Goal: Task Accomplishment & Management: Use online tool/utility

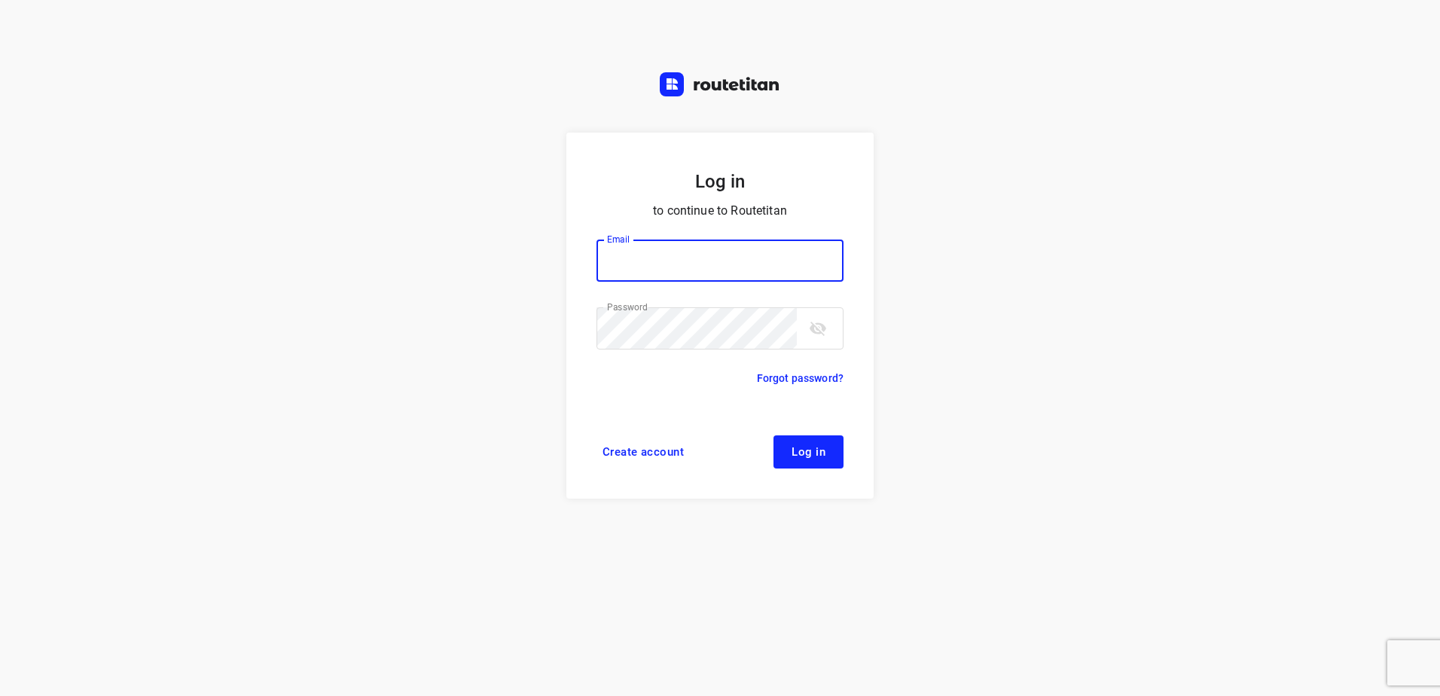
type input "[EMAIL_ADDRESS][DOMAIN_NAME]"
click at [820, 450] on span "Log in" at bounding box center [809, 452] width 34 height 12
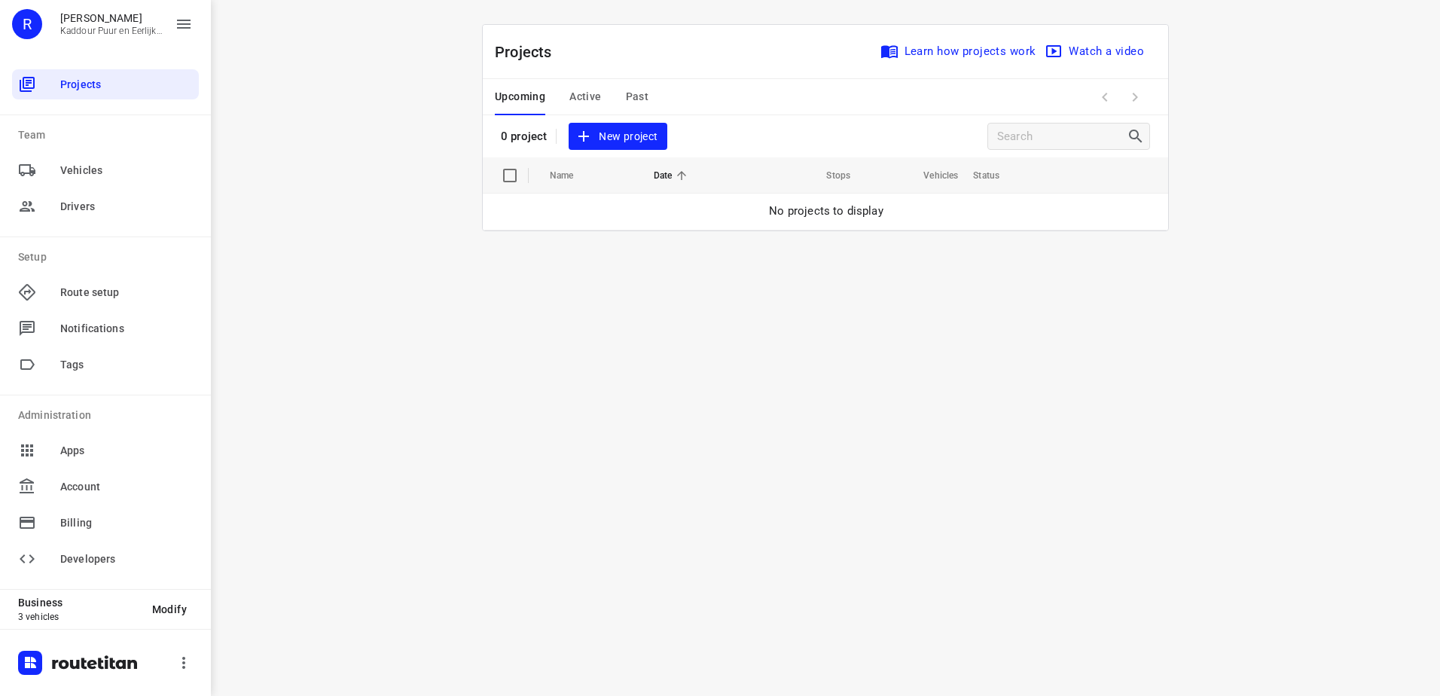
click at [631, 139] on span "New project" at bounding box center [618, 136] width 80 height 19
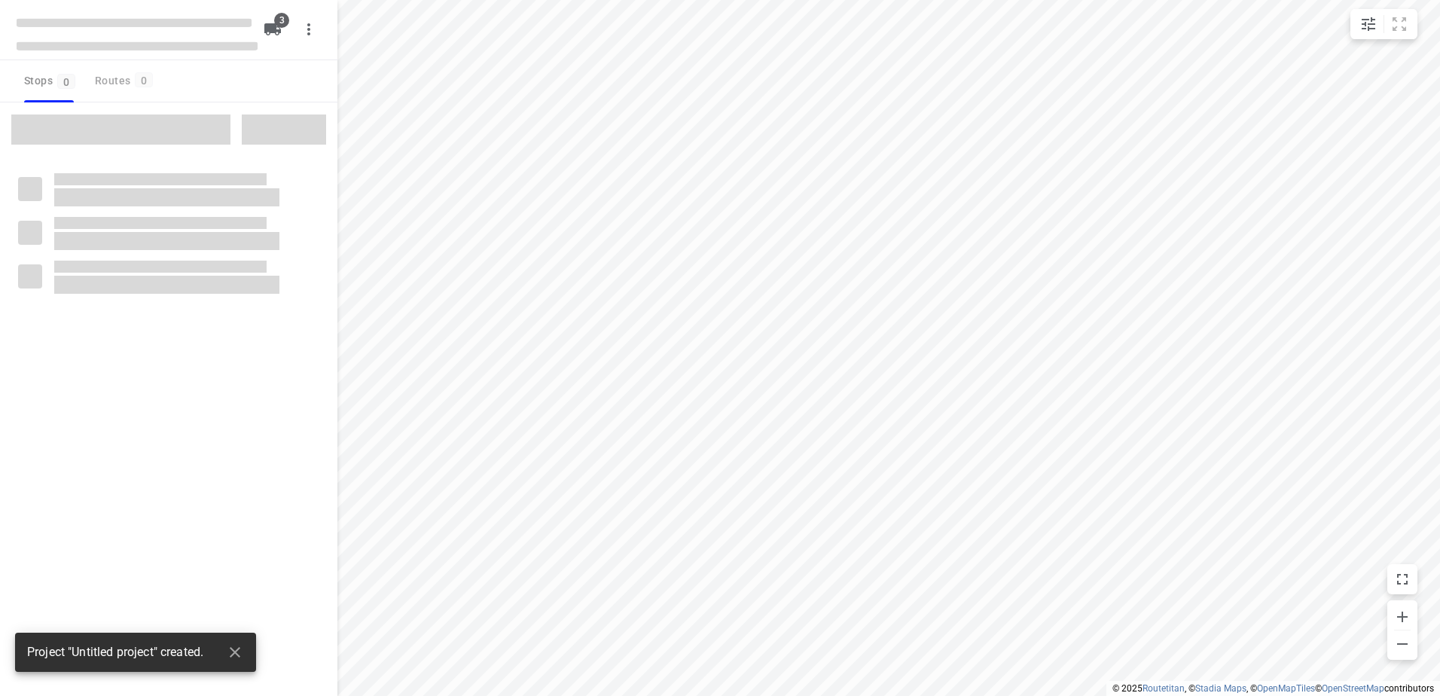
type input "distance"
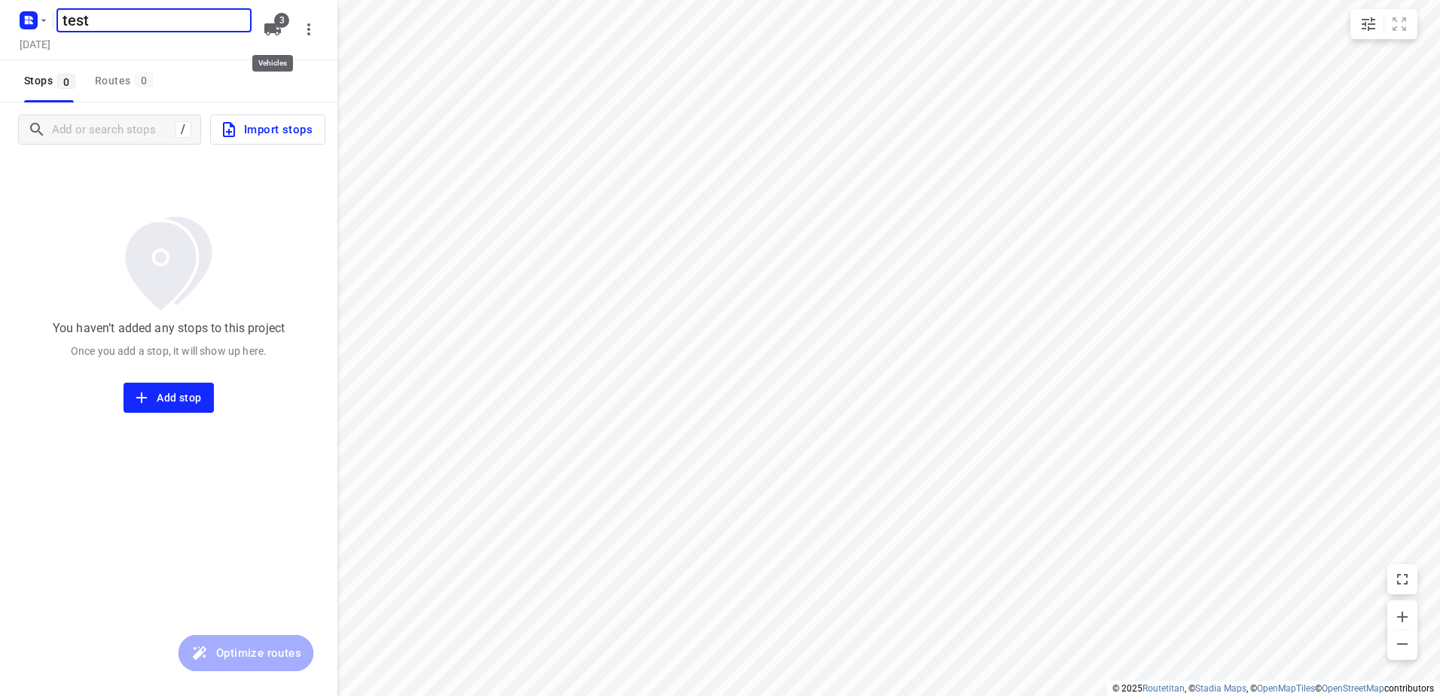
type input "test"
click at [270, 28] on icon "button" at bounding box center [272, 29] width 17 height 12
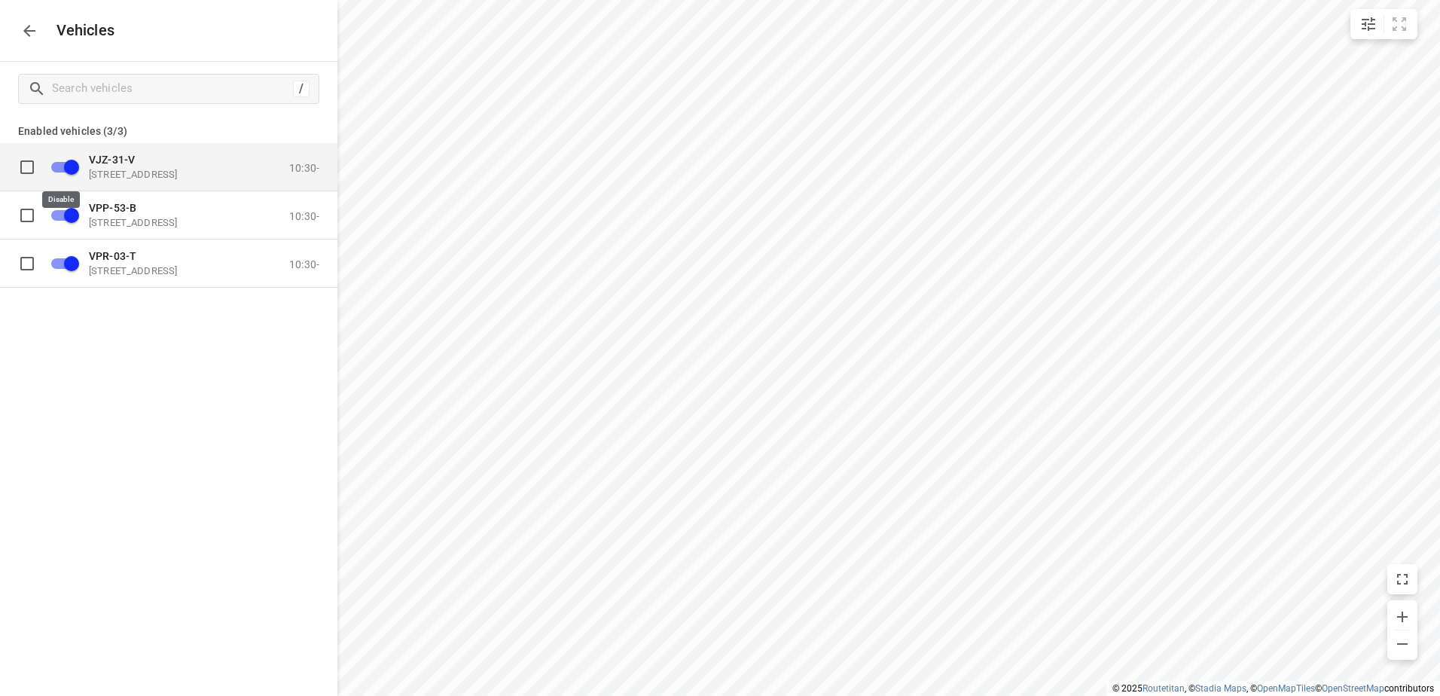
click at [58, 161] on input "grid" at bounding box center [72, 166] width 86 height 29
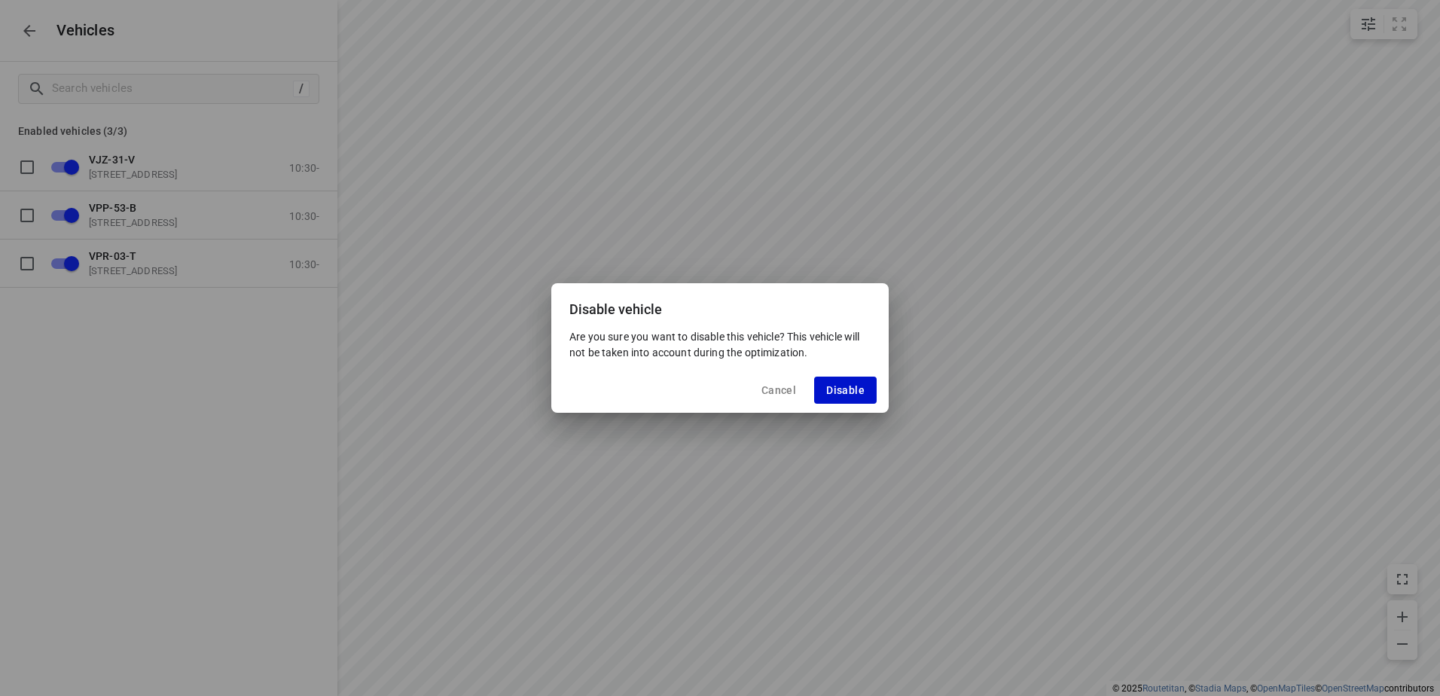
click at [859, 386] on span "Disable" at bounding box center [845, 390] width 38 height 12
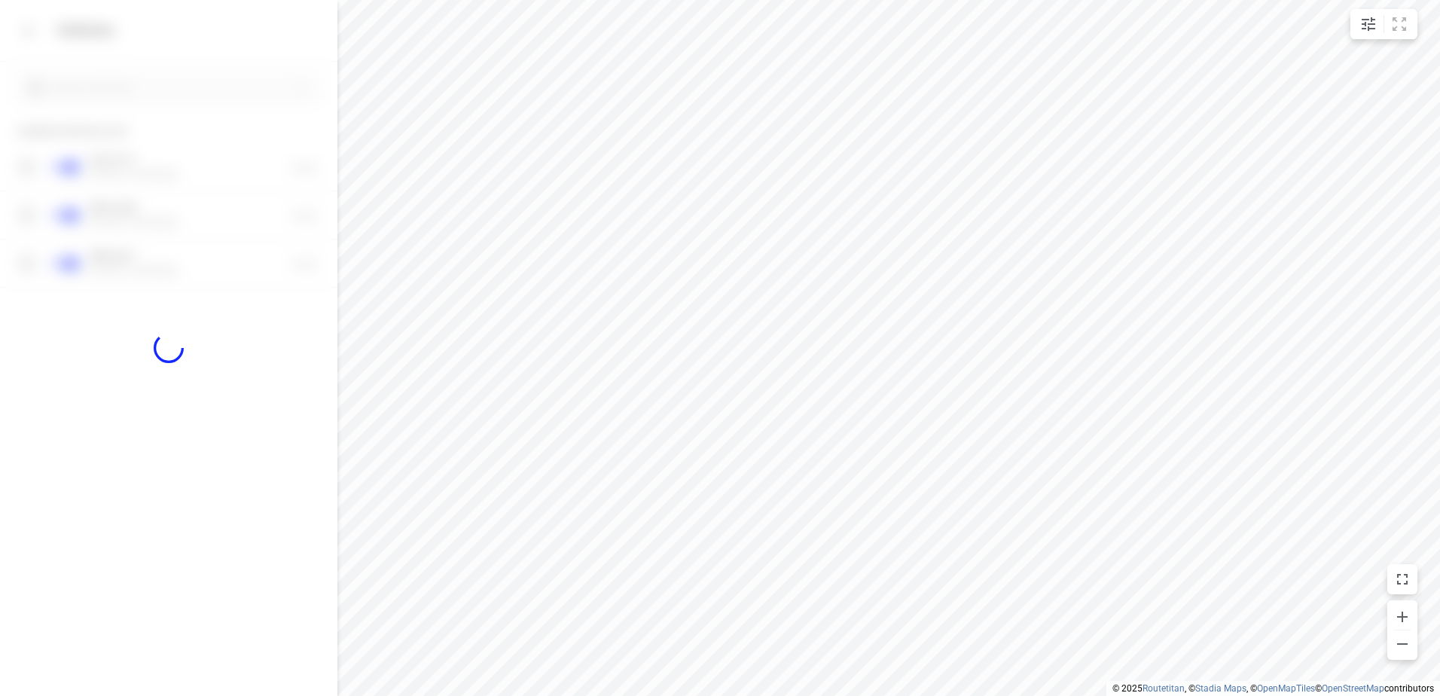
checkbox input "false"
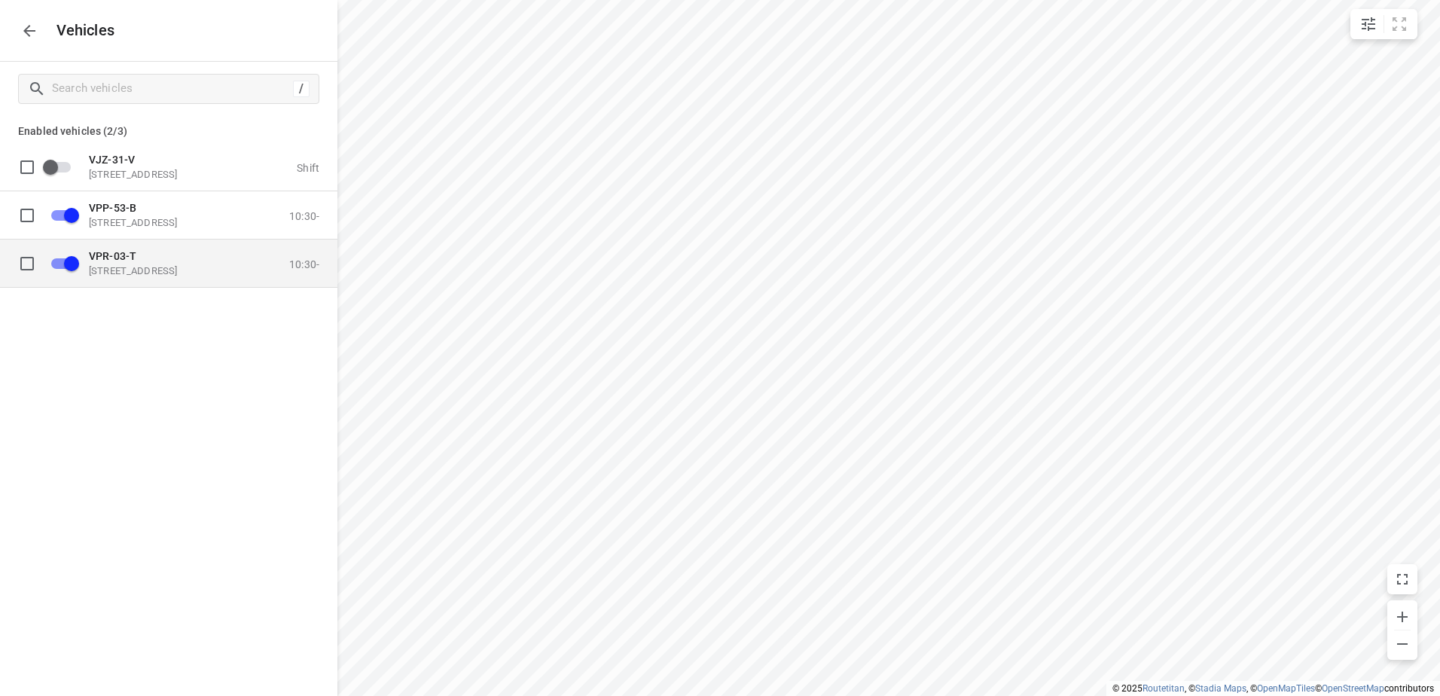
click at [75, 260] on input "grid" at bounding box center [72, 263] width 86 height 29
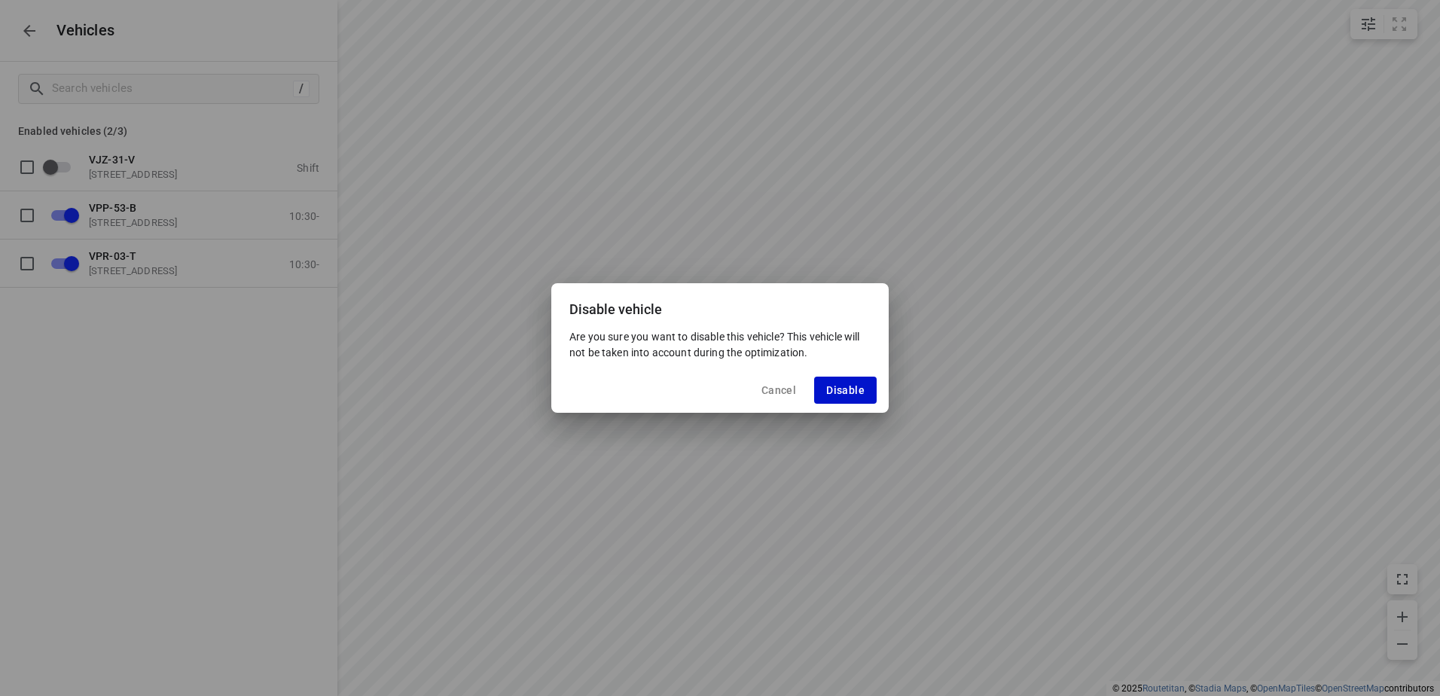
click at [833, 386] on span "Disable" at bounding box center [845, 390] width 38 height 12
checkbox input "false"
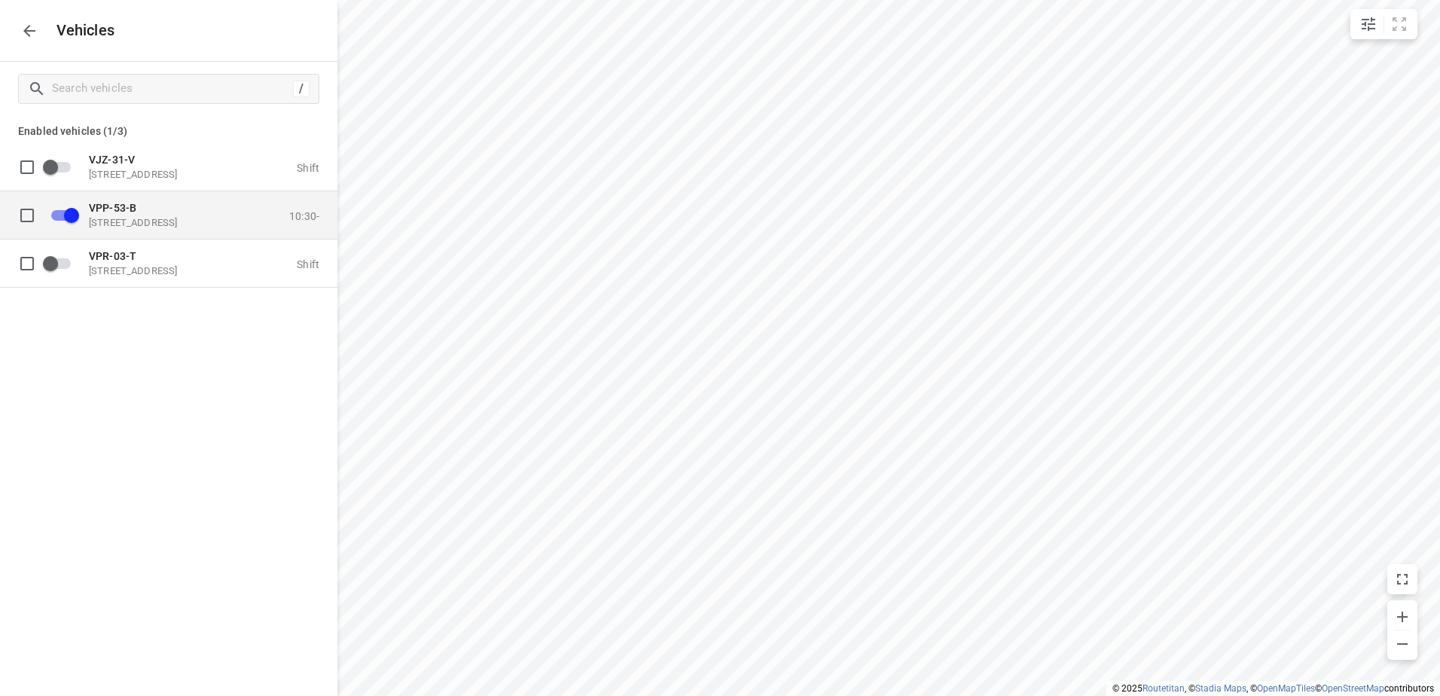
click at [138, 210] on p "VPP-53-B" at bounding box center [164, 207] width 151 height 12
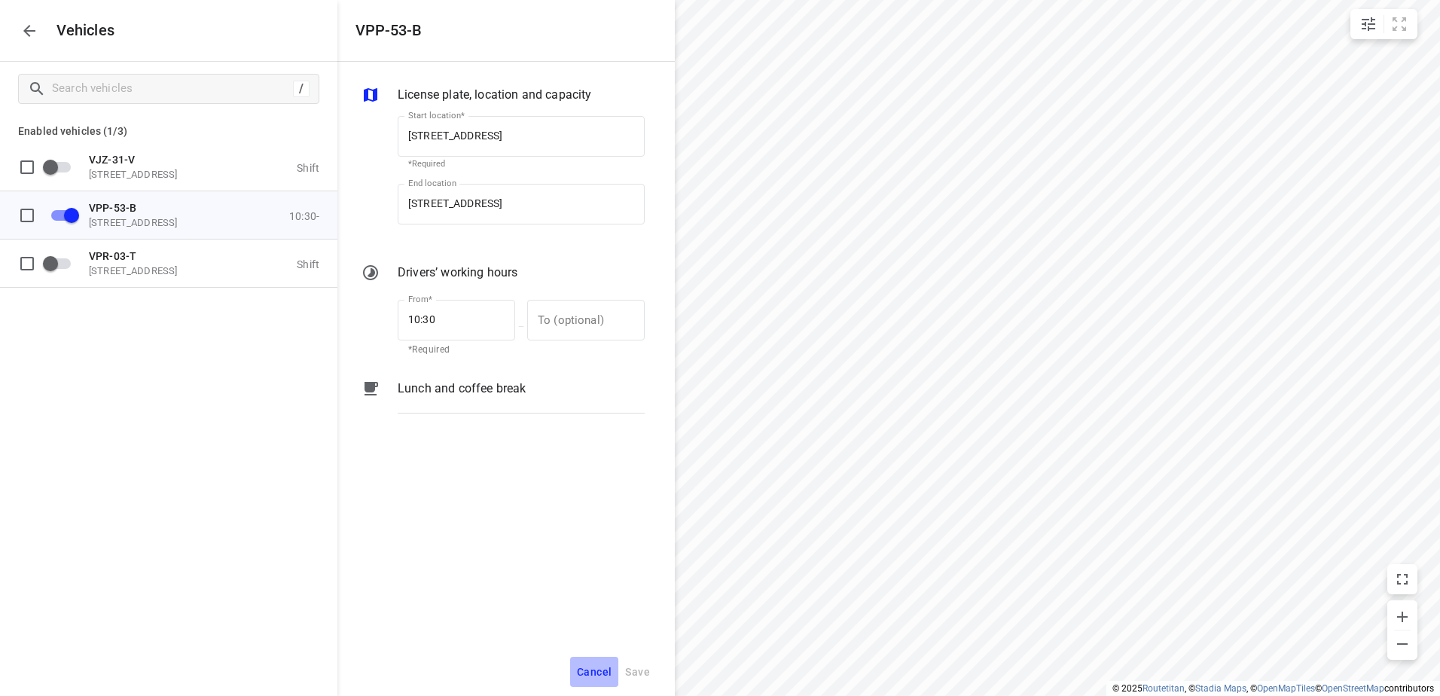
click at [596, 668] on span "Cancel" at bounding box center [594, 672] width 35 height 19
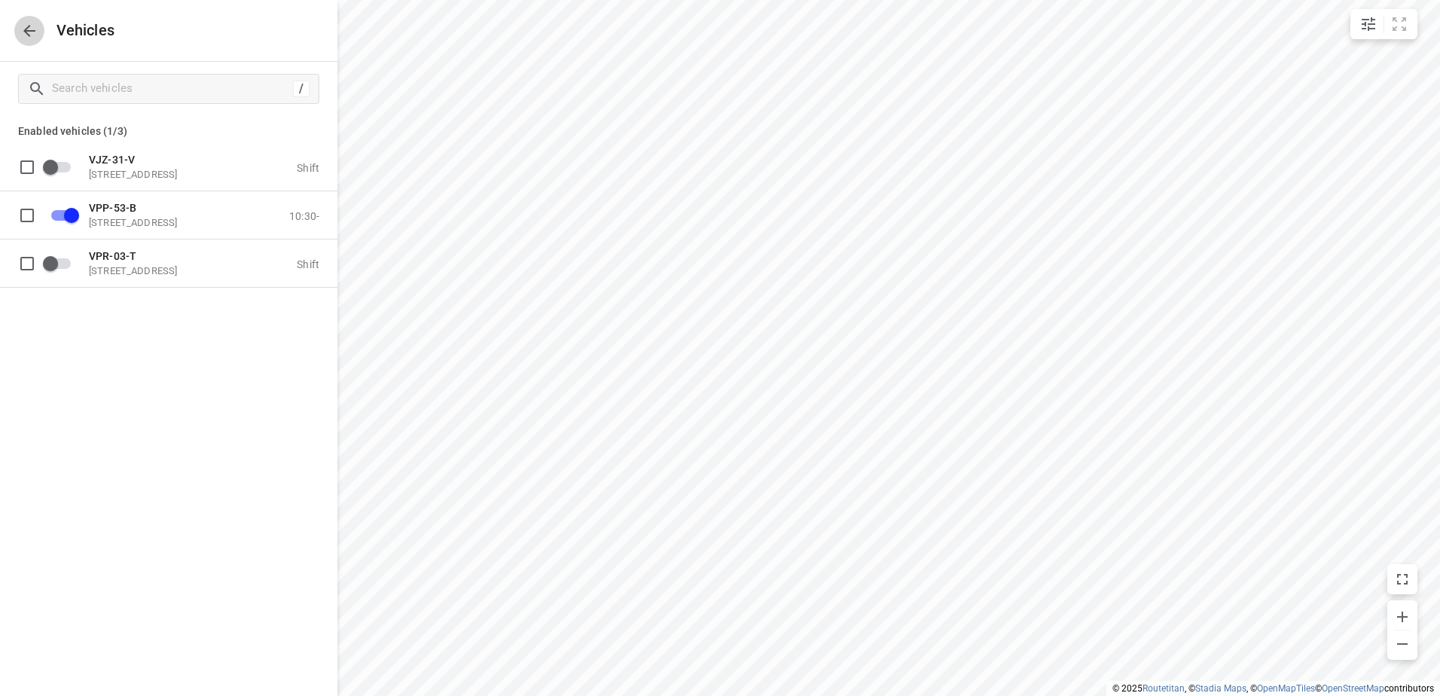
click at [27, 29] on icon "button" at bounding box center [29, 31] width 18 height 18
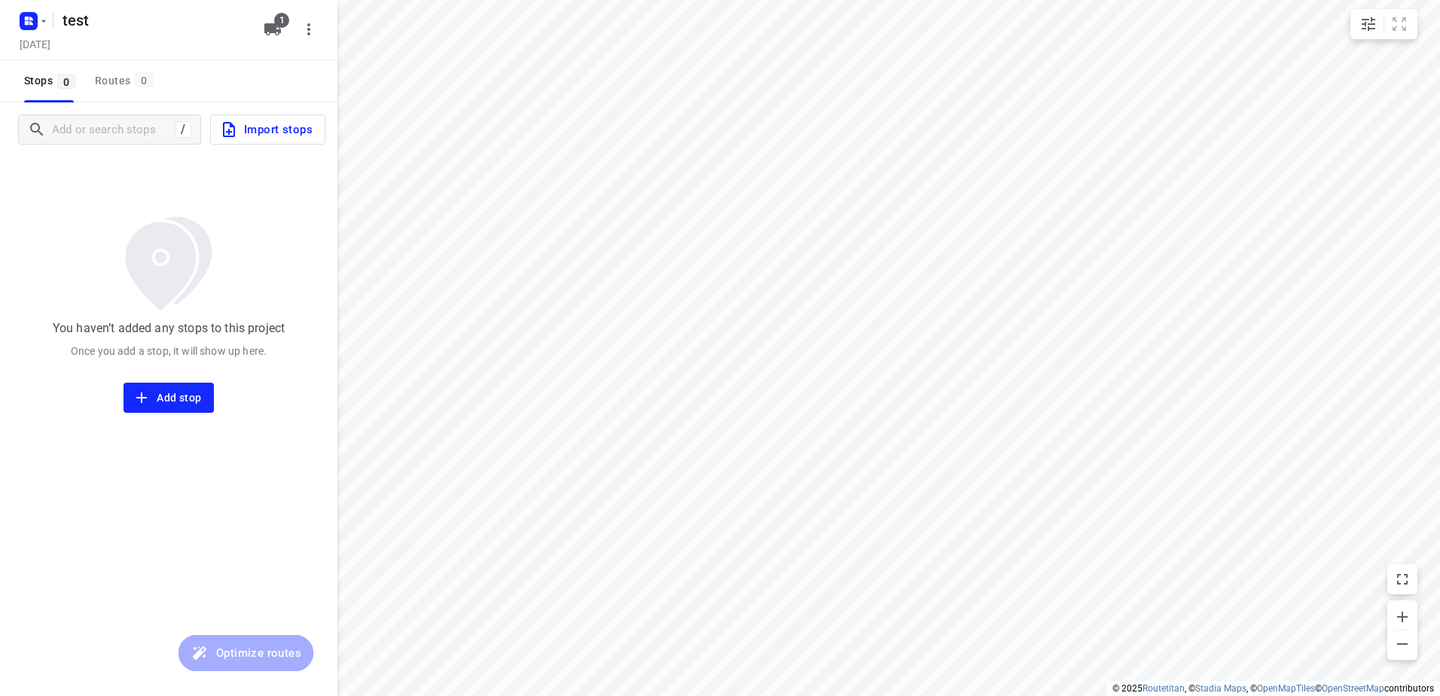
click at [267, 127] on span "Import stops" at bounding box center [266, 130] width 93 height 20
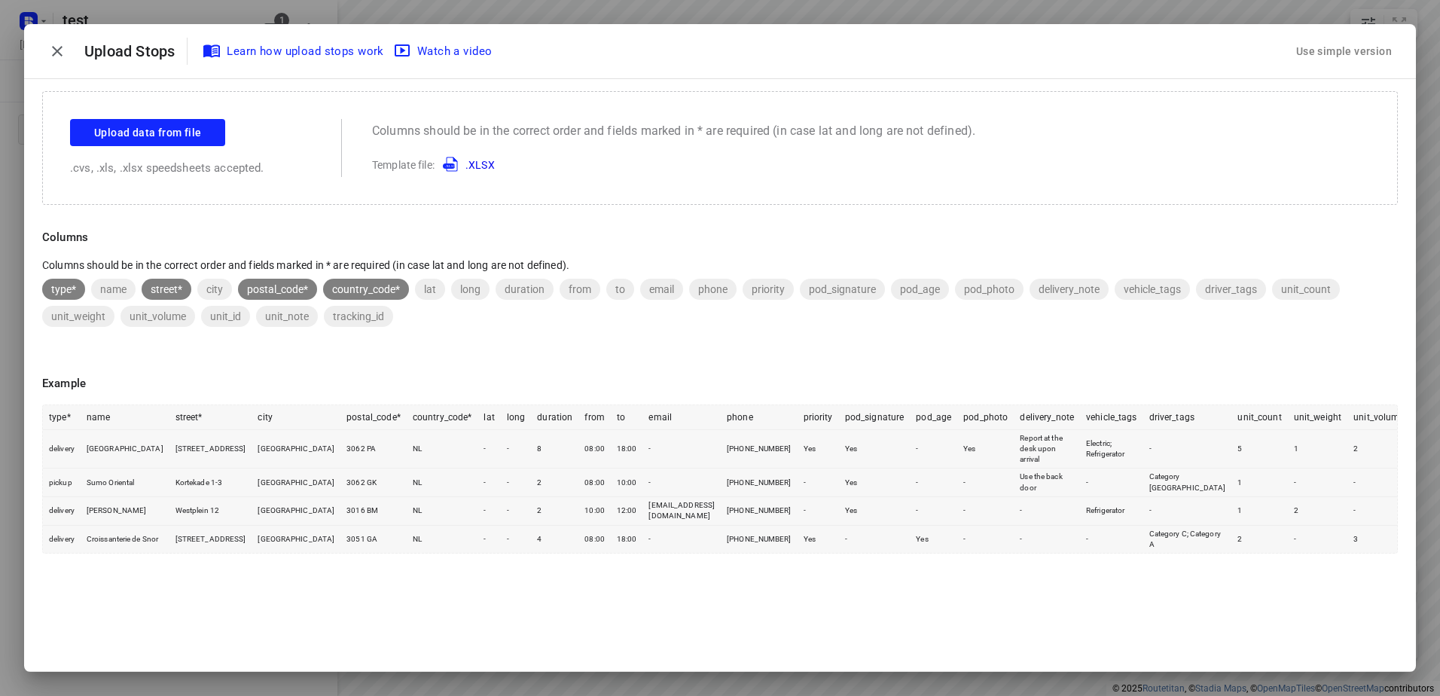
click at [1369, 48] on div "Use simple version" at bounding box center [1345, 51] width 102 height 25
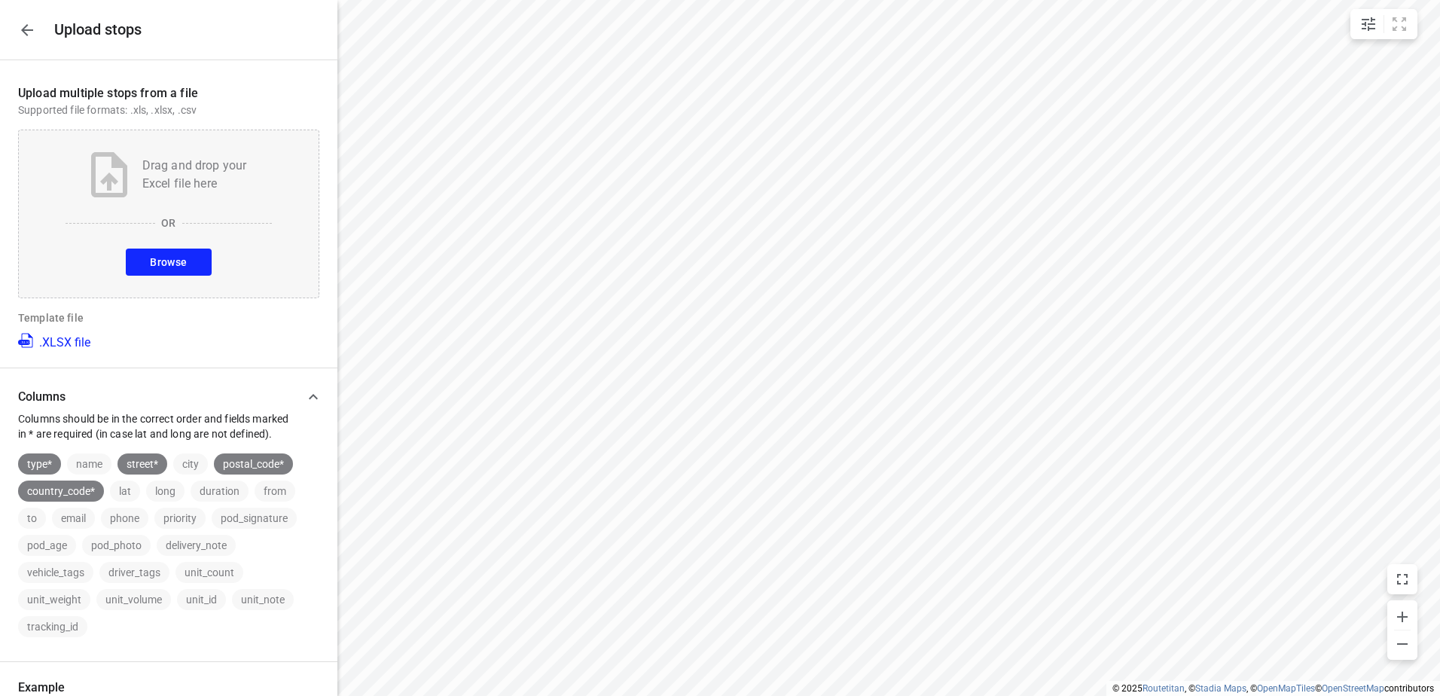
click at [160, 251] on button "Browse" at bounding box center [168, 262] width 85 height 27
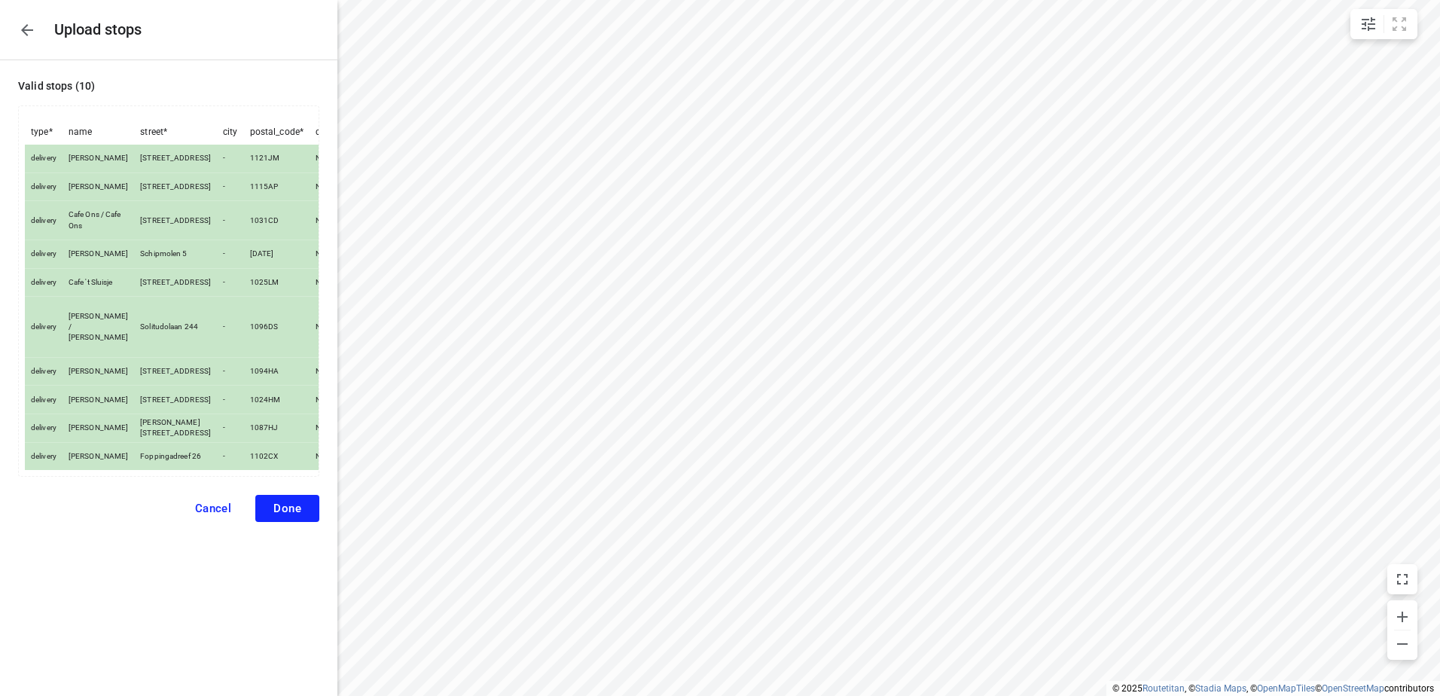
scroll to position [4, 0]
click at [284, 515] on span "Done" at bounding box center [287, 509] width 28 height 14
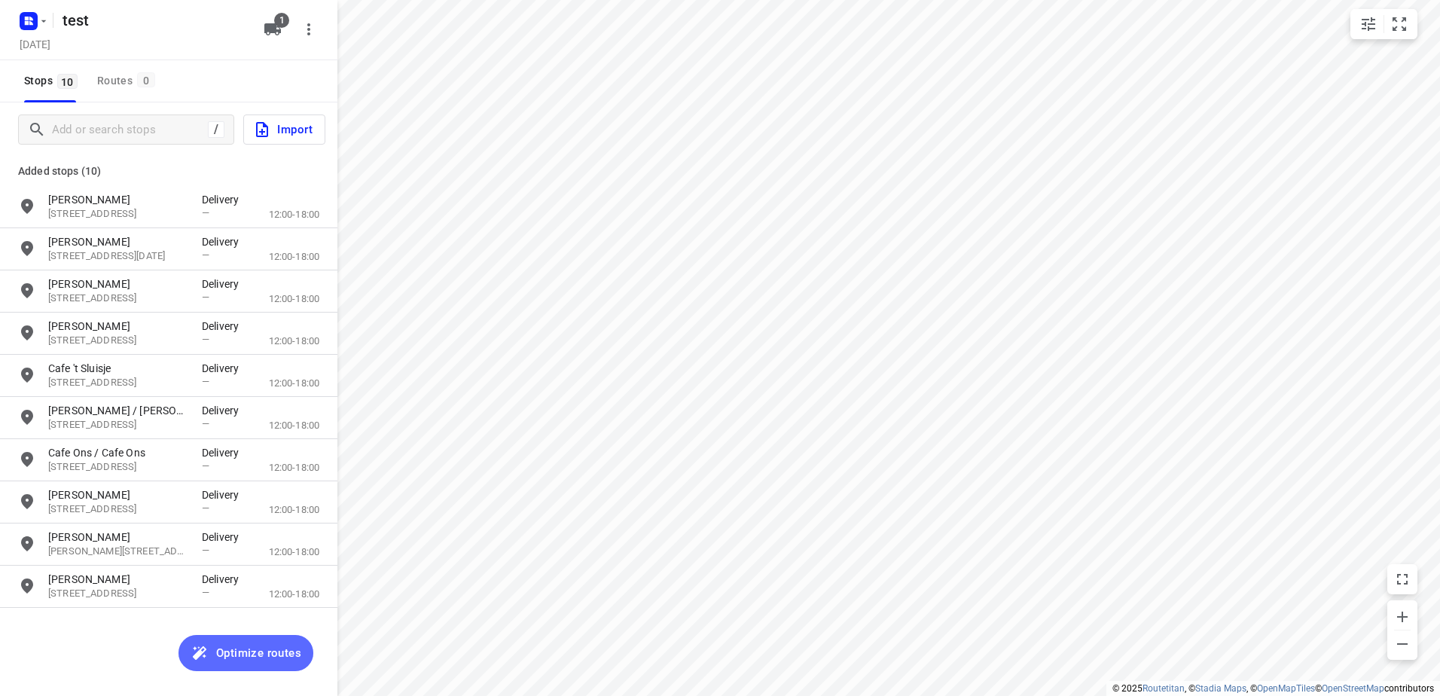
click at [265, 653] on span "Optimize routes" at bounding box center [258, 653] width 85 height 20
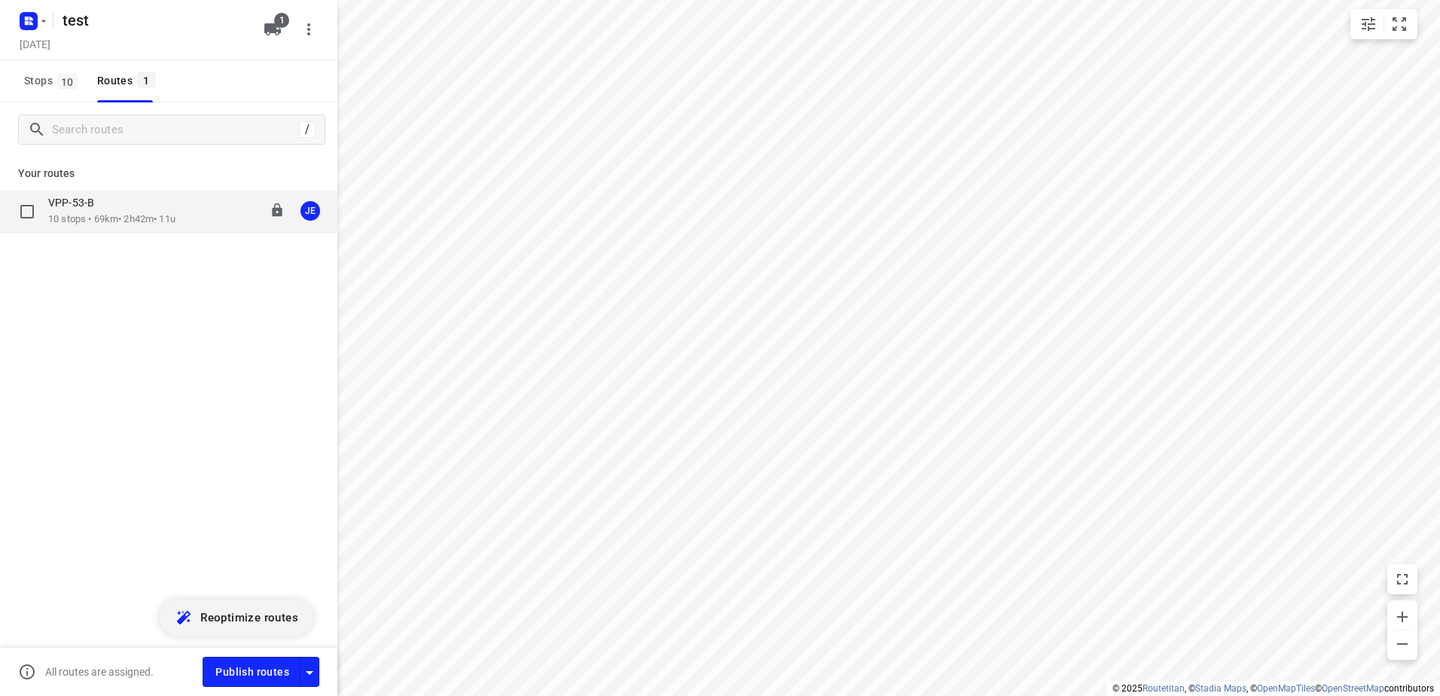
click at [122, 218] on p "10 stops • 69km • 2h42m • 11u" at bounding box center [111, 219] width 127 height 14
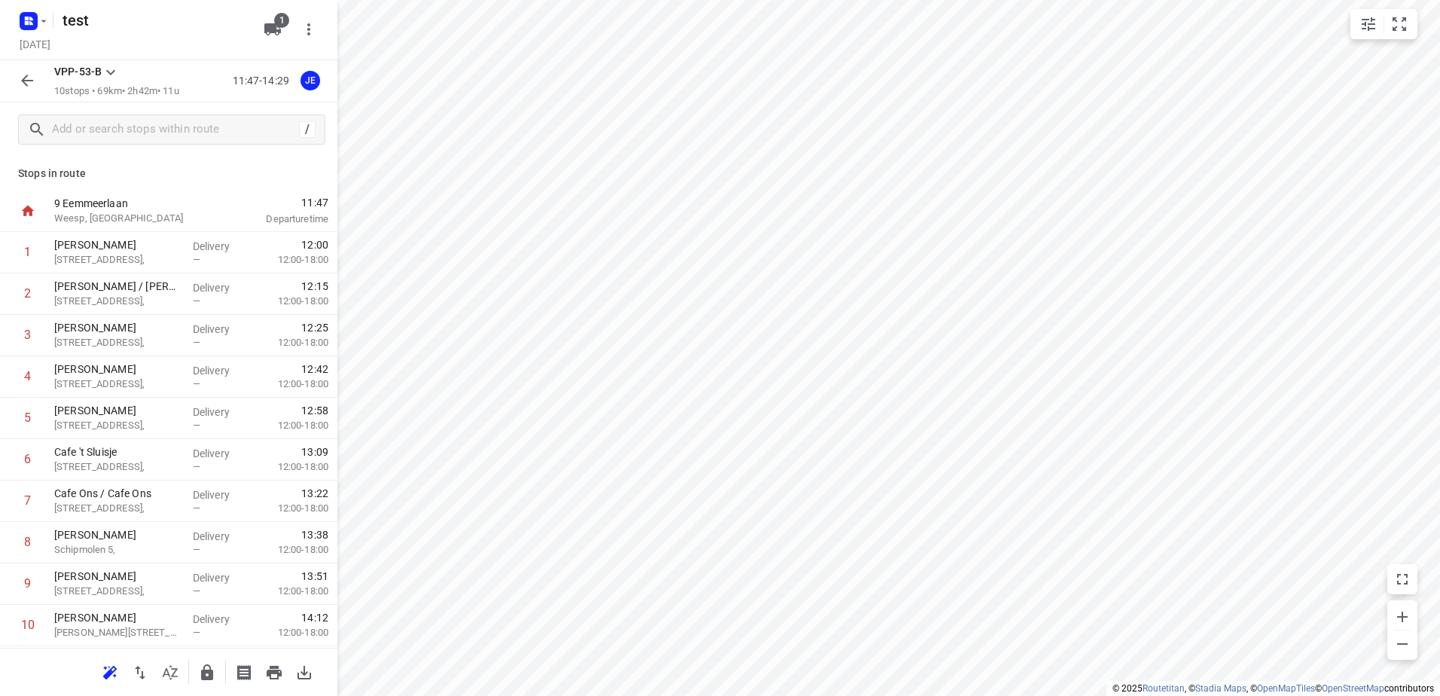
click at [304, 35] on icon "button" at bounding box center [309, 29] width 18 height 18
click at [232, 89] on div "Delete project" at bounding box center [245, 91] width 133 height 12
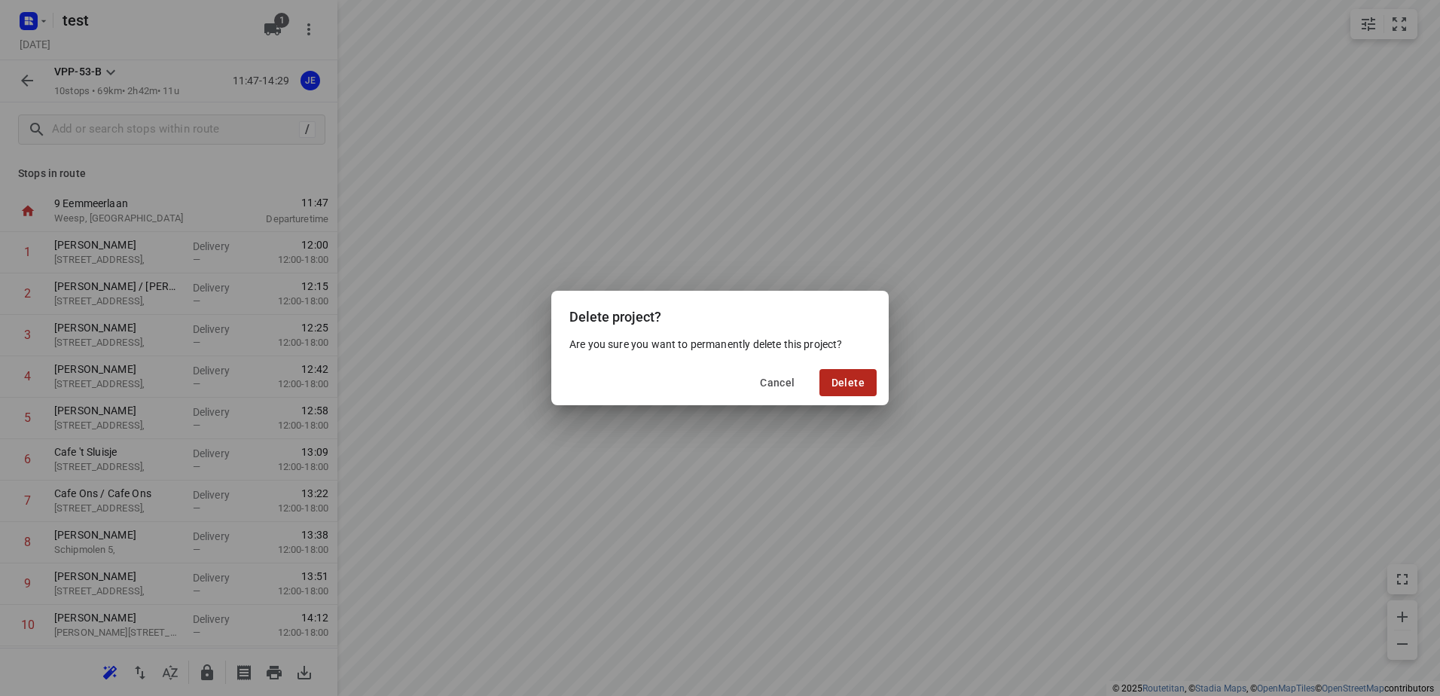
click at [869, 388] on button "Delete" at bounding box center [848, 382] width 57 height 27
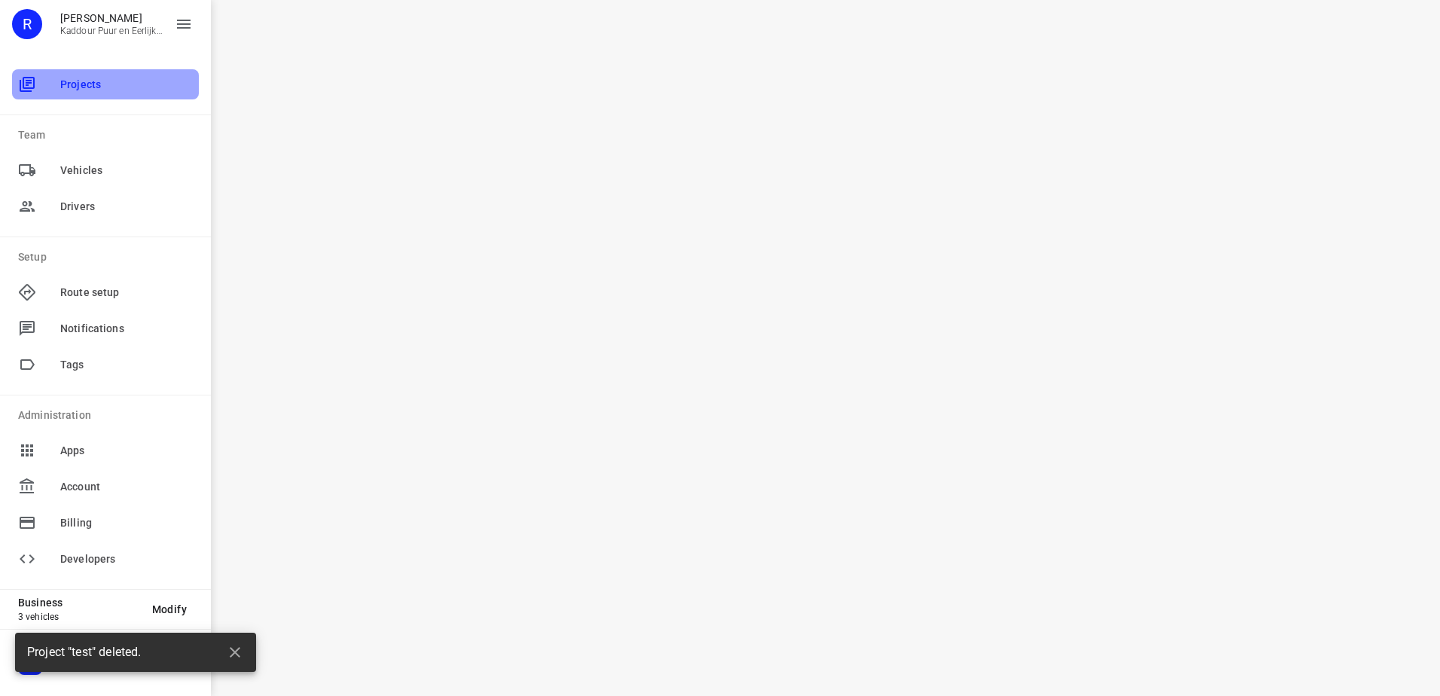
click at [82, 90] on span "Projects" at bounding box center [126, 85] width 133 height 16
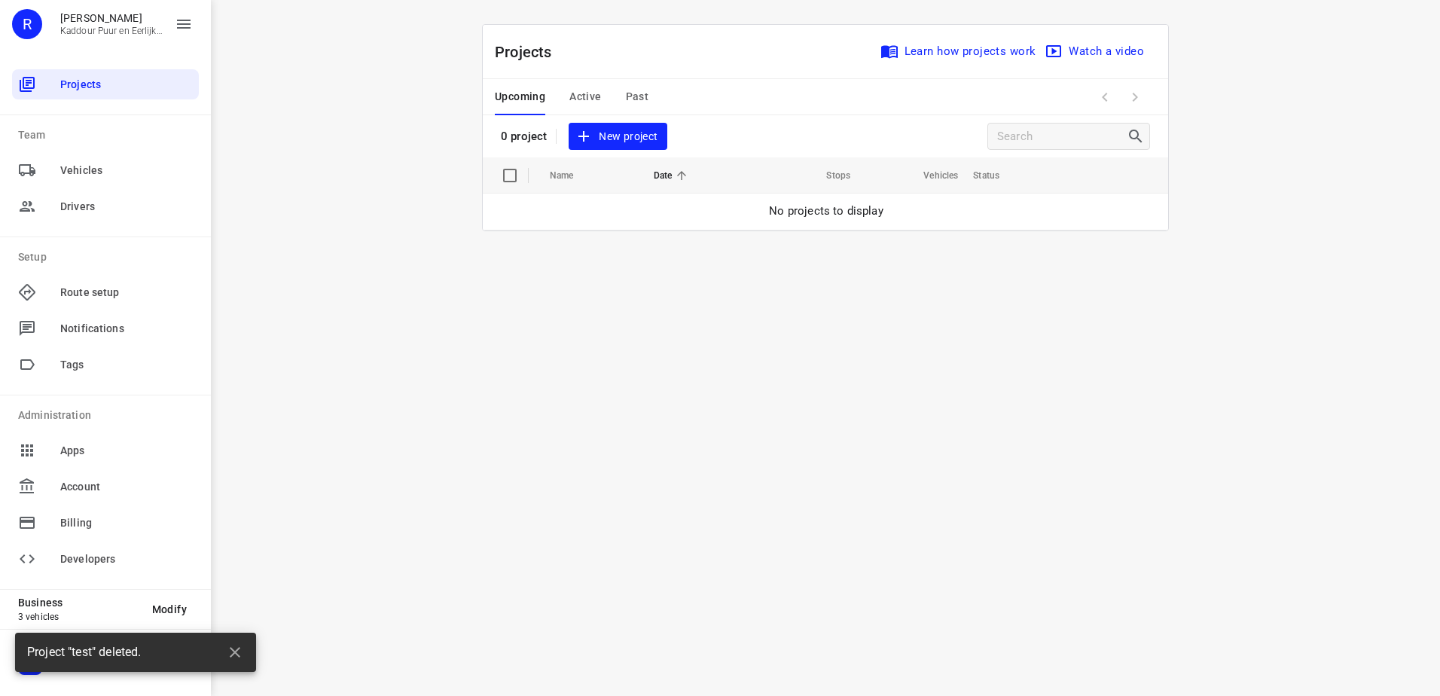
click at [597, 136] on span "New project" at bounding box center [618, 136] width 80 height 19
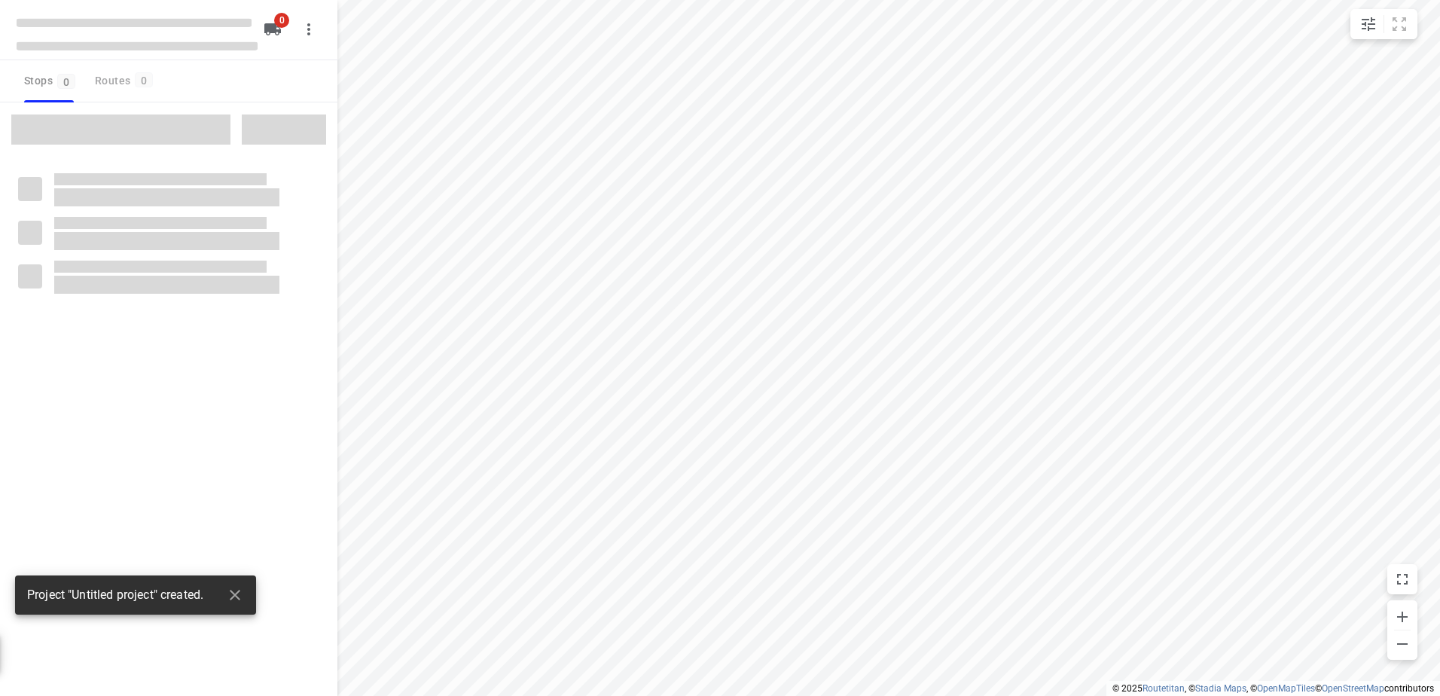
type input "distance"
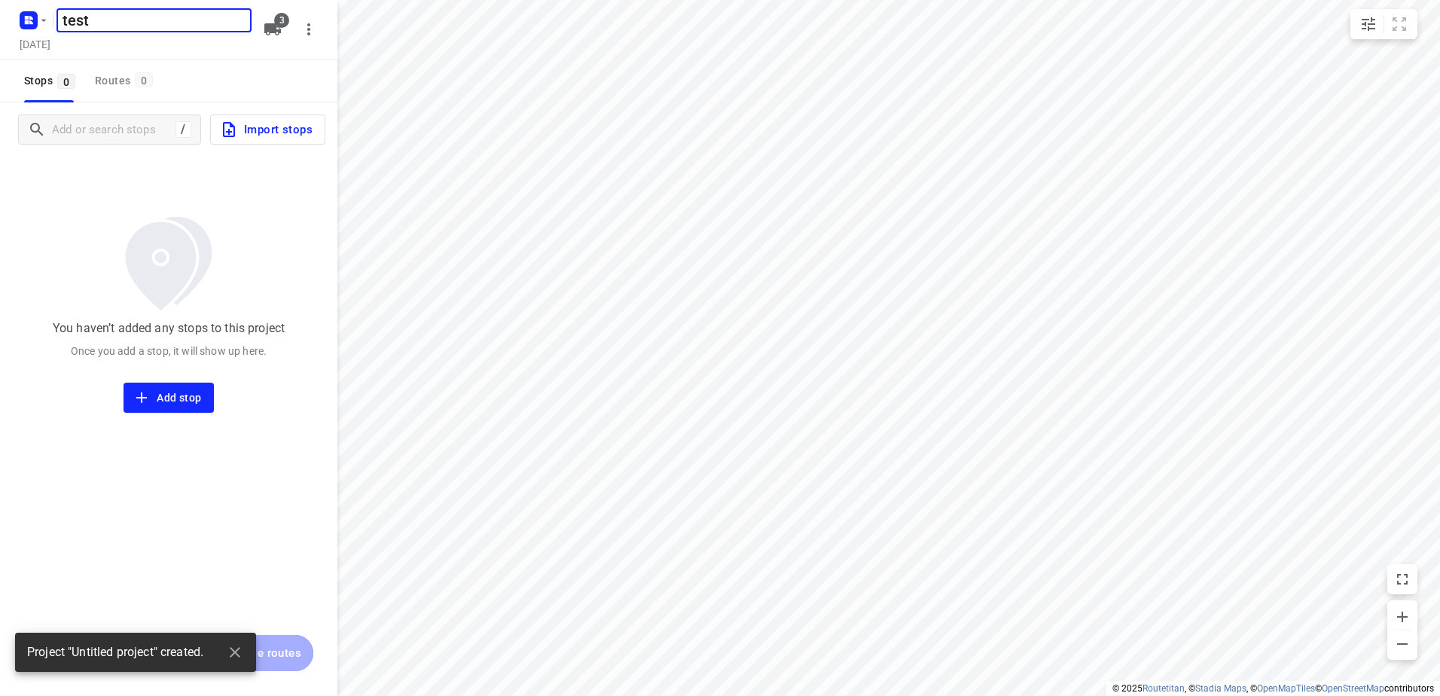
type input "test"
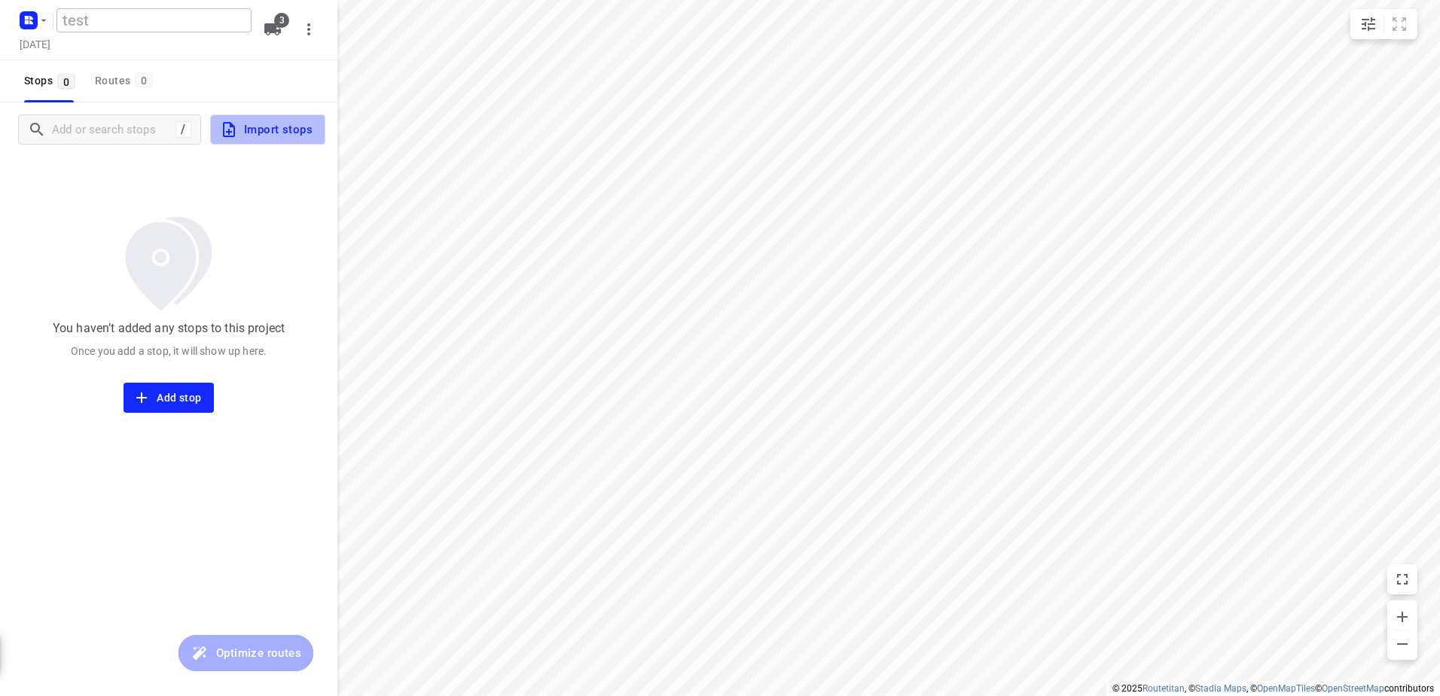
click at [255, 139] on span "Import stops" at bounding box center [266, 130] width 93 height 20
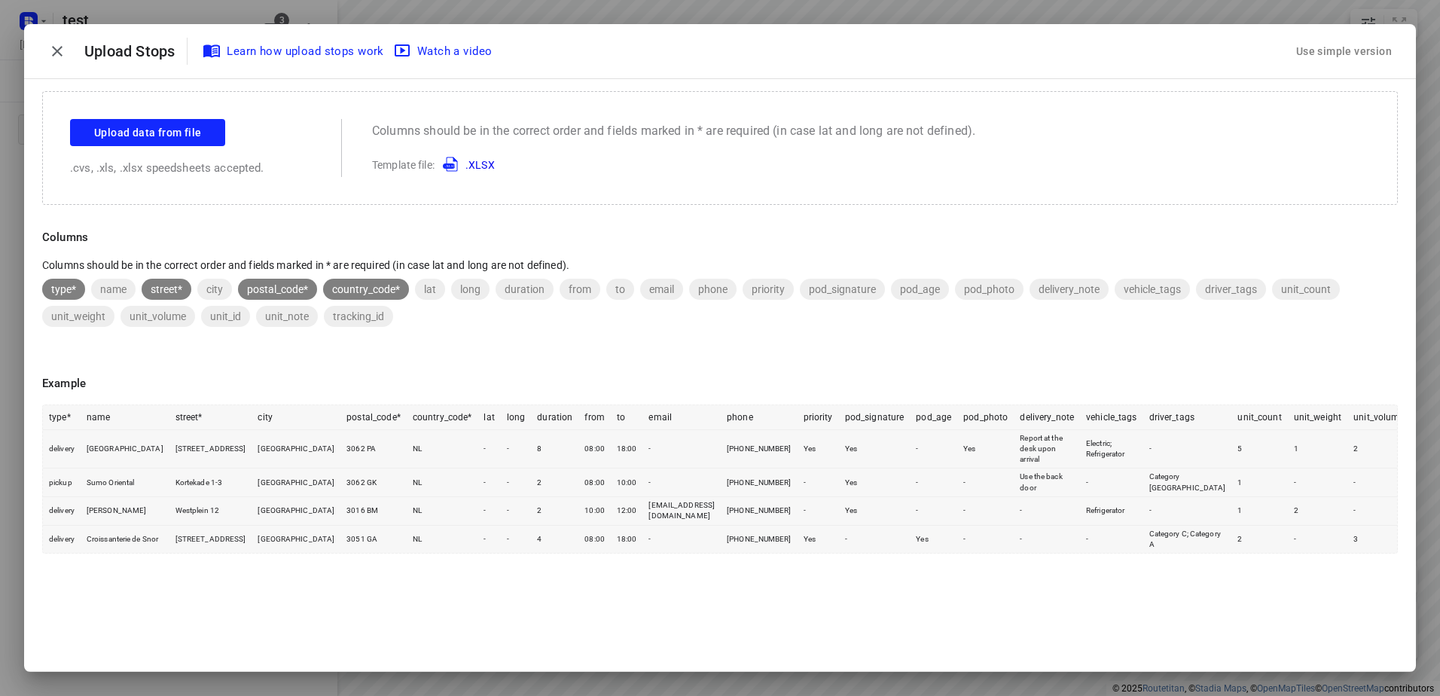
click at [1330, 50] on div "Use simple version" at bounding box center [1345, 51] width 102 height 25
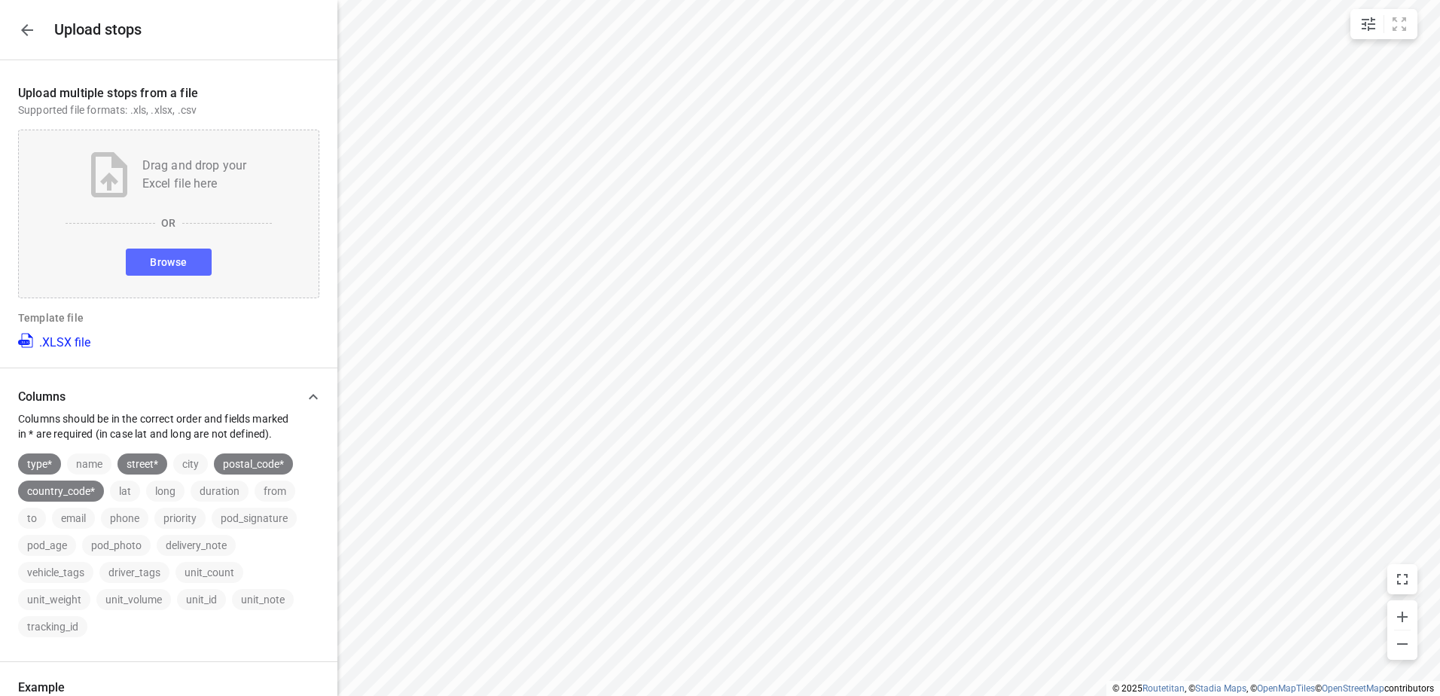
click at [161, 268] on span "Browse" at bounding box center [168, 262] width 37 height 19
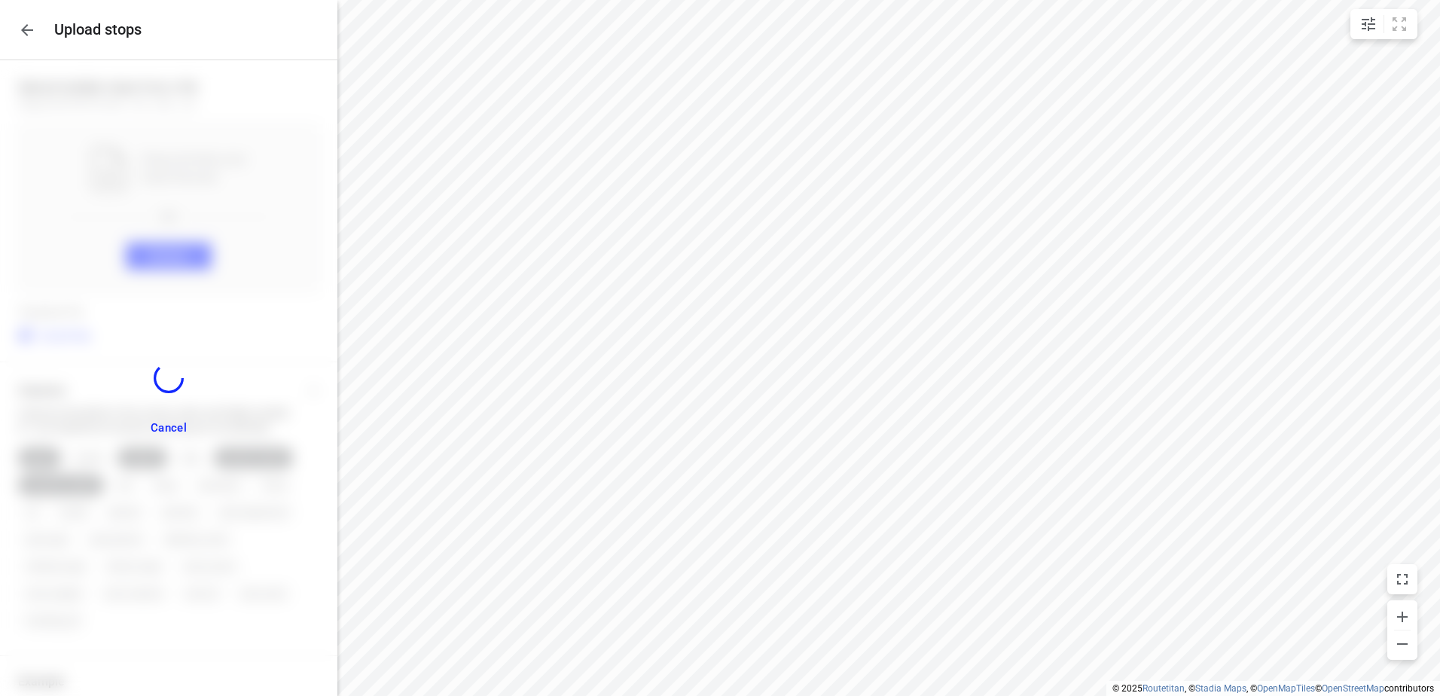
scroll to position [155, 0]
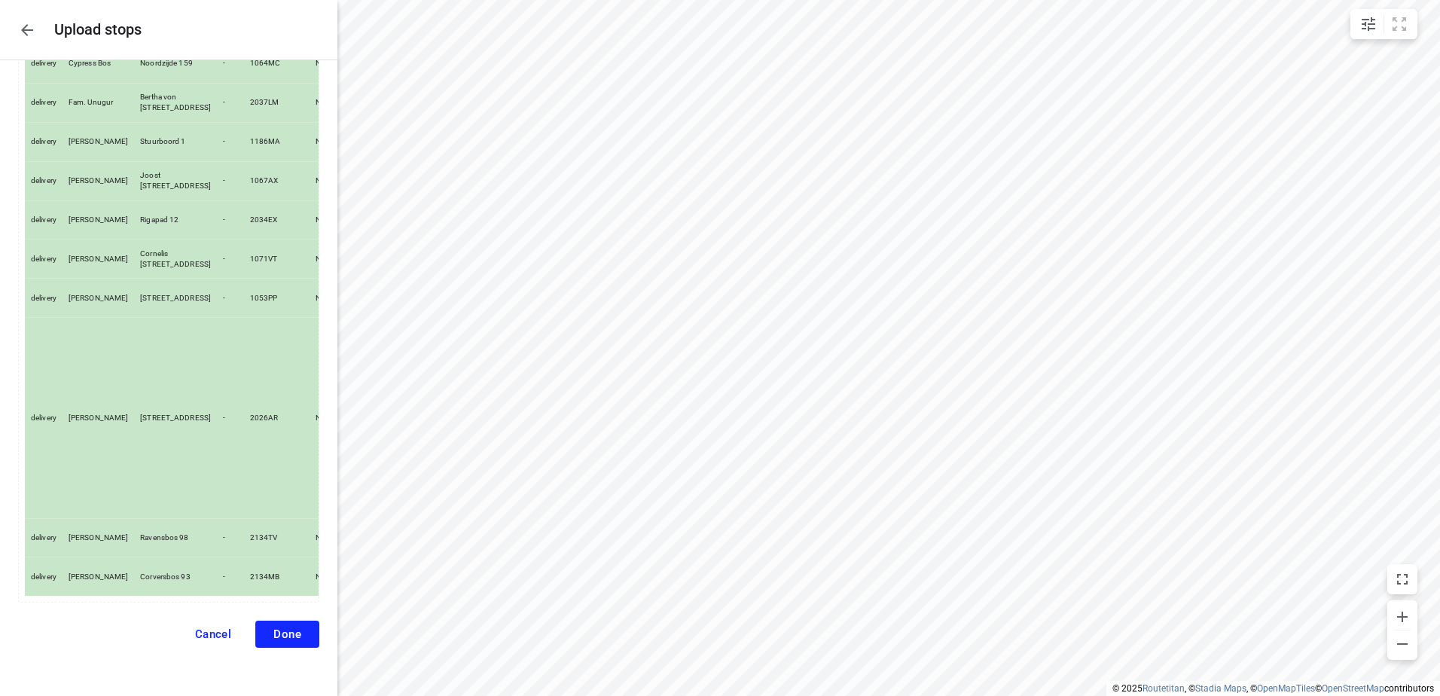
click at [273, 634] on span "Done" at bounding box center [287, 635] width 28 height 14
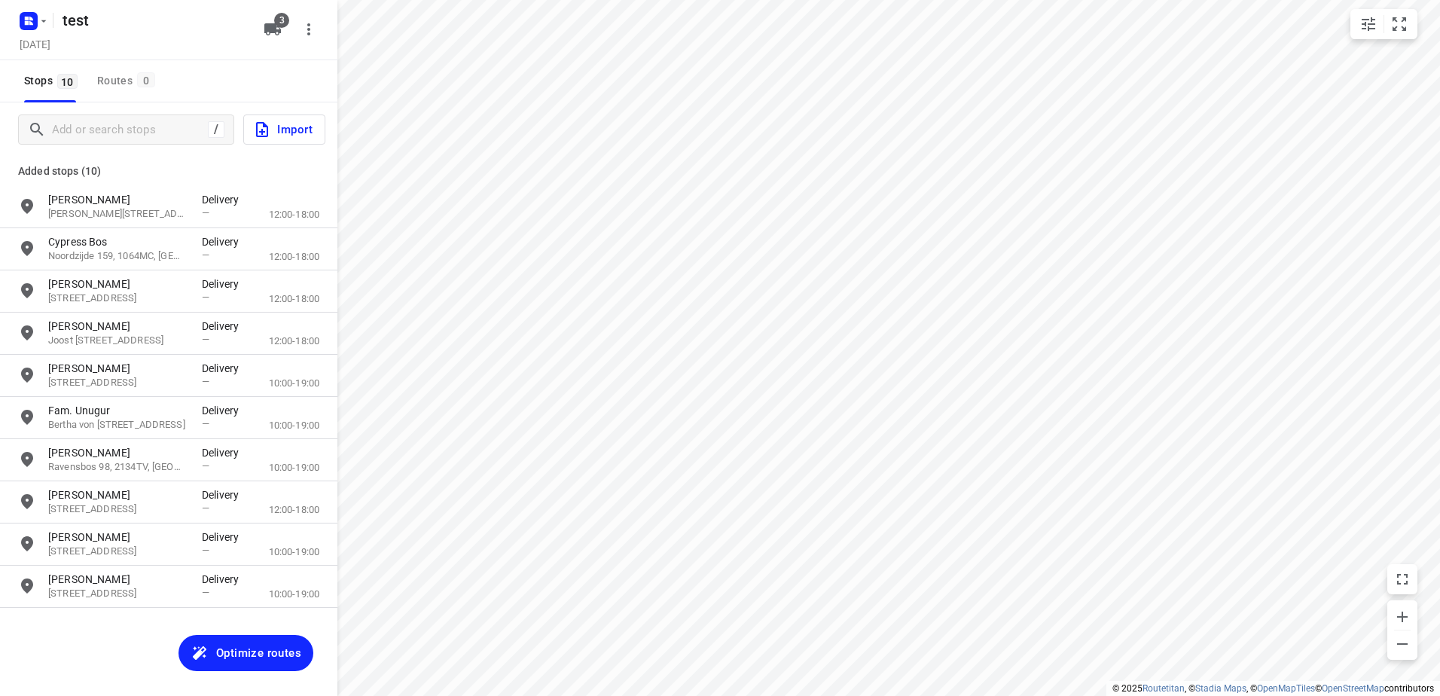
click at [270, 653] on span "Optimize routes" at bounding box center [258, 653] width 85 height 20
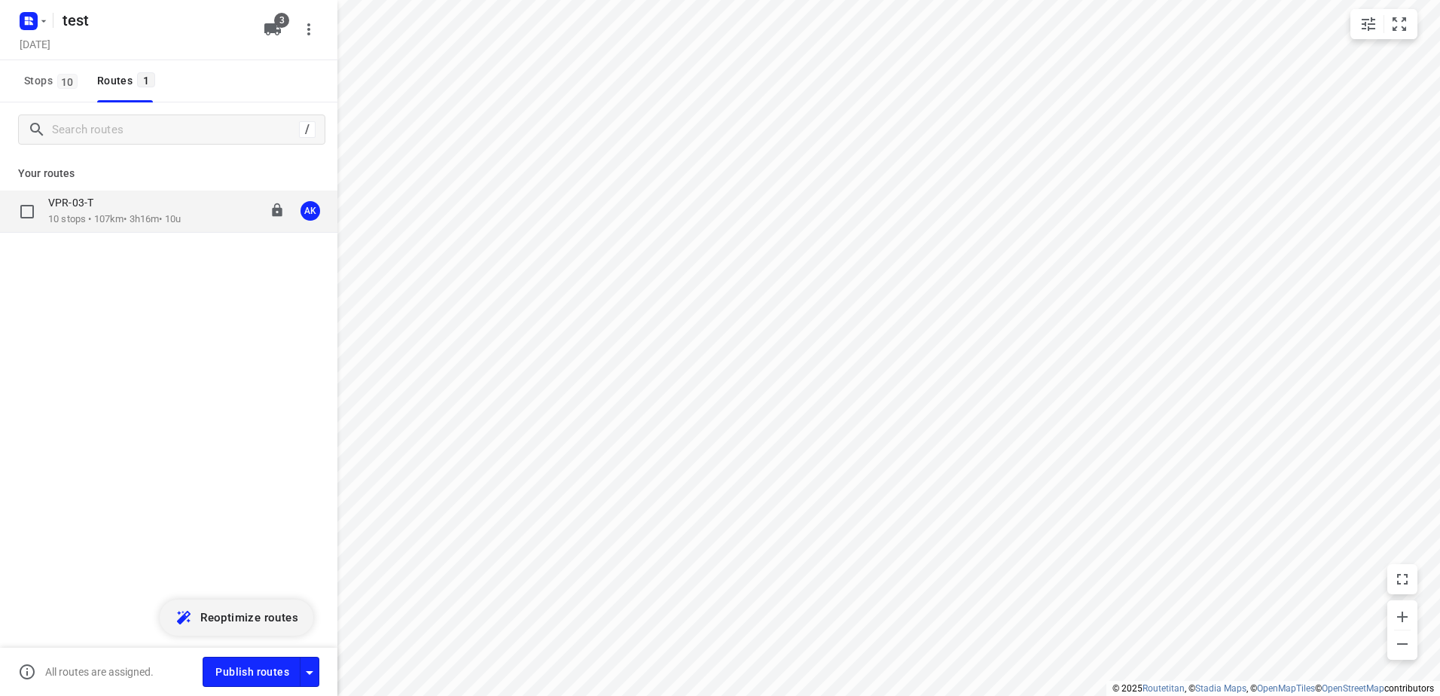
click at [99, 213] on p "10 stops • 107km • 3h16m • 10u" at bounding box center [114, 219] width 133 height 14
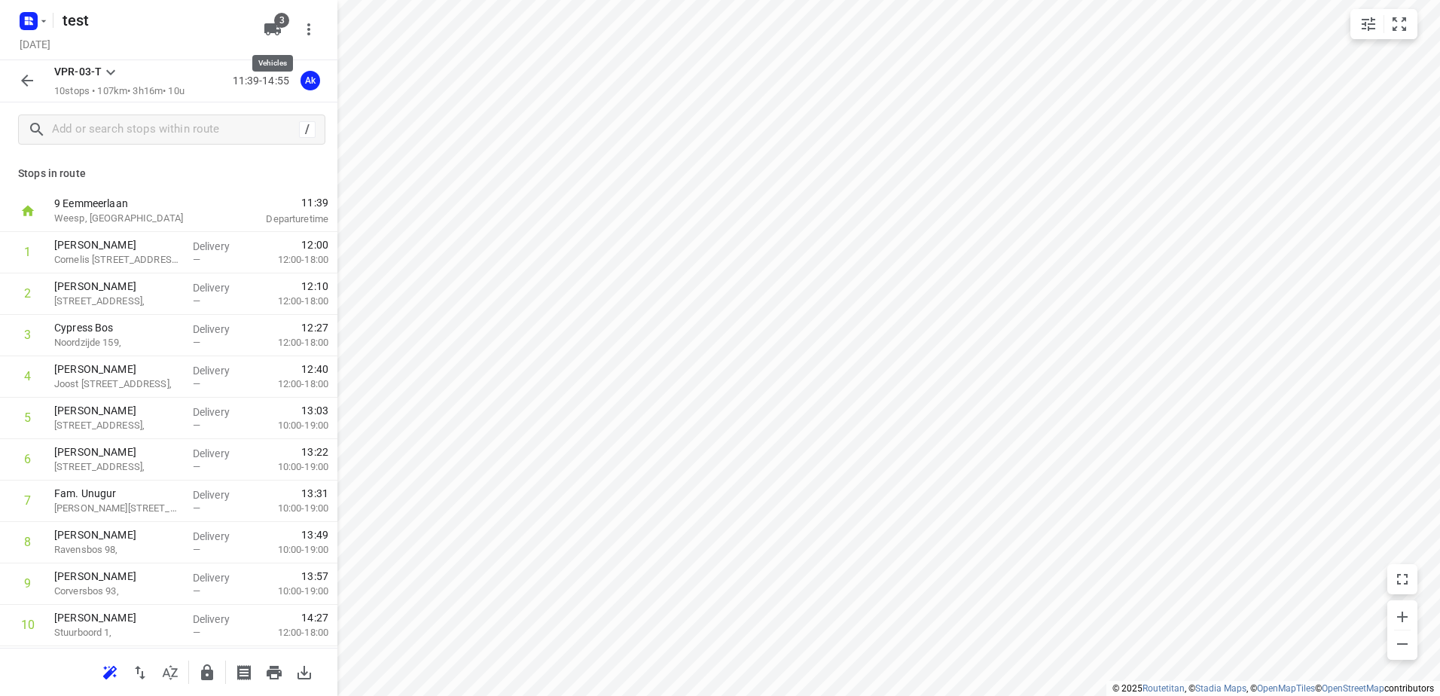
click at [267, 20] on button "3" at bounding box center [273, 29] width 30 height 30
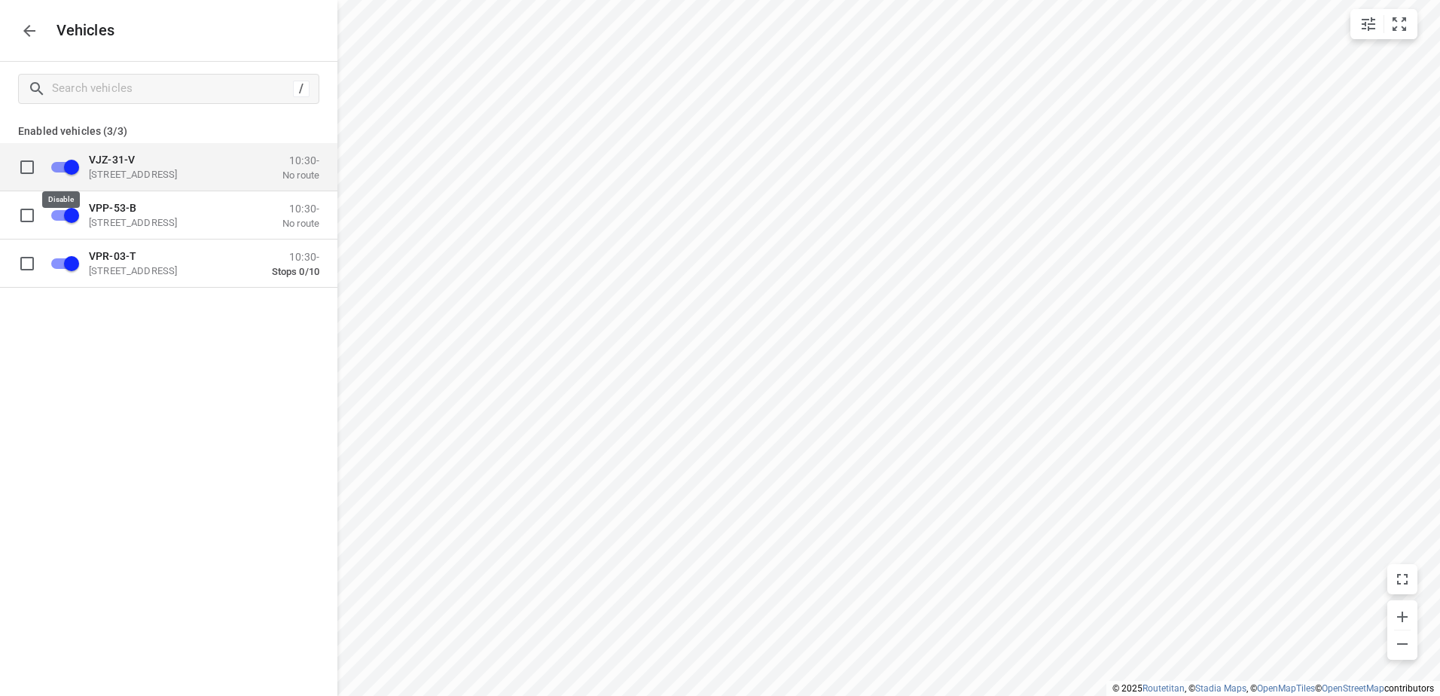
click at [72, 167] on input "grid" at bounding box center [72, 166] width 86 height 29
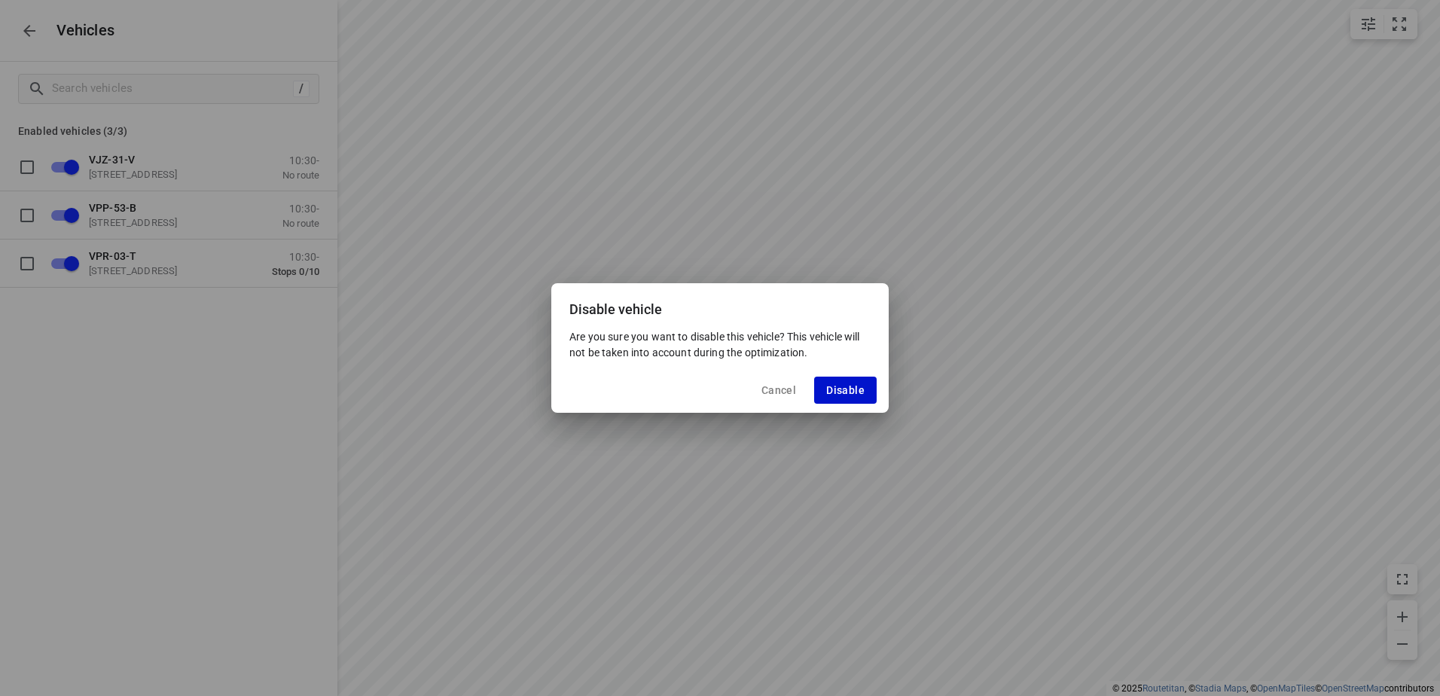
click at [842, 388] on span "Disable" at bounding box center [845, 390] width 38 height 12
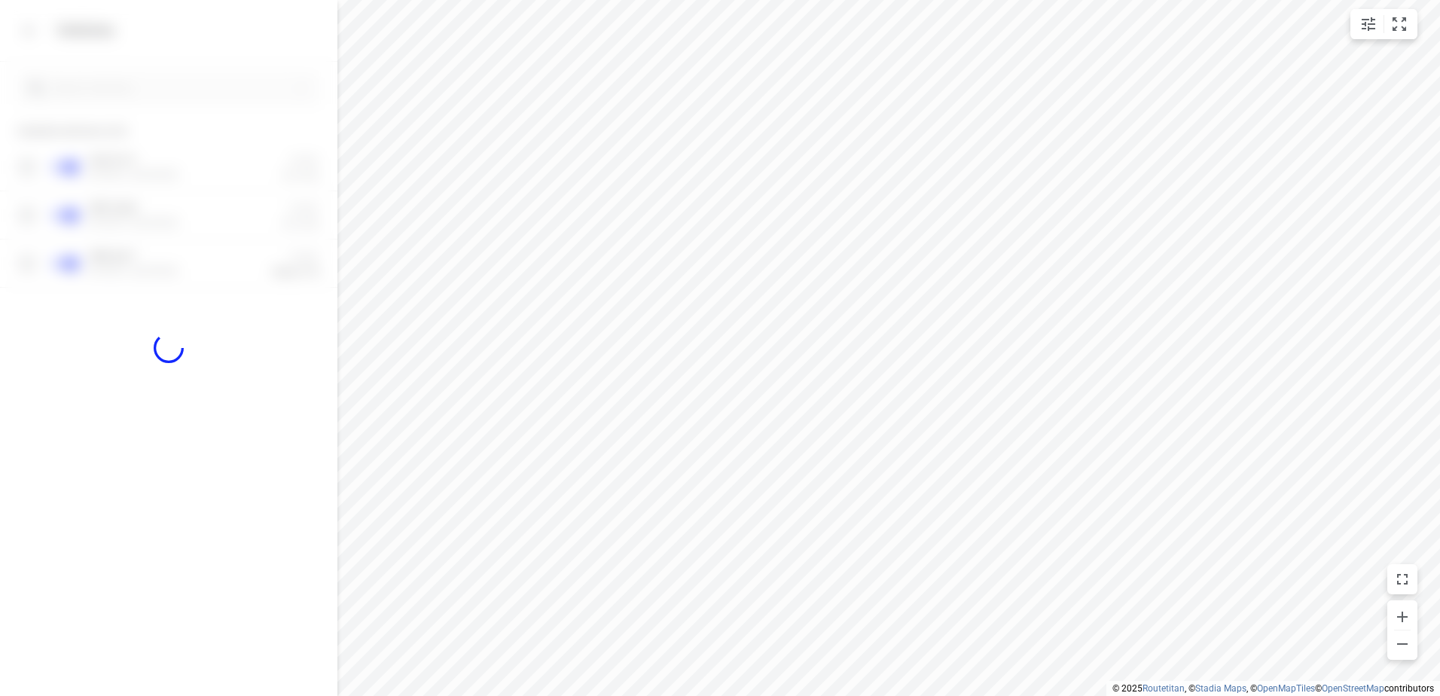
checkbox input "false"
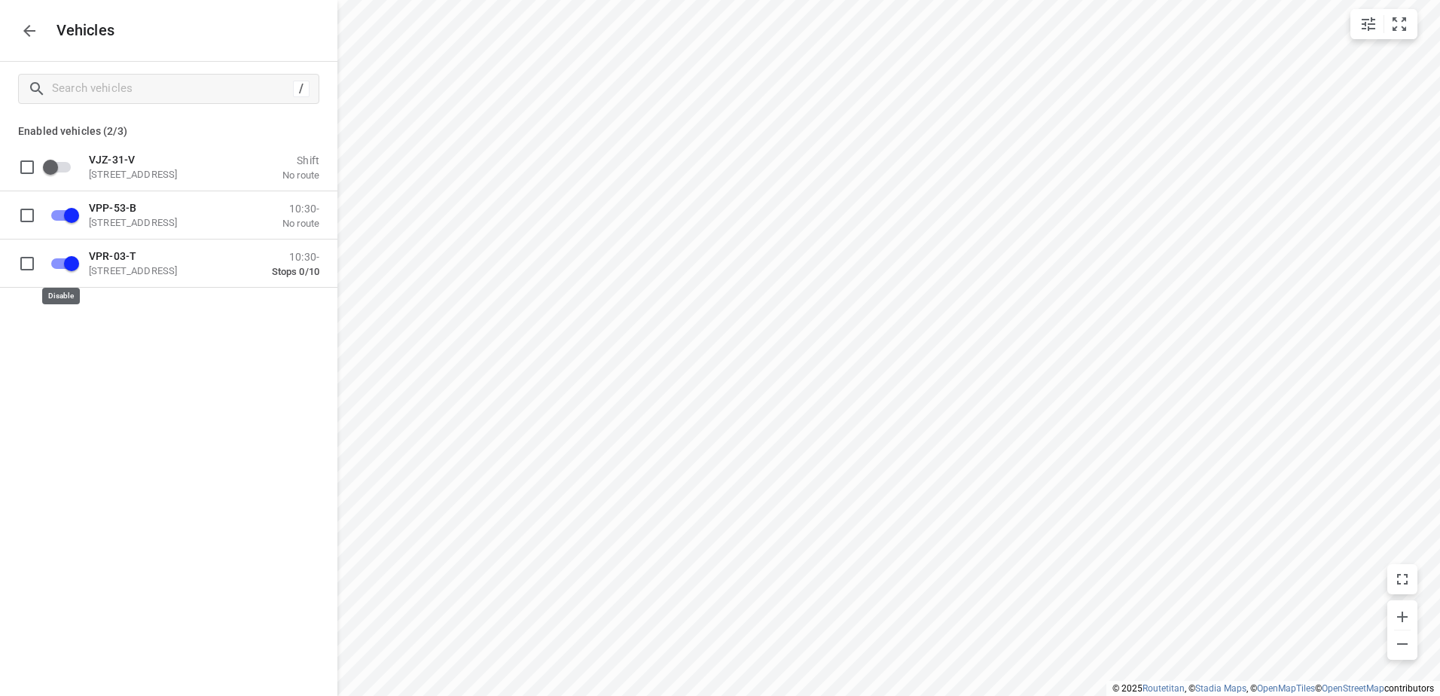
click at [69, 264] on input "grid" at bounding box center [72, 263] width 86 height 29
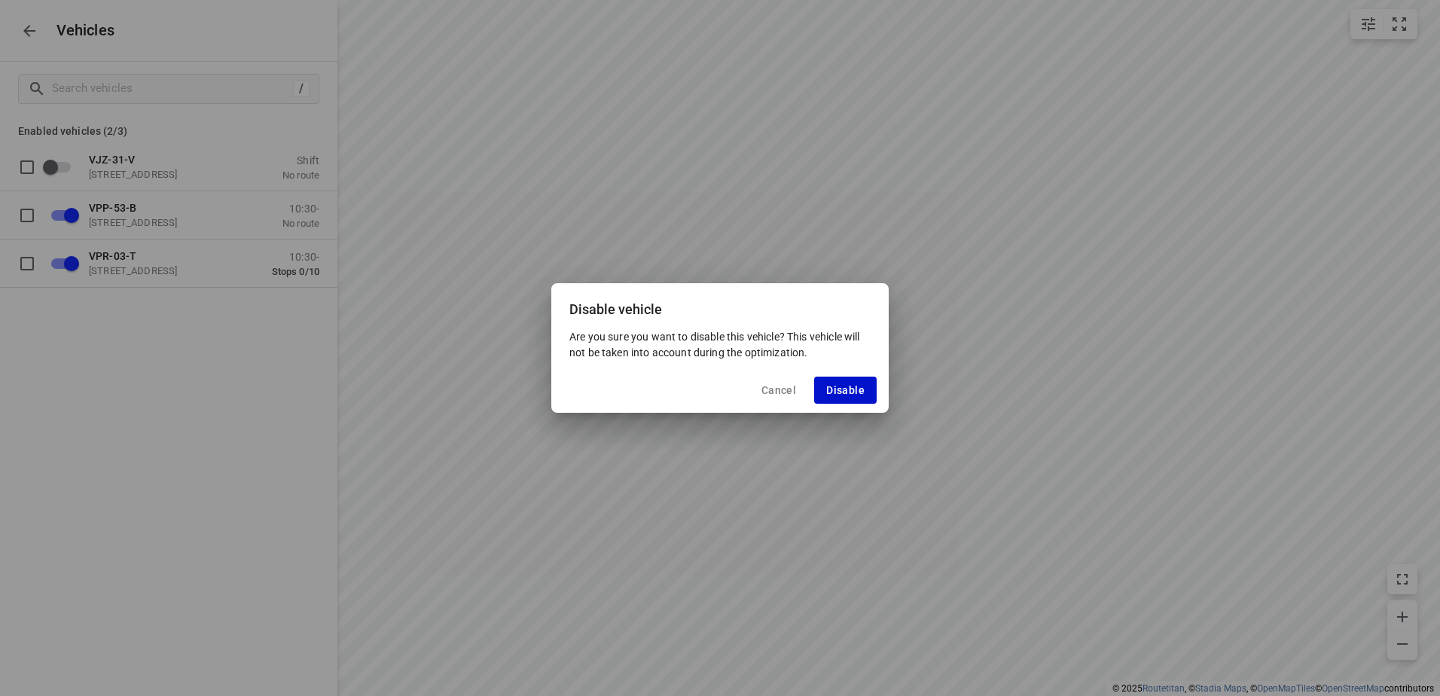
click at [850, 390] on span "Disable" at bounding box center [845, 390] width 38 height 12
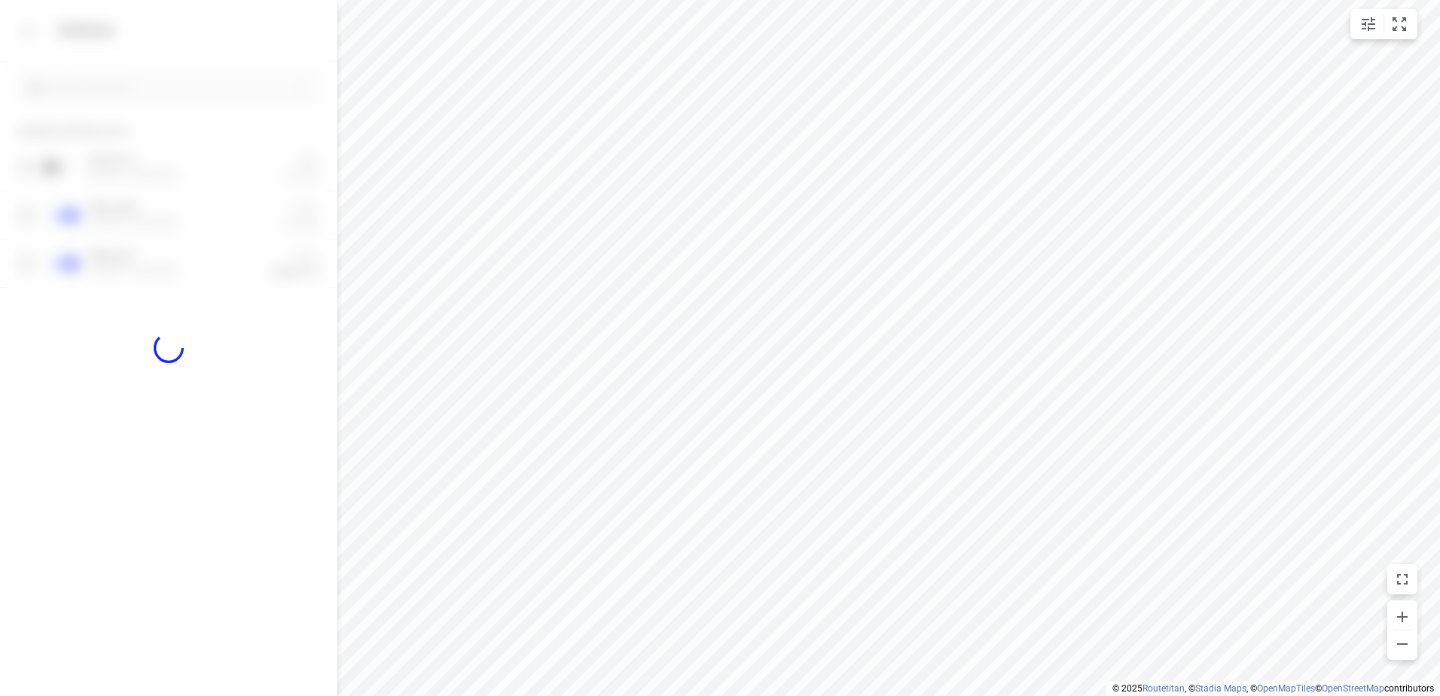
checkbox input "false"
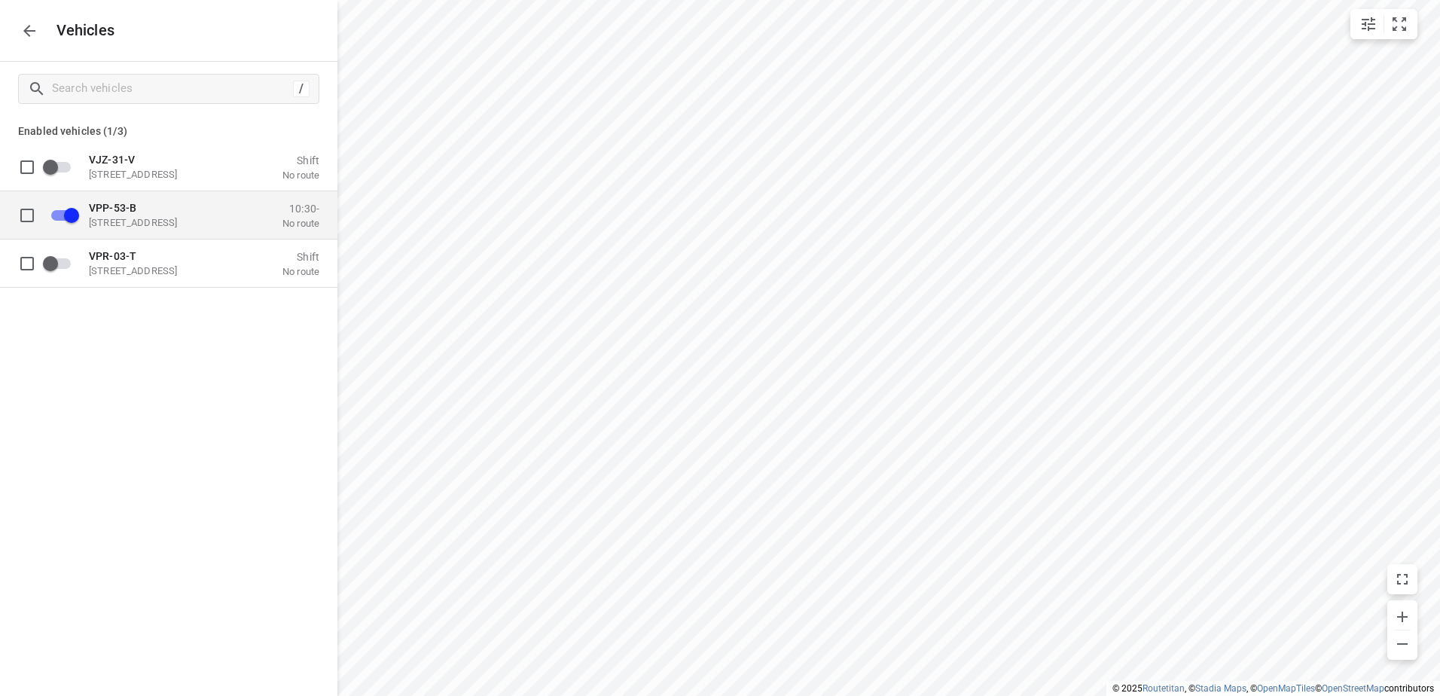
click at [136, 218] on p "Eemmeerlaan 9, 1382 KA Weesp, Netherlands" at bounding box center [164, 222] width 151 height 12
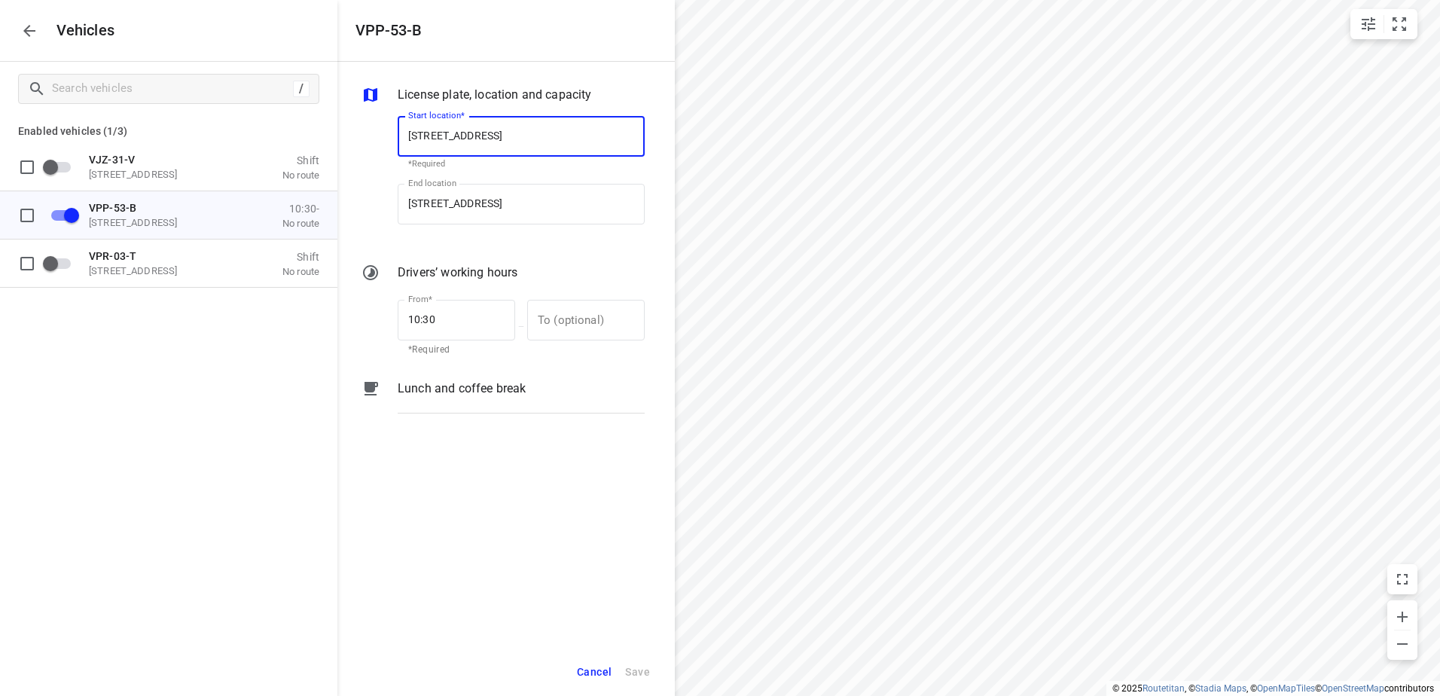
click at [4, 24] on div "Vehicles" at bounding box center [169, 30] width 338 height 61
click at [11, 36] on div "Vehicles" at bounding box center [169, 30] width 338 height 61
click at [24, 33] on icon "button" at bounding box center [29, 31] width 18 height 18
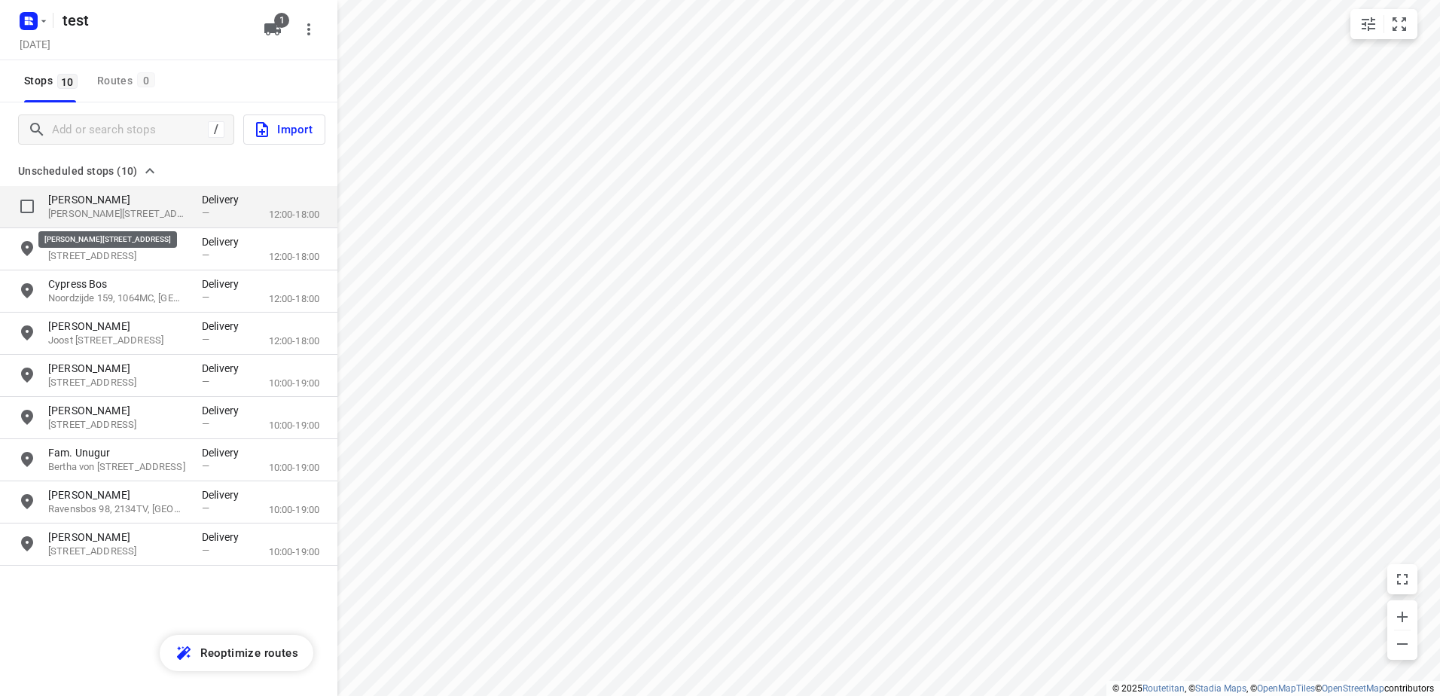
click at [114, 213] on p "Cornelis Anthoniszstraat 10HS, 1071VT, NL" at bounding box center [117, 214] width 139 height 14
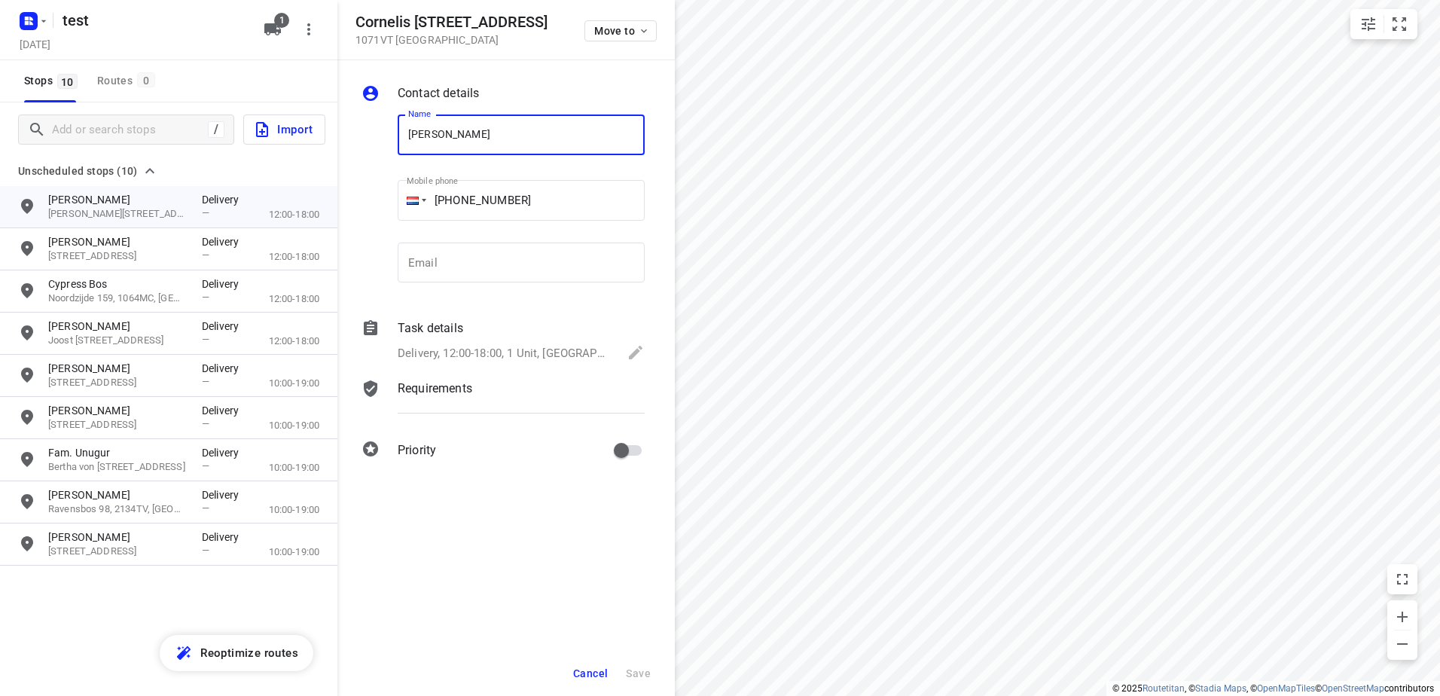
click at [599, 673] on span "Cancel" at bounding box center [590, 674] width 35 height 12
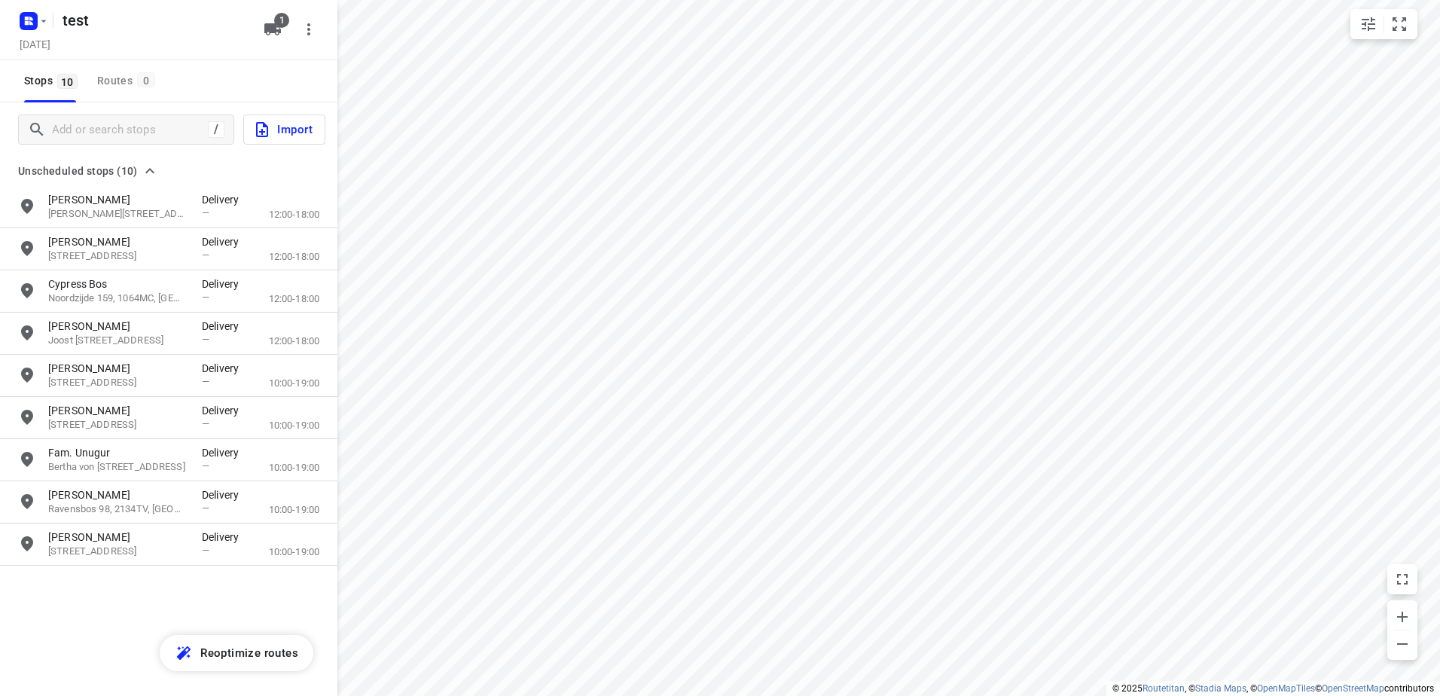
click at [304, 30] on icon "button" at bounding box center [309, 29] width 18 height 18
click at [240, 92] on div "Delete project" at bounding box center [245, 91] width 133 height 12
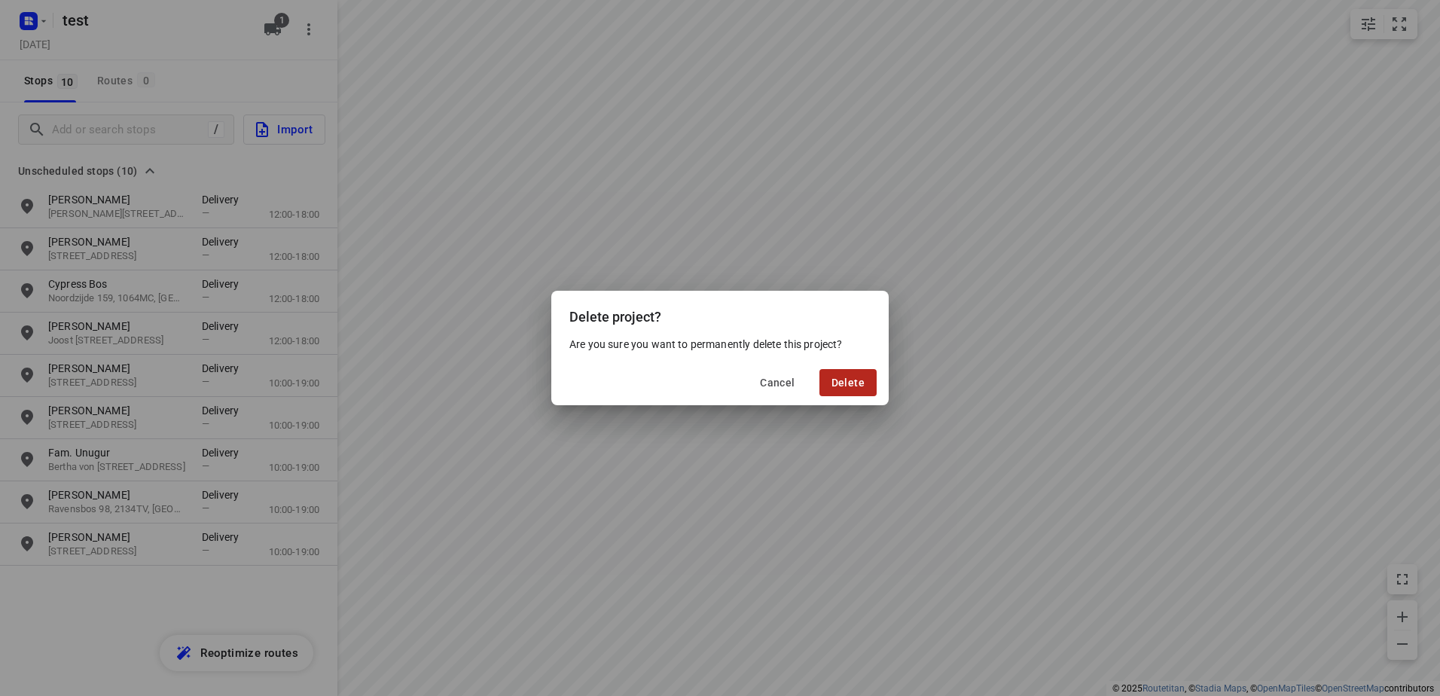
click at [855, 381] on span "Delete" at bounding box center [848, 383] width 33 height 12
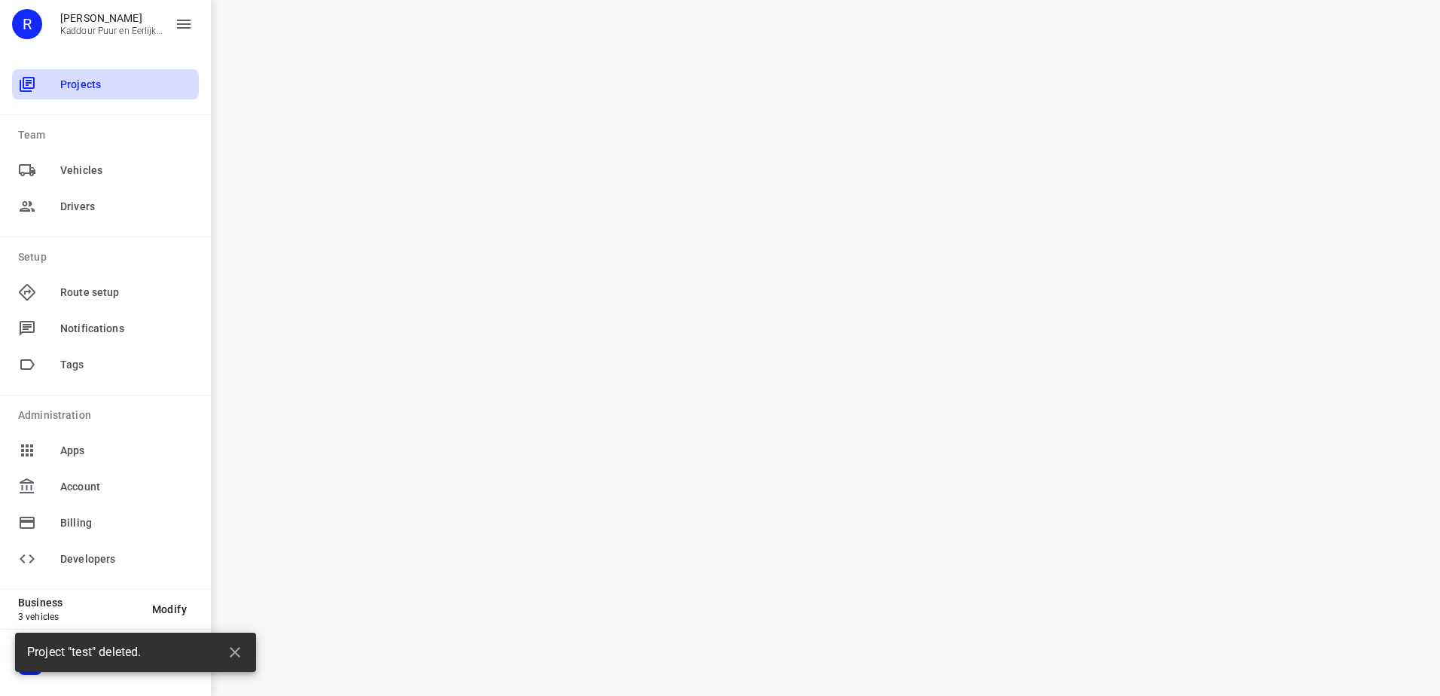
click at [130, 85] on span "Projects" at bounding box center [126, 85] width 133 height 16
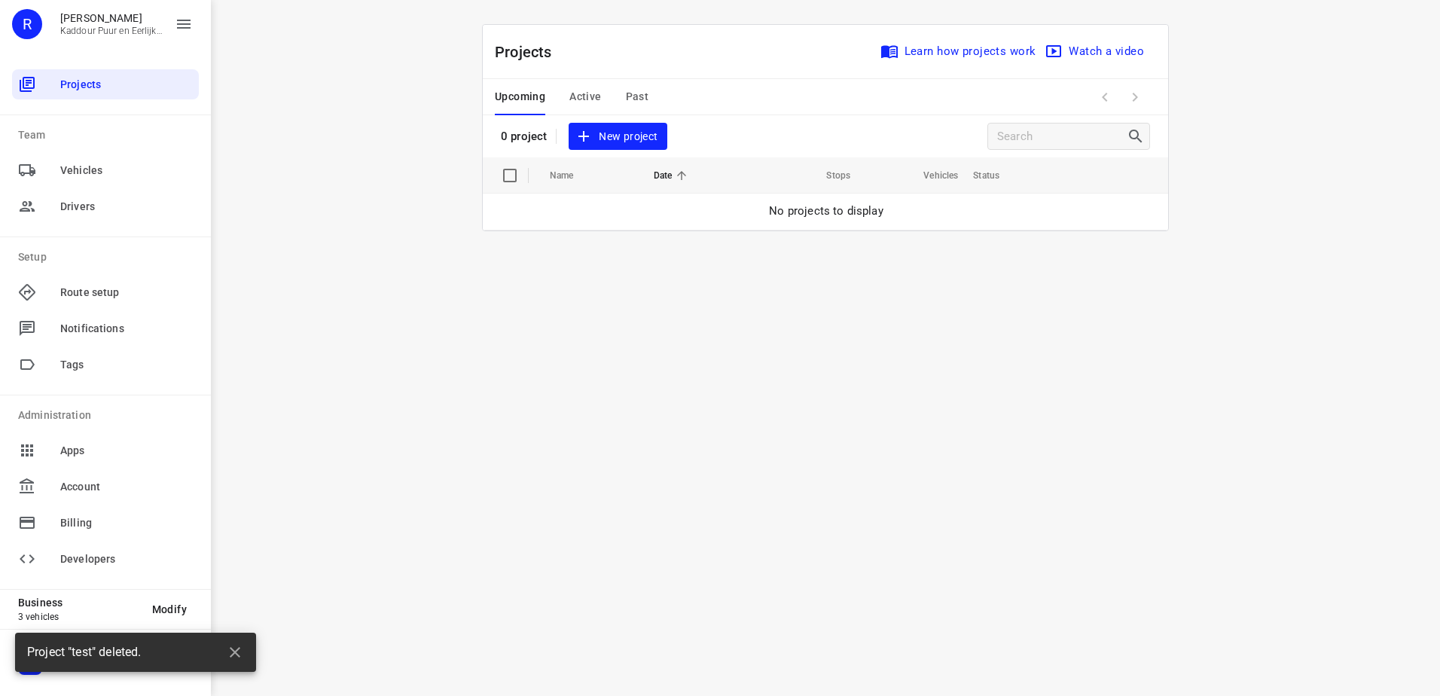
click at [611, 136] on span "New project" at bounding box center [618, 136] width 80 height 19
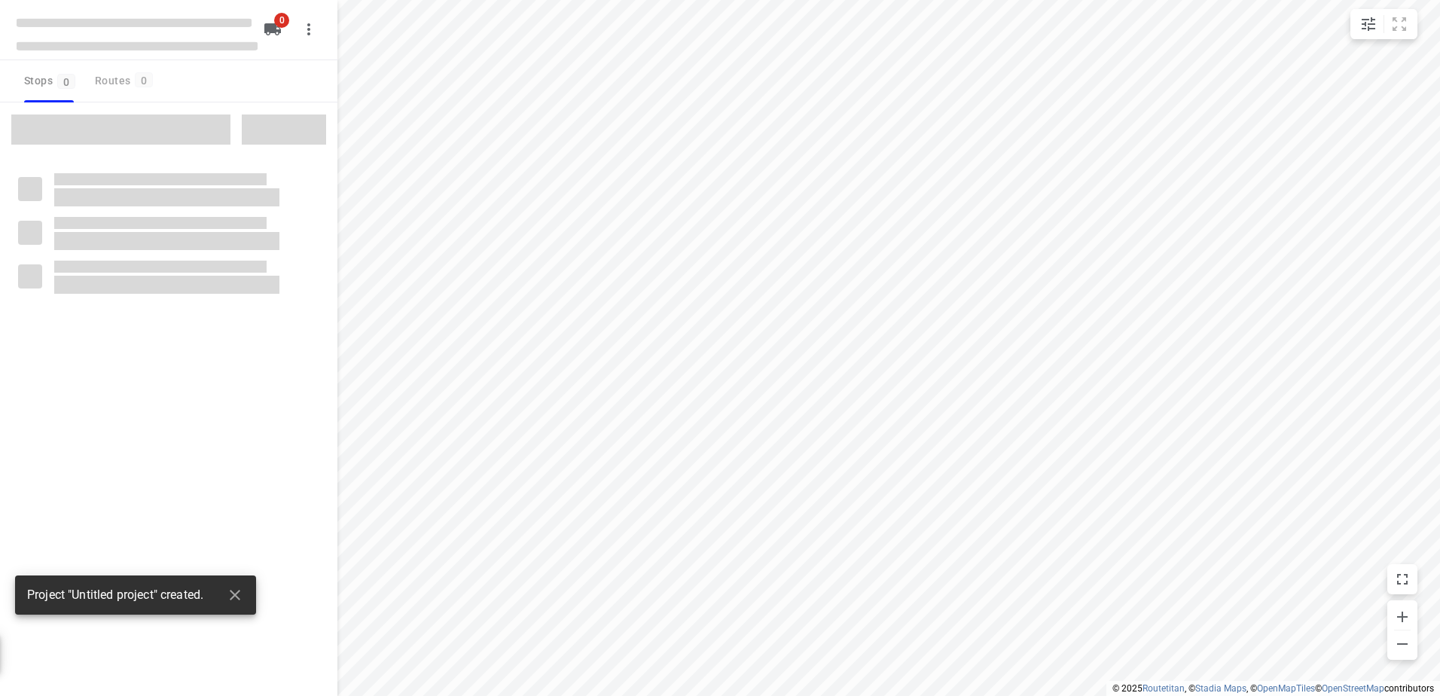
type input "distance"
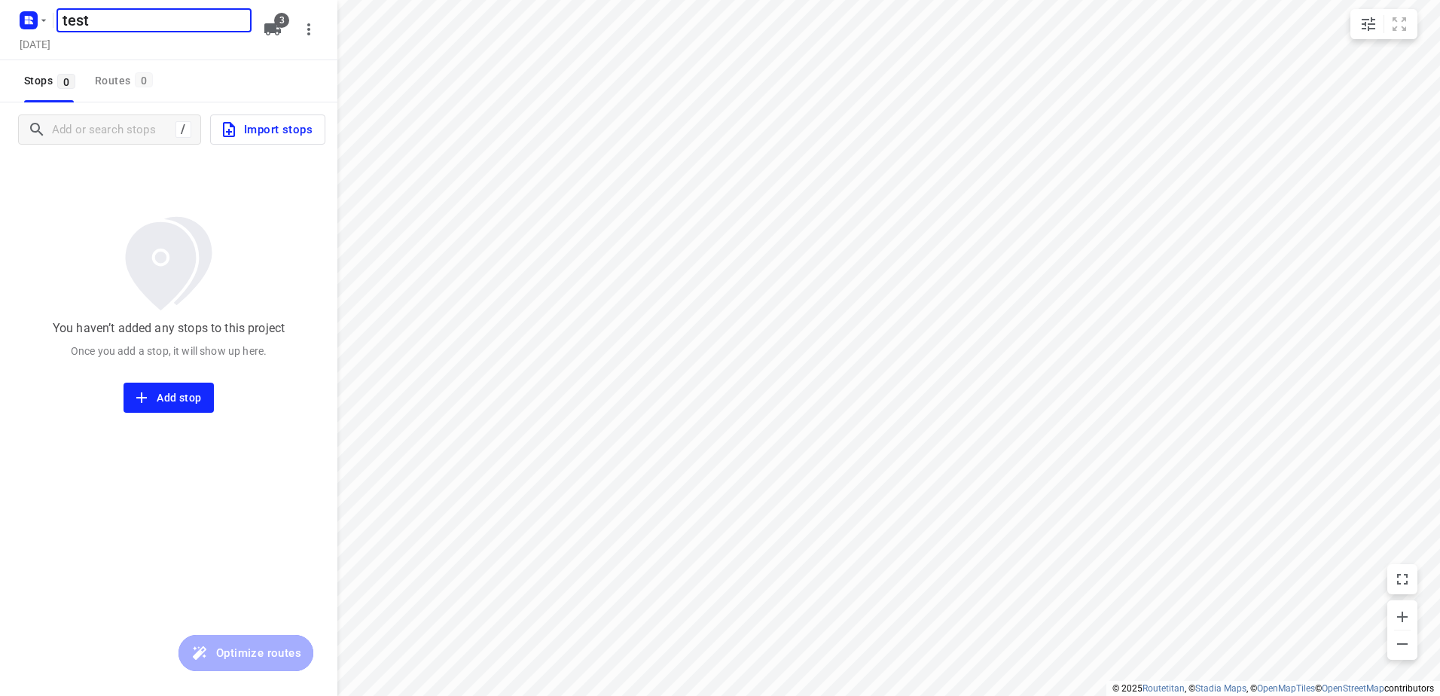
type input "test"
click at [281, 29] on icon "button" at bounding box center [272, 29] width 17 height 12
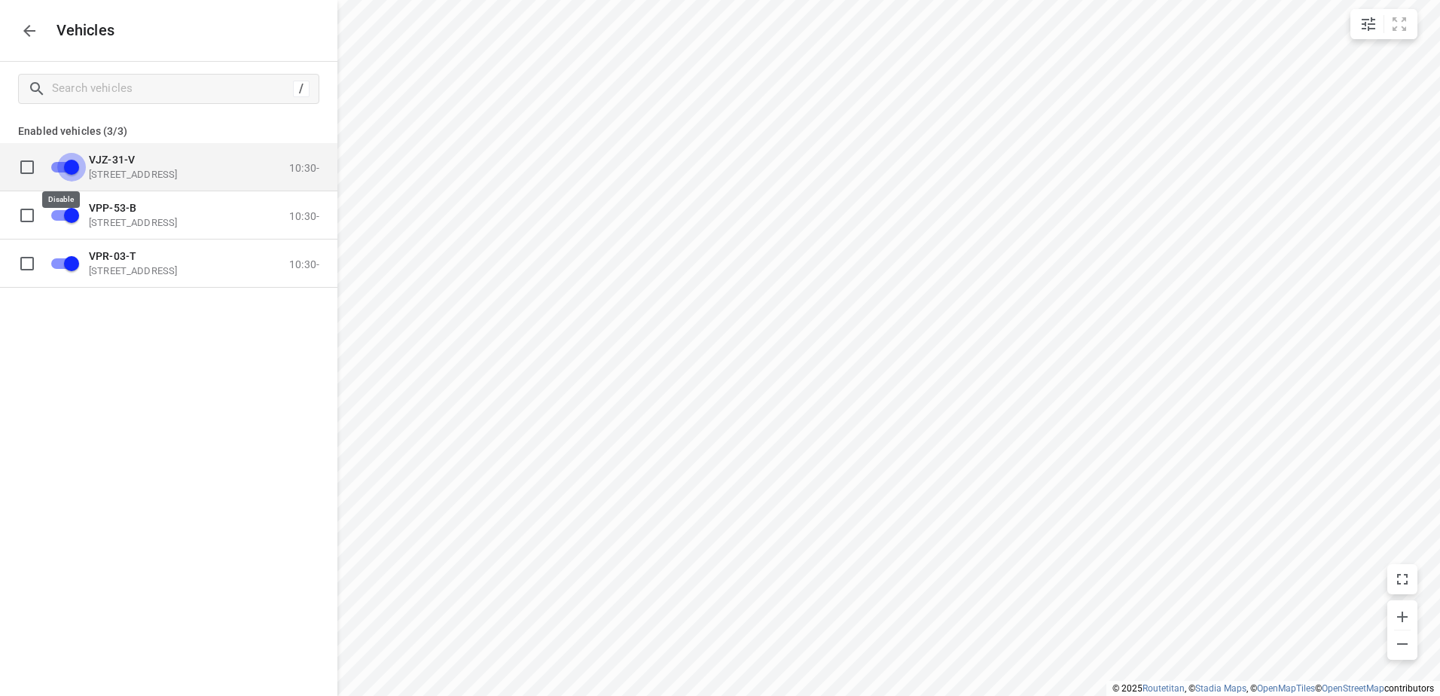
click at [78, 163] on input "grid" at bounding box center [72, 166] width 86 height 29
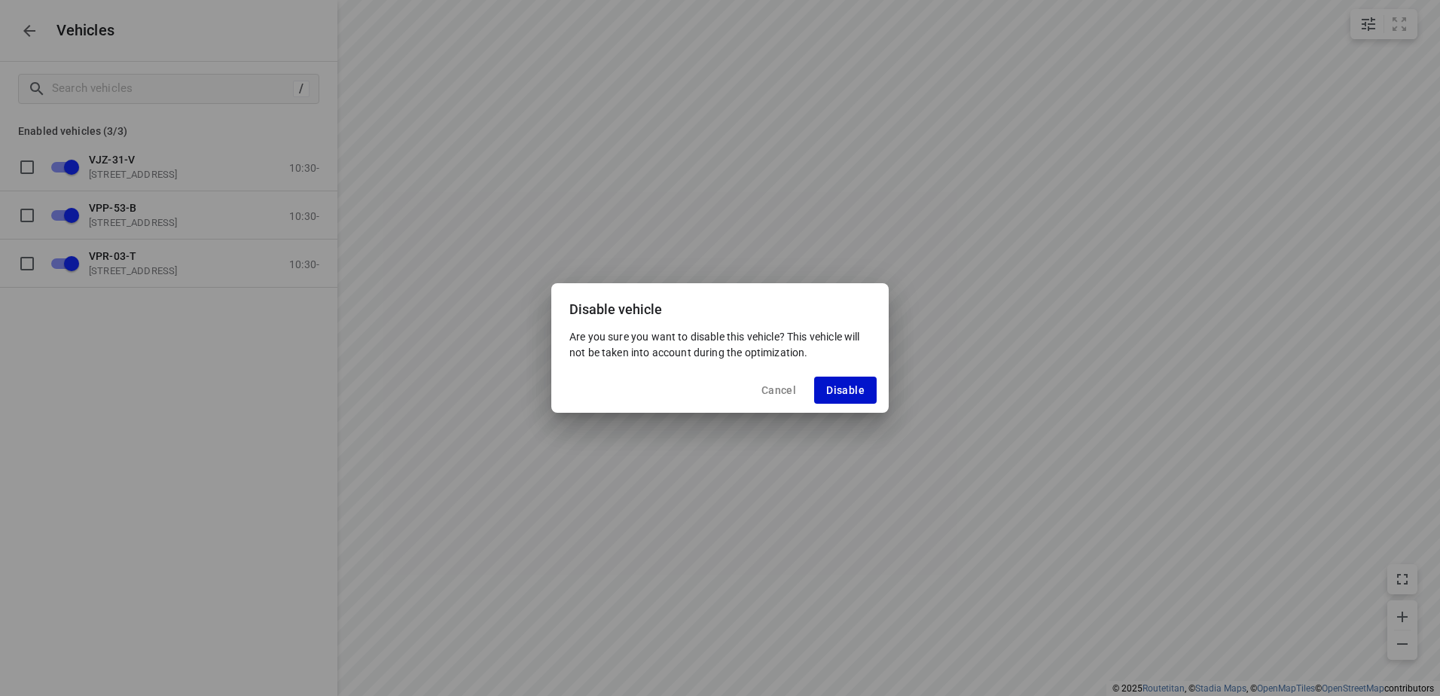
click at [863, 387] on span "Disable" at bounding box center [845, 390] width 38 height 12
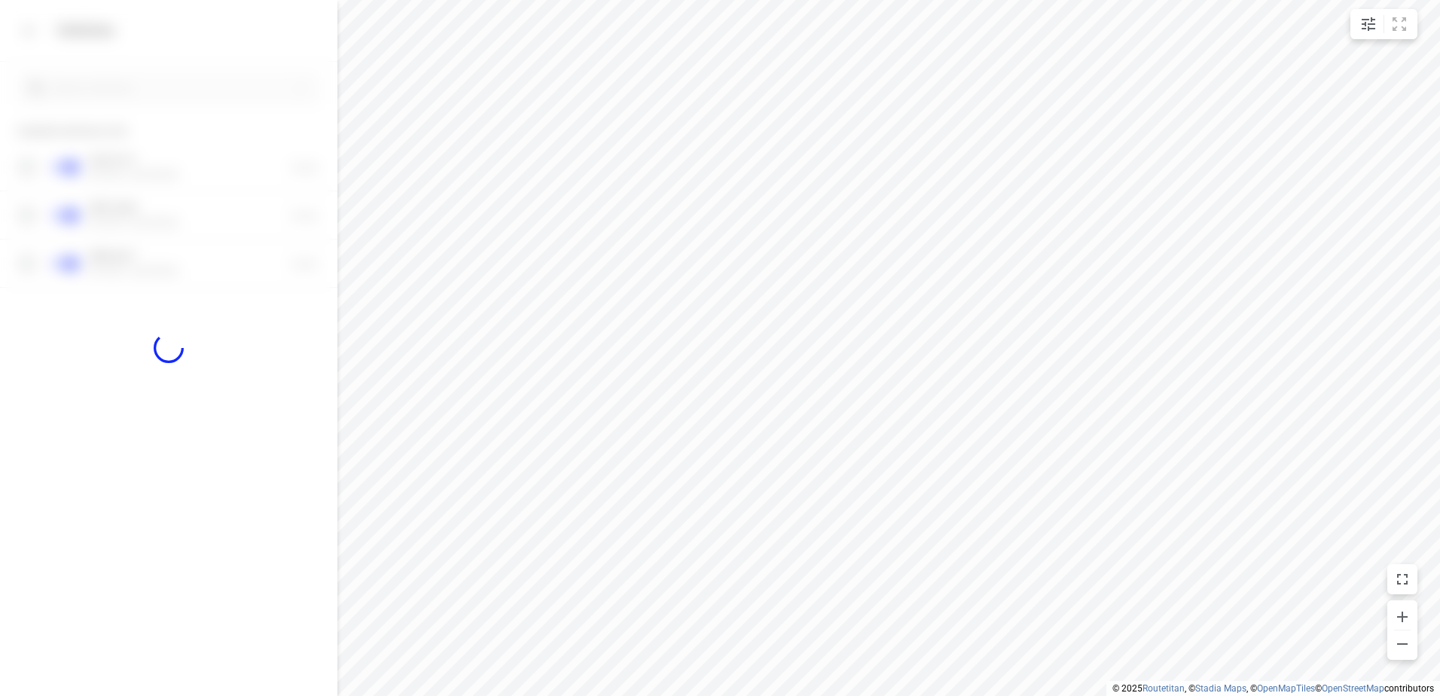
checkbox input "false"
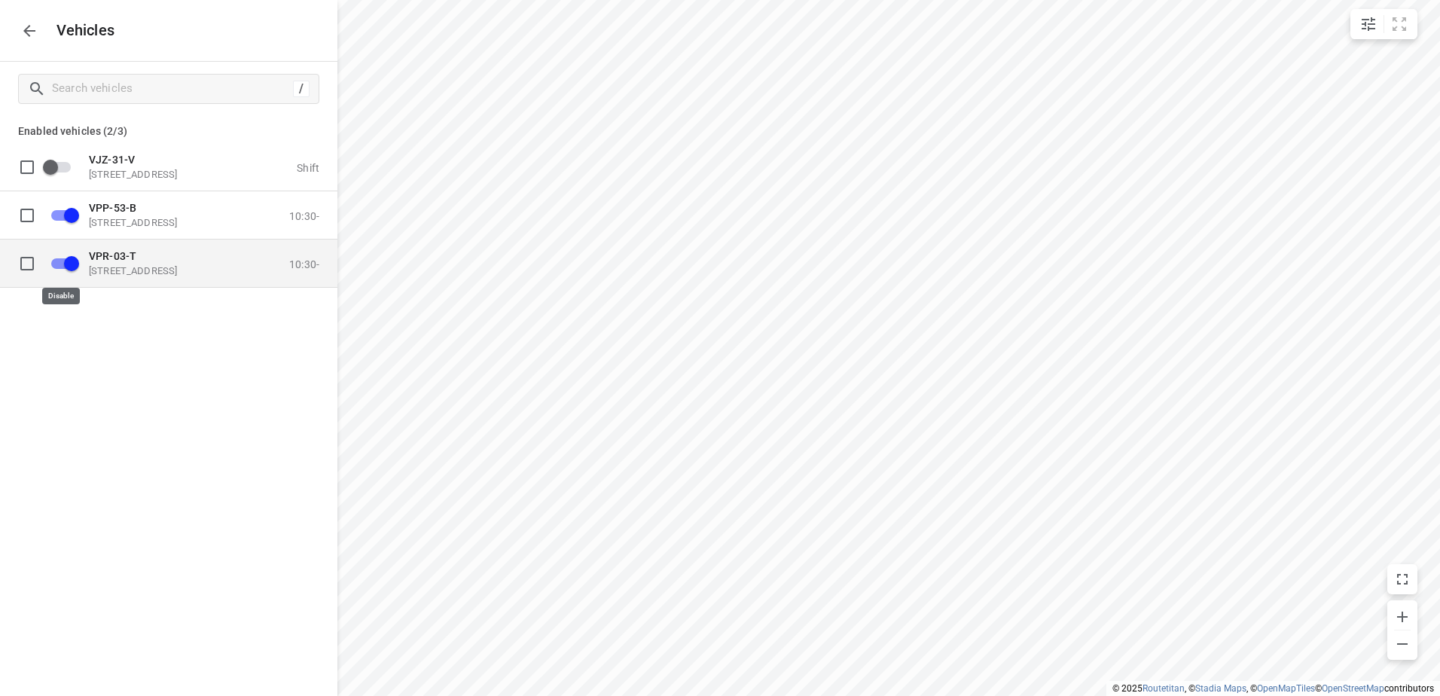
click at [74, 264] on input "grid" at bounding box center [72, 263] width 86 height 29
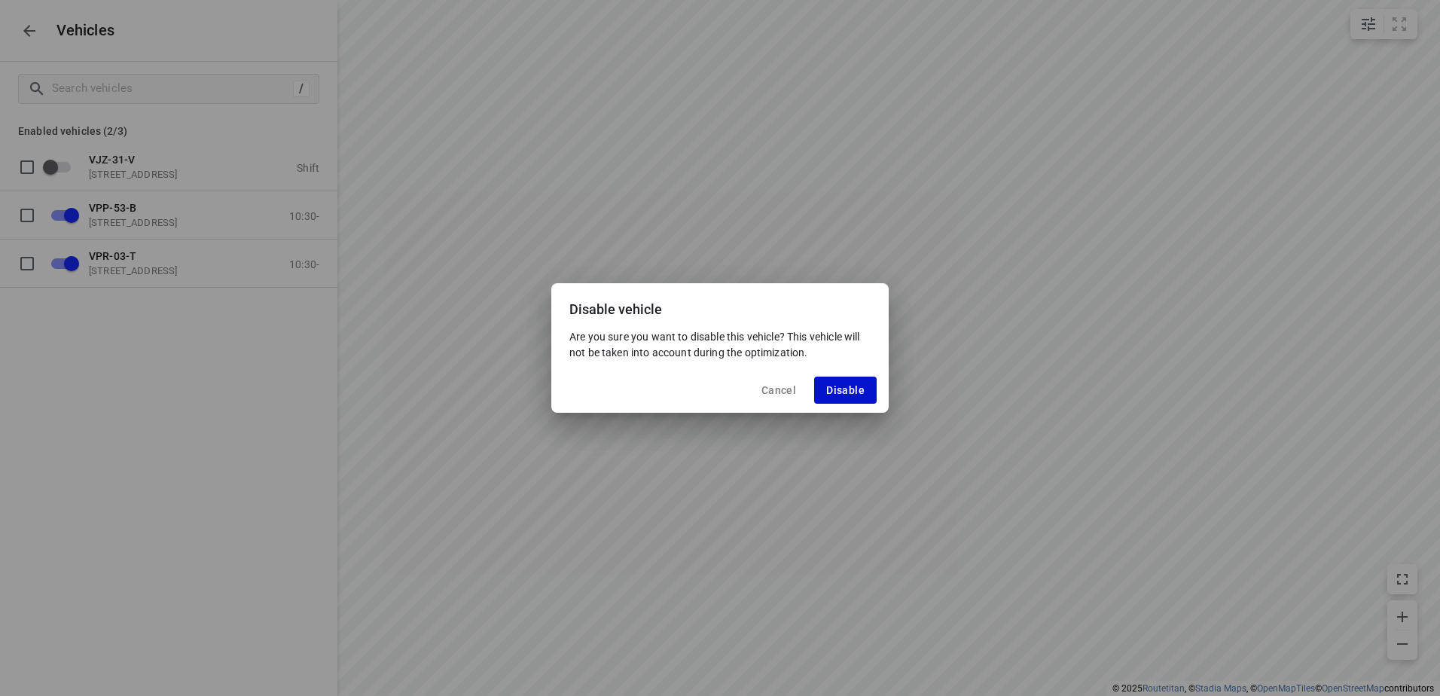
click at [863, 387] on span "Disable" at bounding box center [845, 390] width 38 height 12
checkbox input "false"
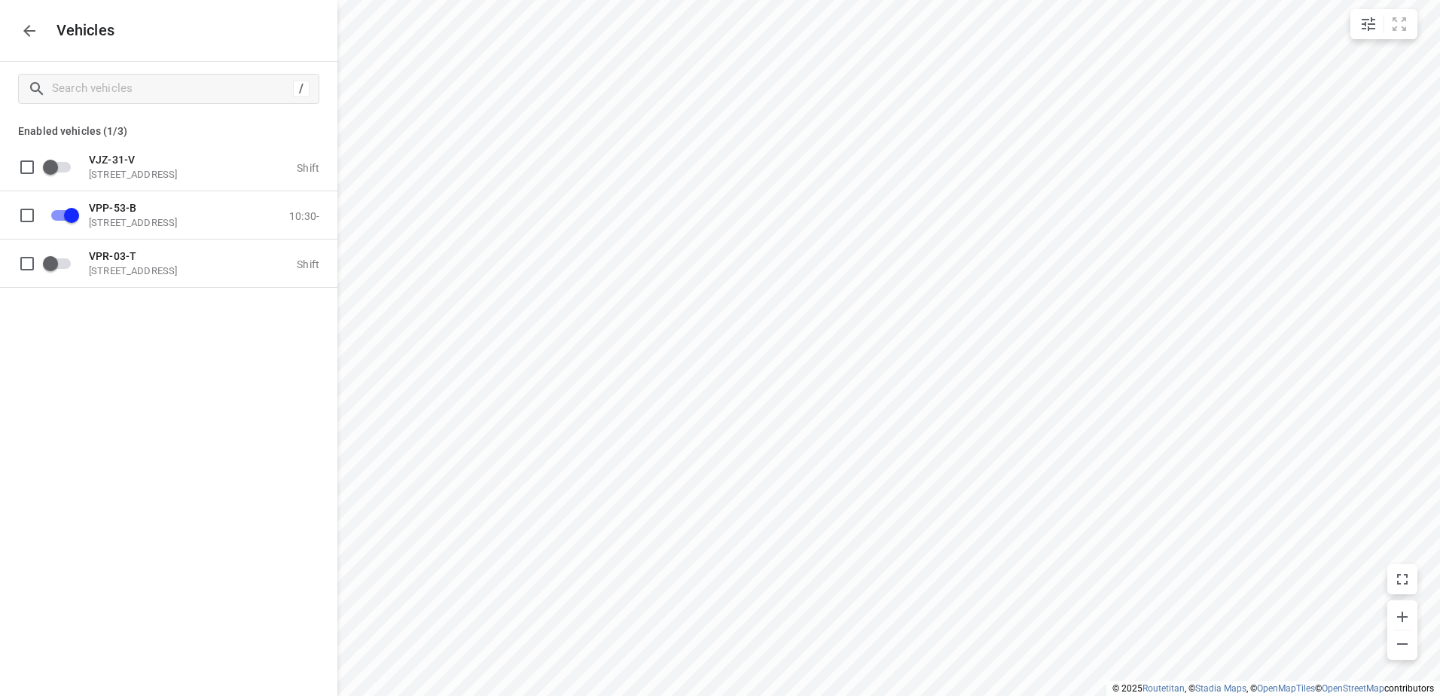
click at [32, 30] on icon "button" at bounding box center [29, 31] width 12 height 12
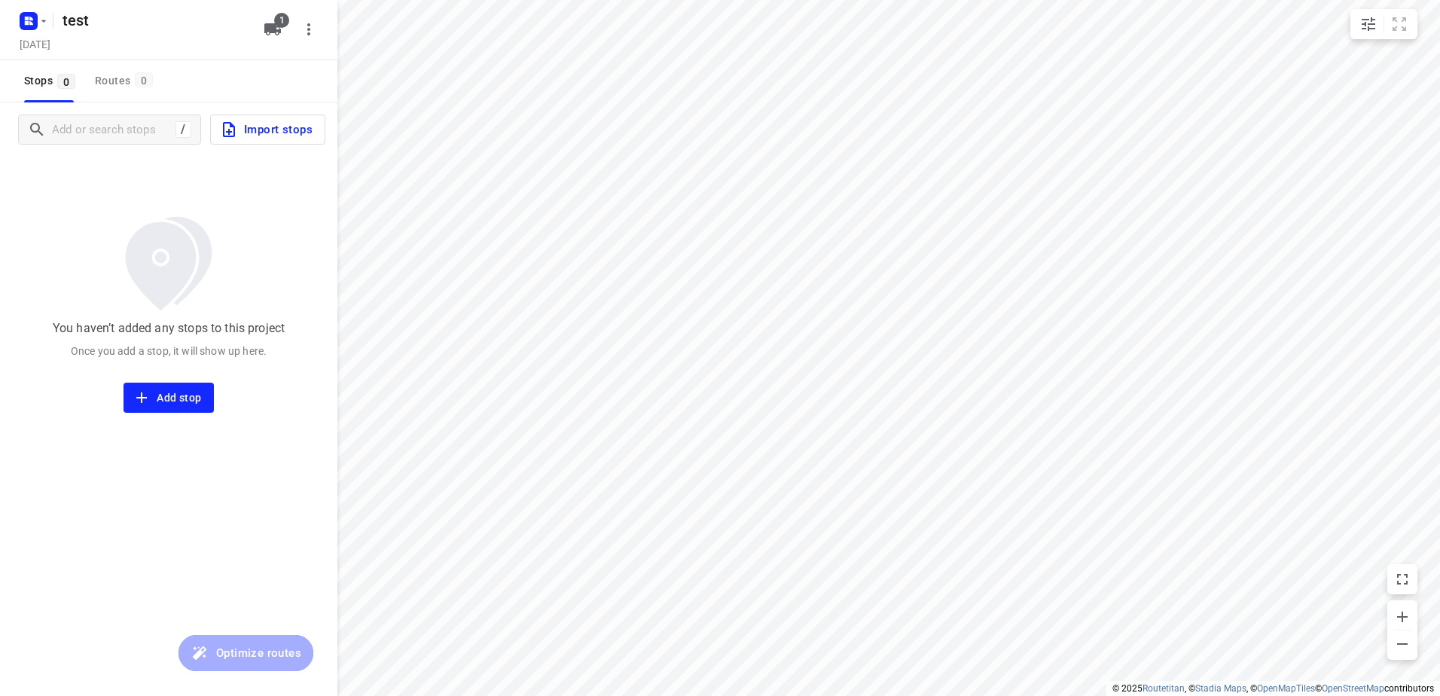
click at [273, 129] on span "Import stops" at bounding box center [266, 130] width 93 height 20
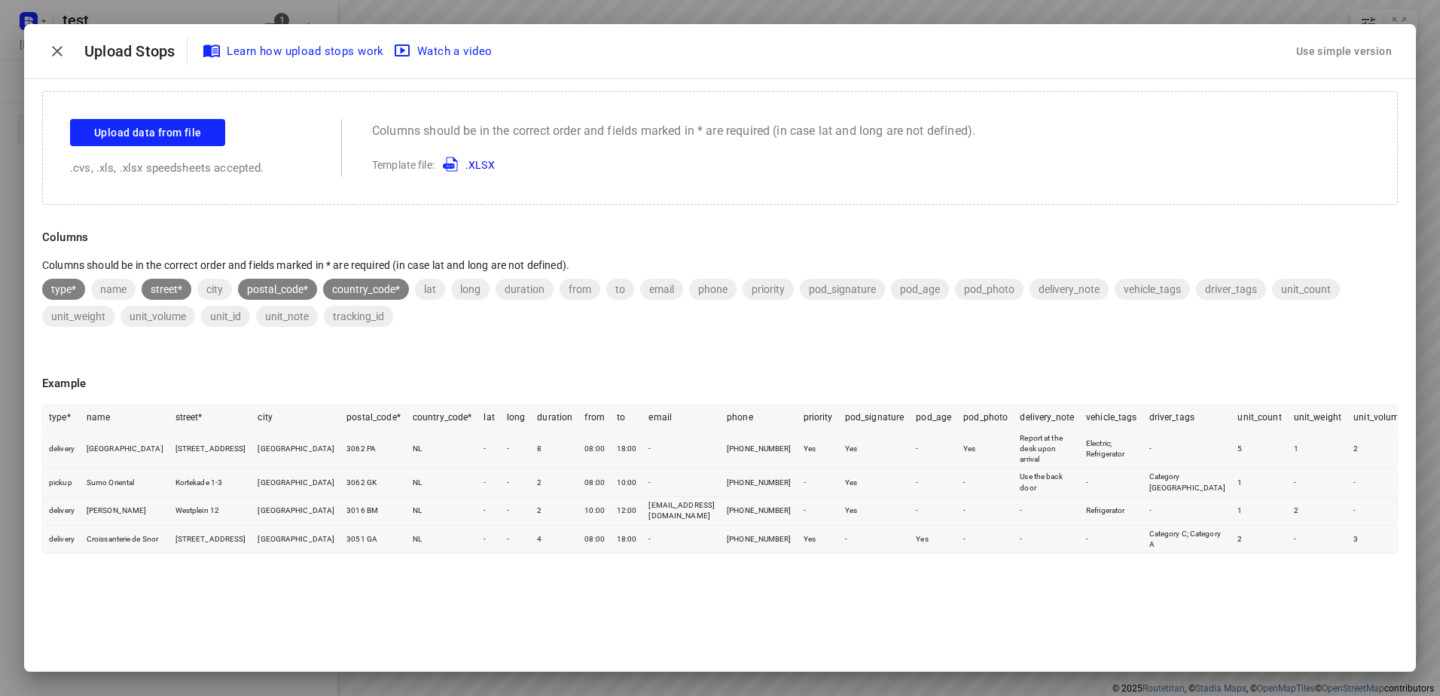
click at [1346, 56] on div "Use simple version" at bounding box center [1345, 51] width 102 height 25
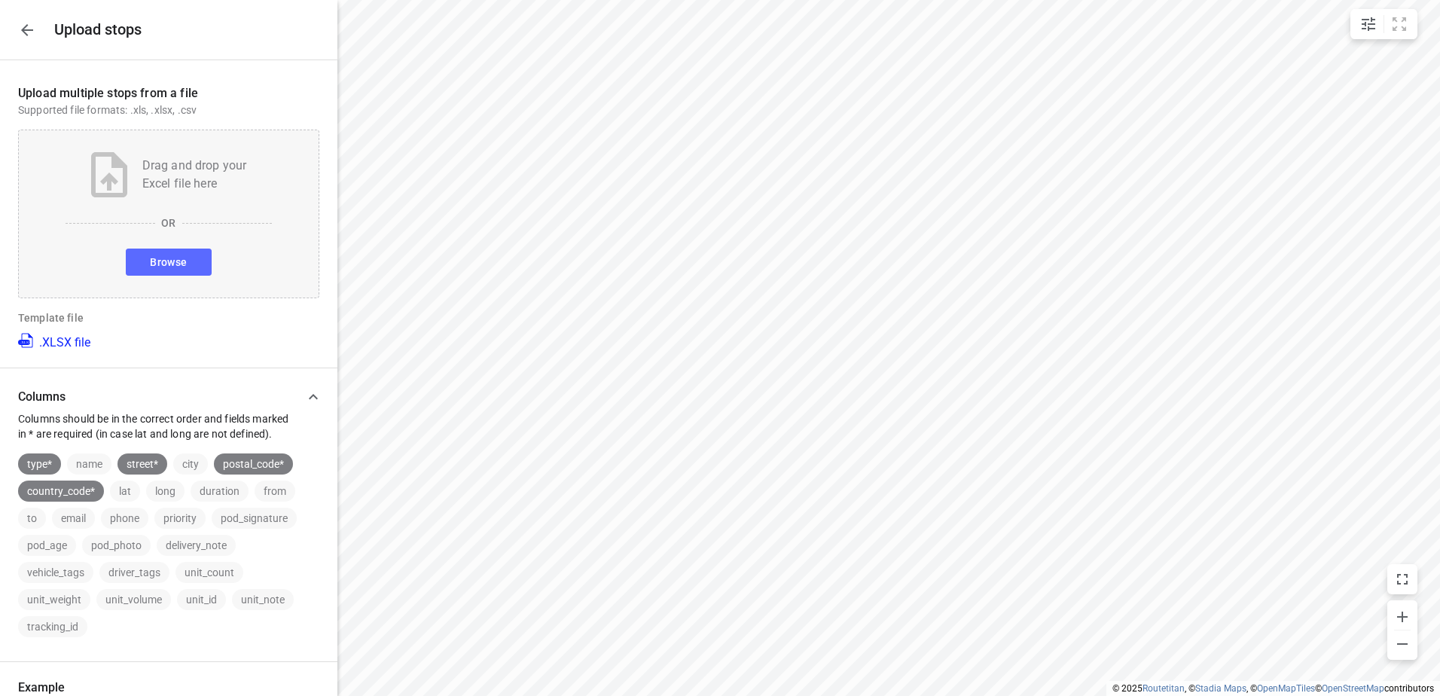
click at [183, 253] on button "Browse" at bounding box center [168, 262] width 85 height 27
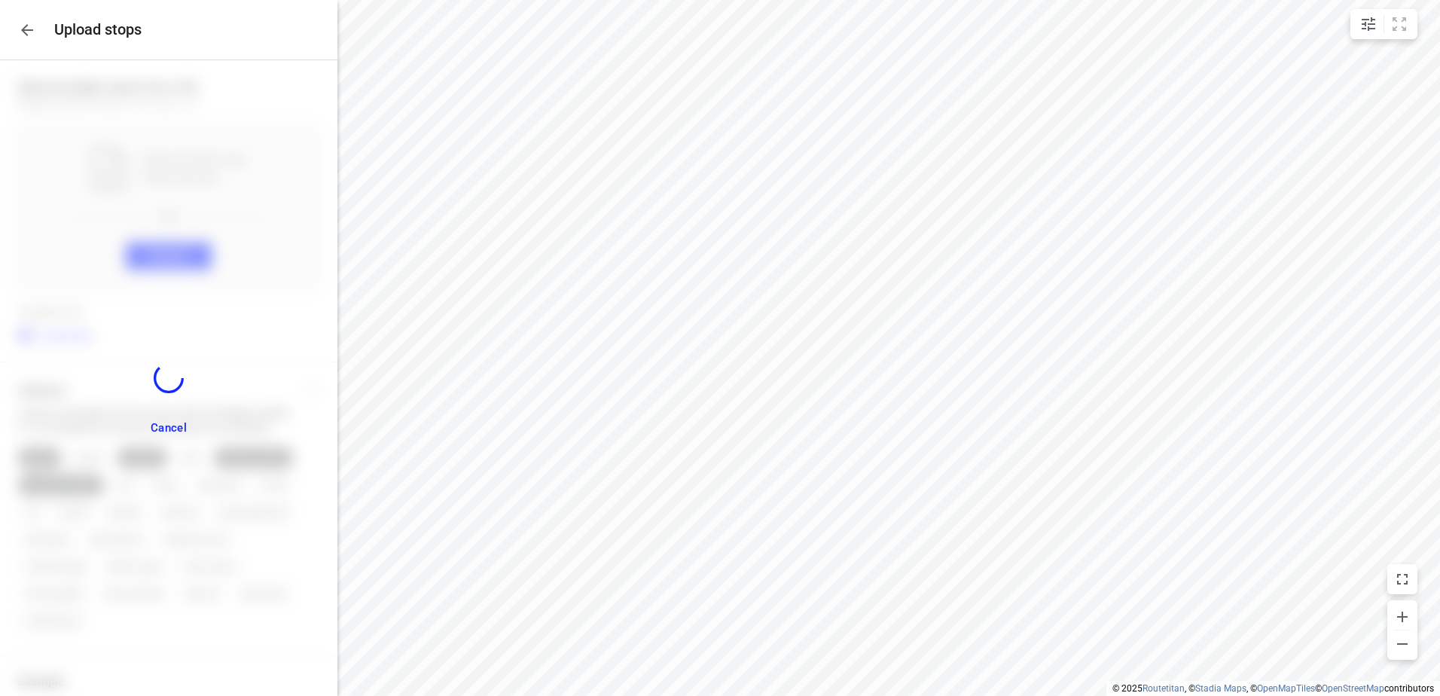
scroll to position [155, 0]
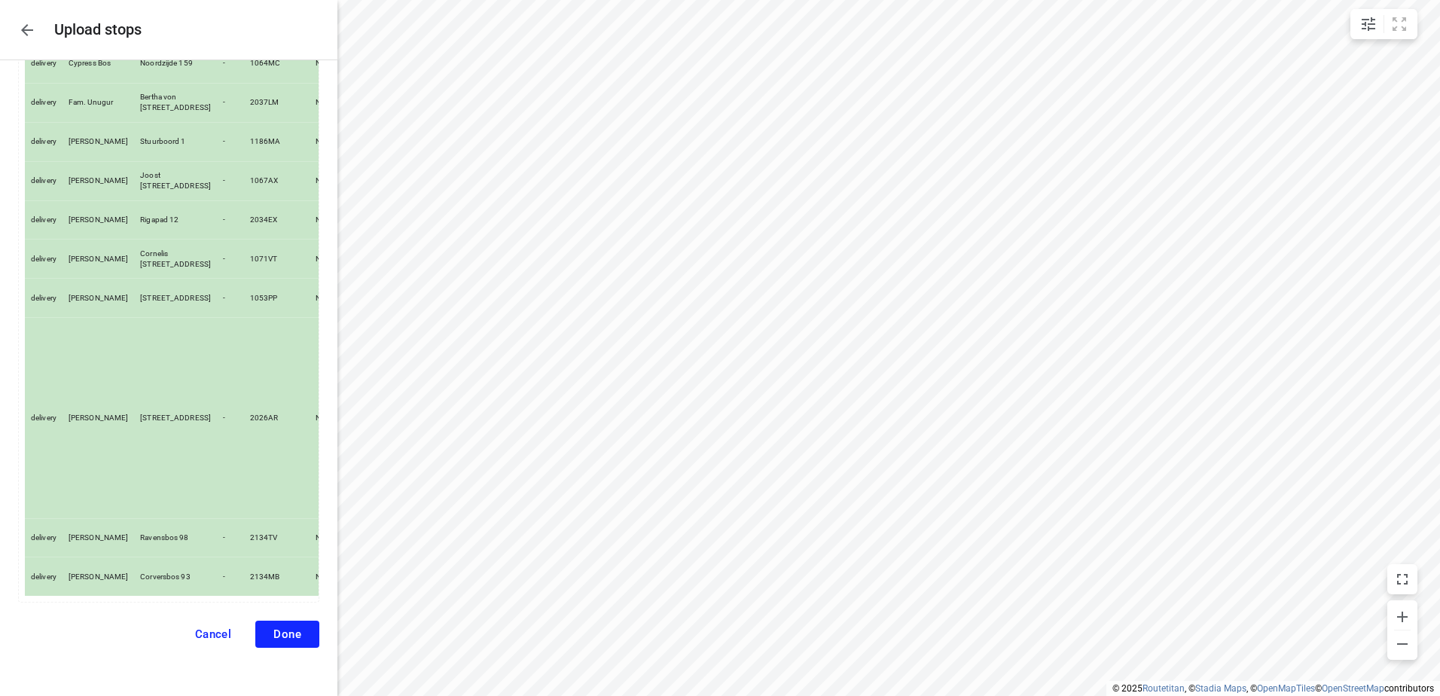
click at [273, 629] on span "Done" at bounding box center [287, 635] width 28 height 14
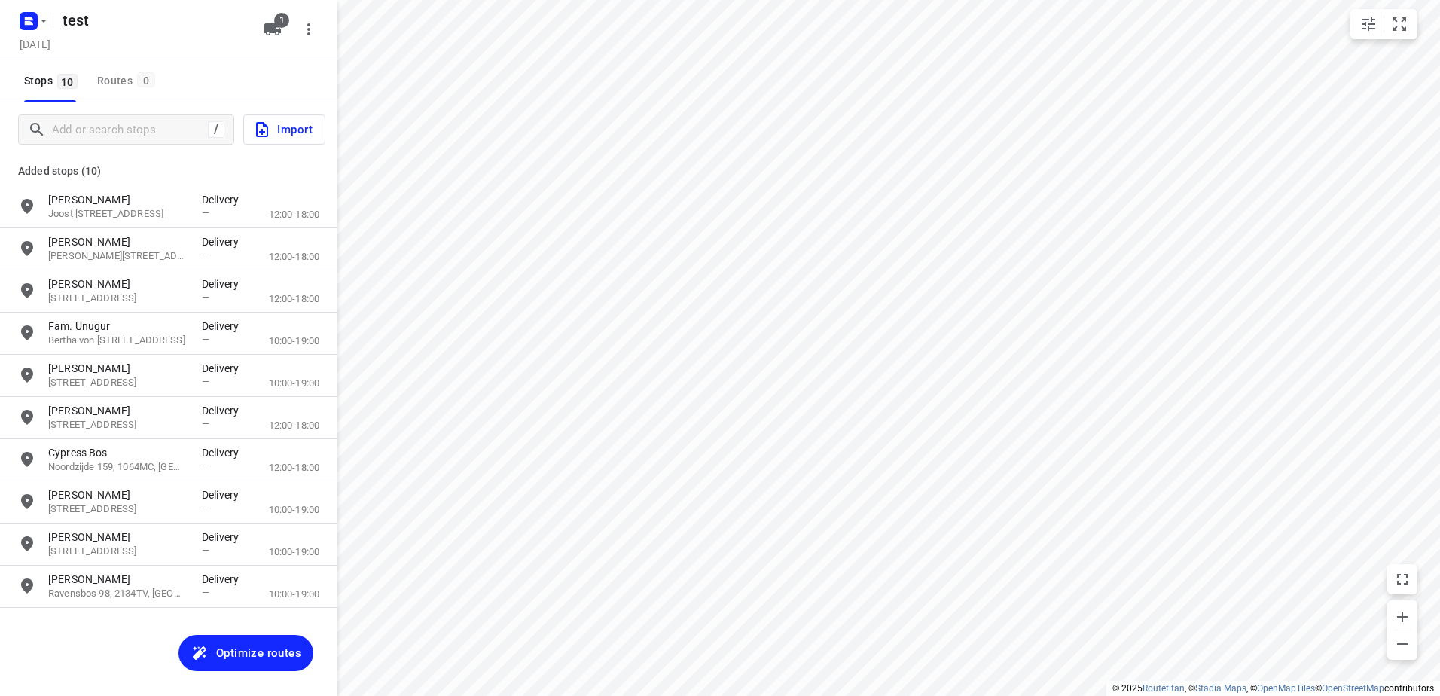
click at [255, 660] on span "Optimize routes" at bounding box center [258, 653] width 85 height 20
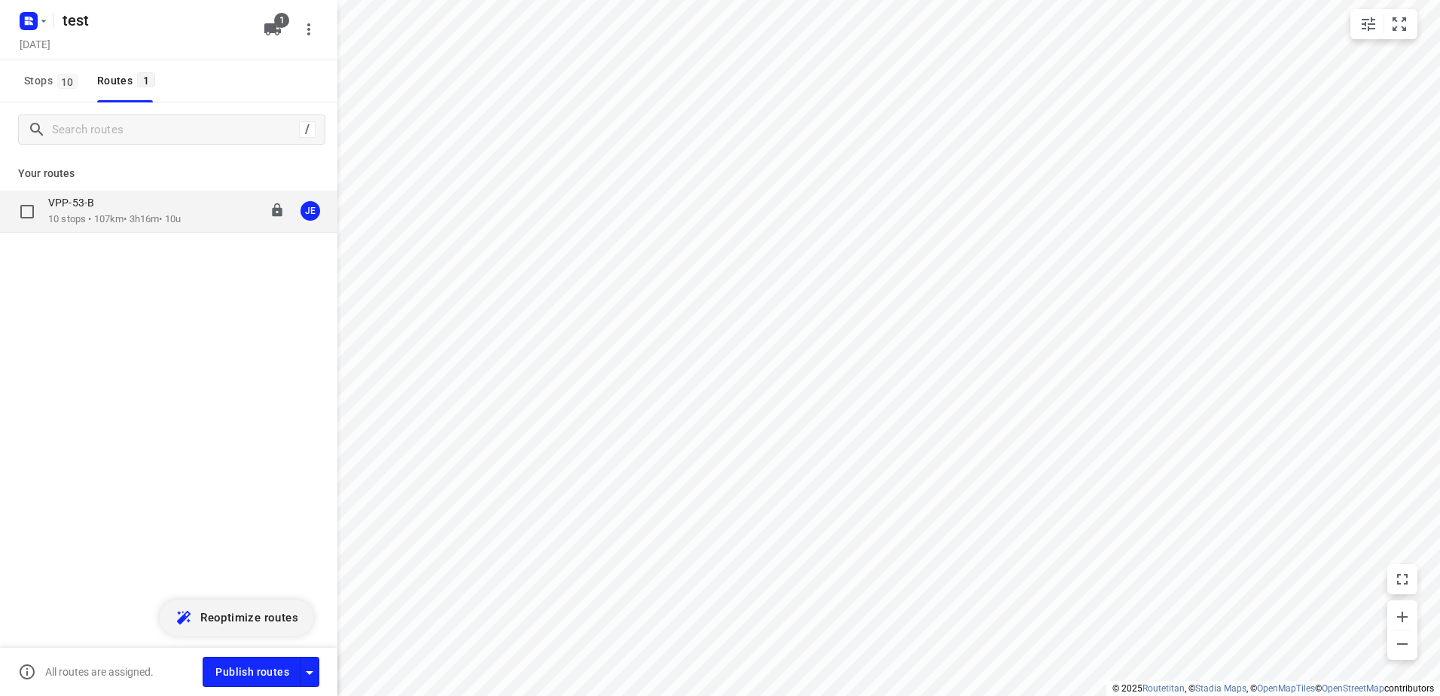
click at [88, 217] on p "10 stops • 107km • 3h16m • 10u" at bounding box center [114, 219] width 133 height 14
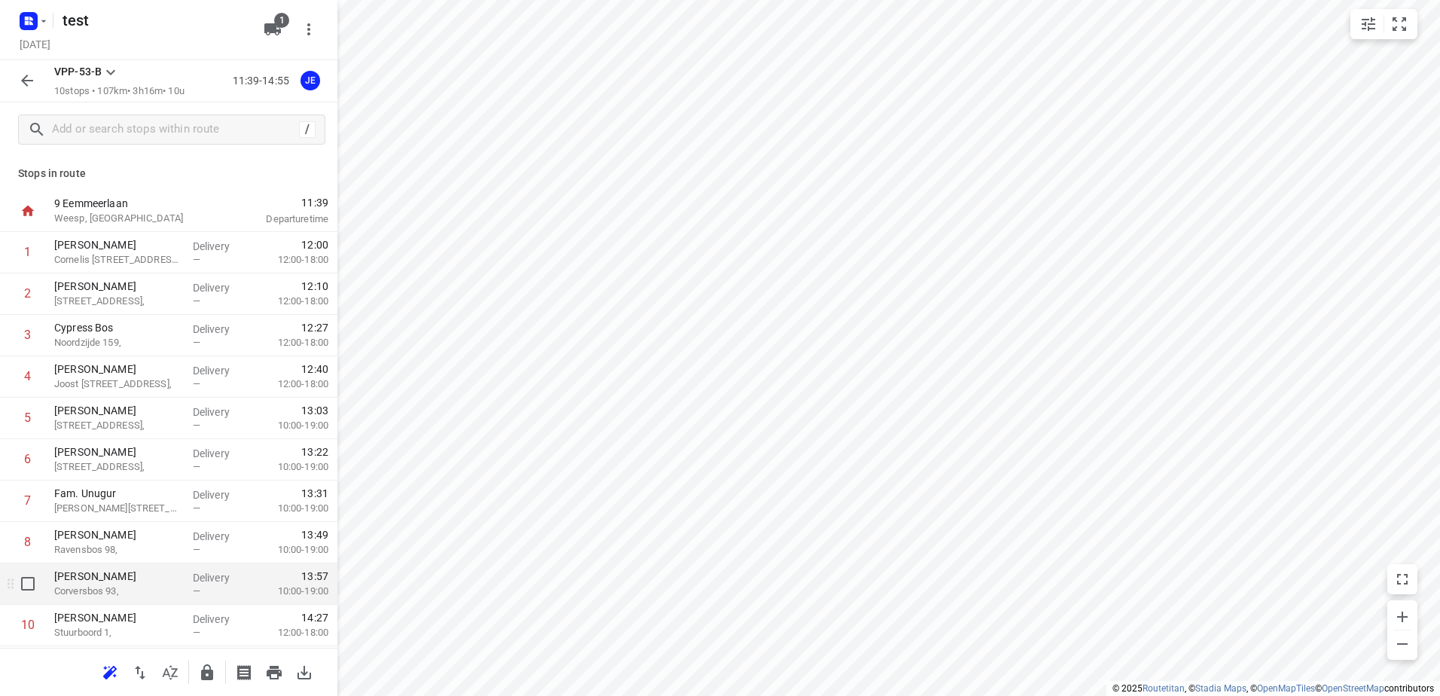
scroll to position [40, 0]
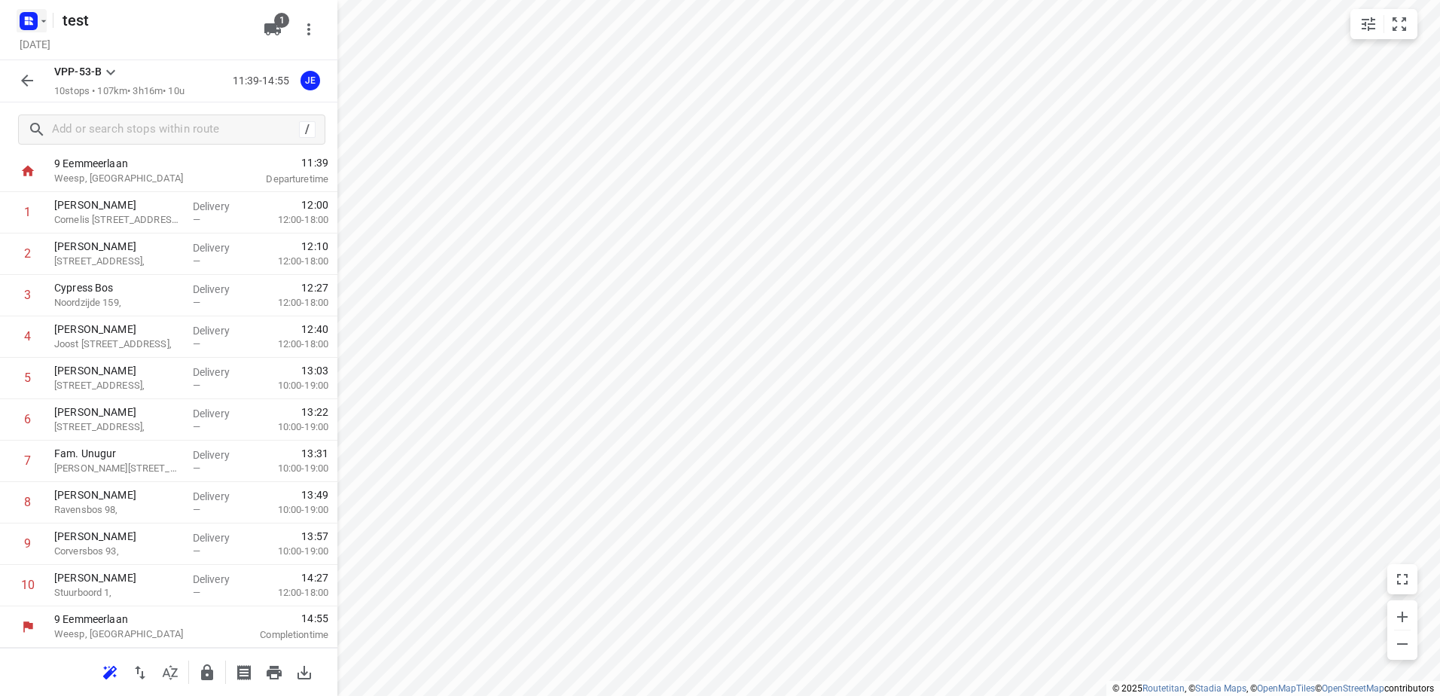
click at [38, 17] on icon "button" at bounding box center [44, 21] width 12 height 12
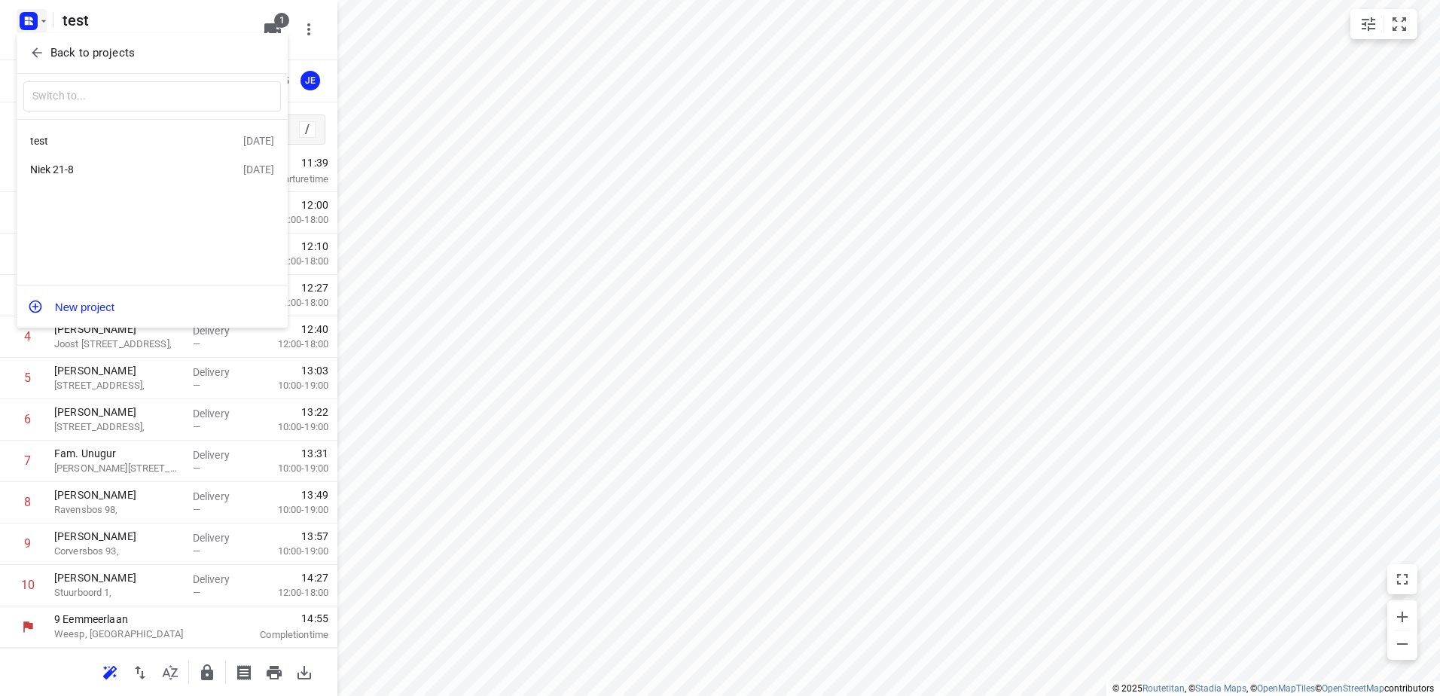
click at [314, 83] on div at bounding box center [720, 348] width 1440 height 696
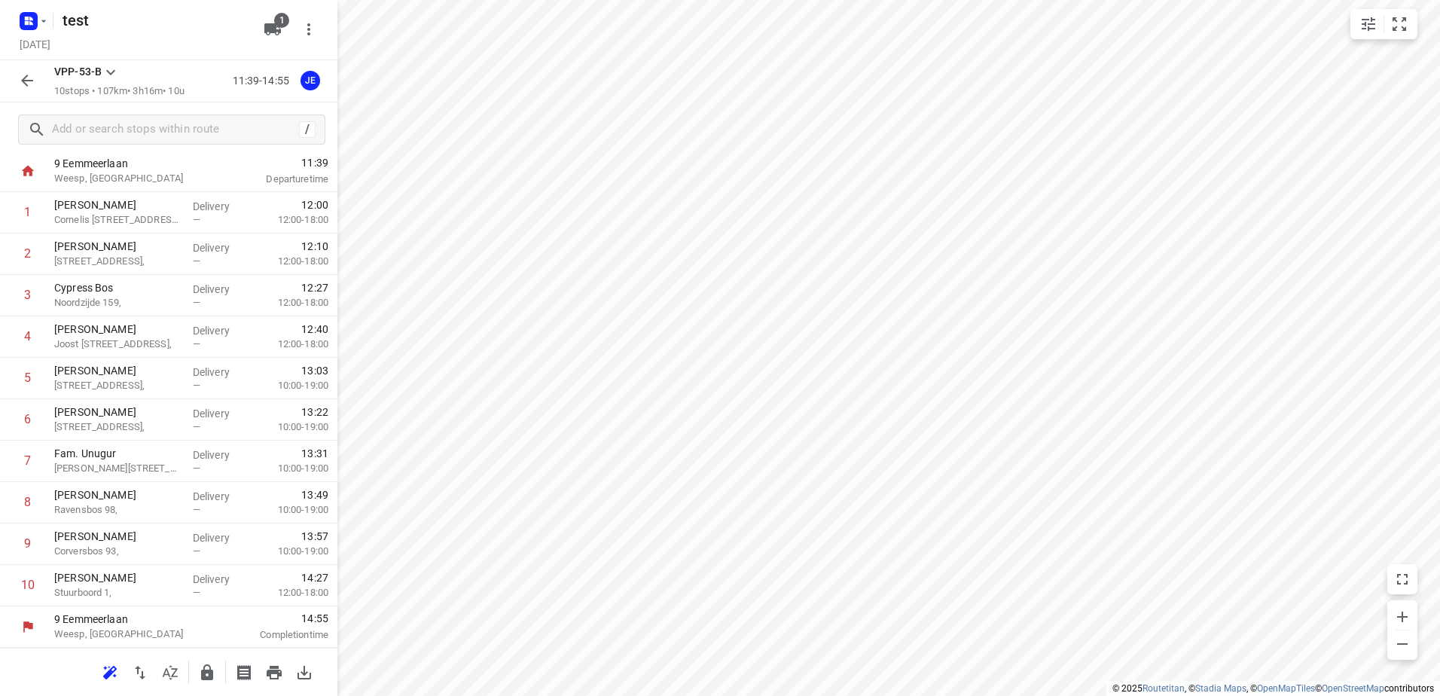
click at [311, 79] on div "JE" at bounding box center [311, 81] width 20 height 20
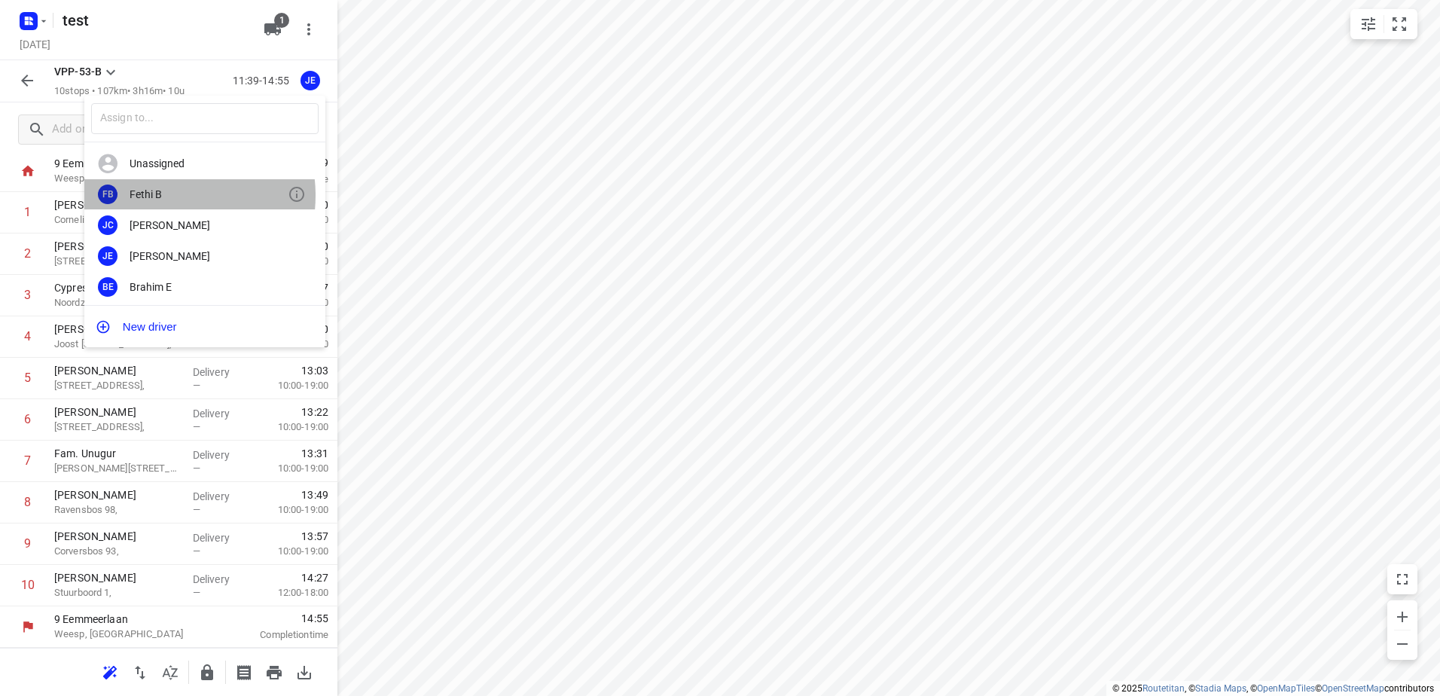
click at [170, 195] on div "Fethi B" at bounding box center [209, 194] width 158 height 12
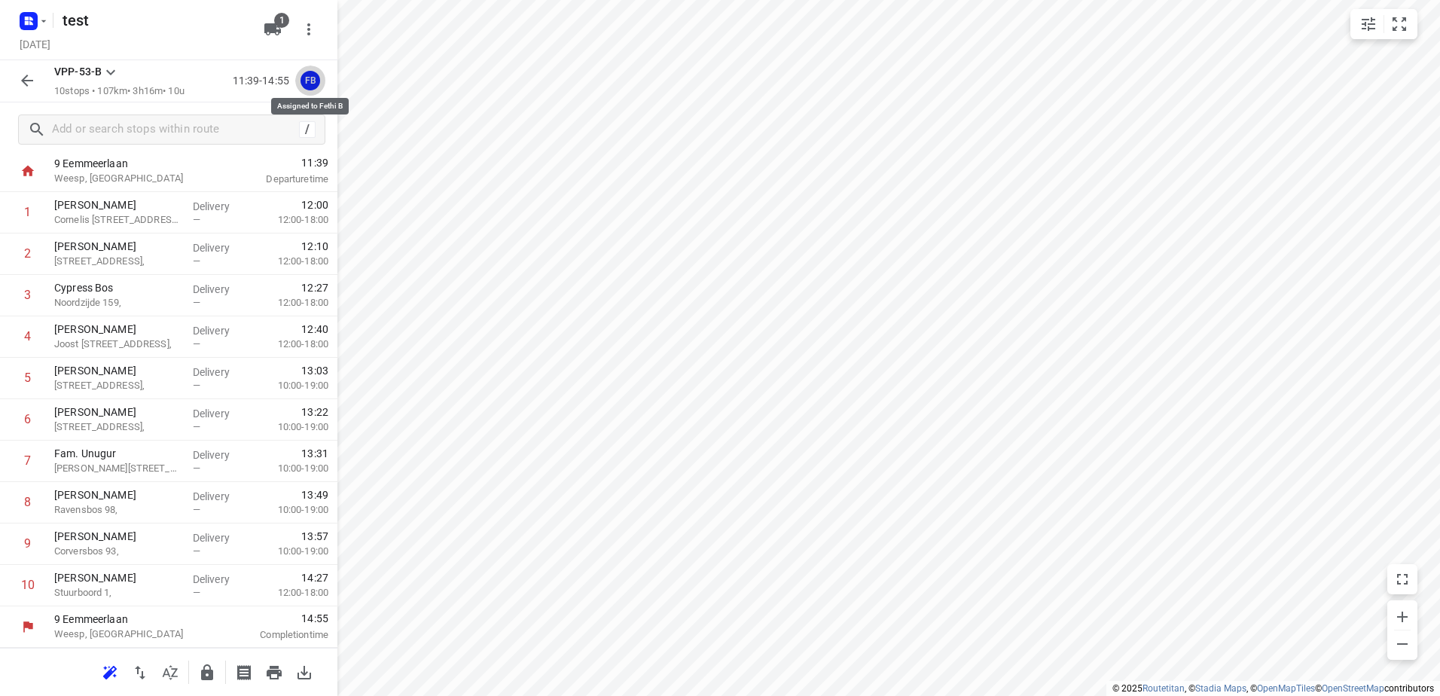
click at [318, 78] on div "FB" at bounding box center [311, 81] width 20 height 20
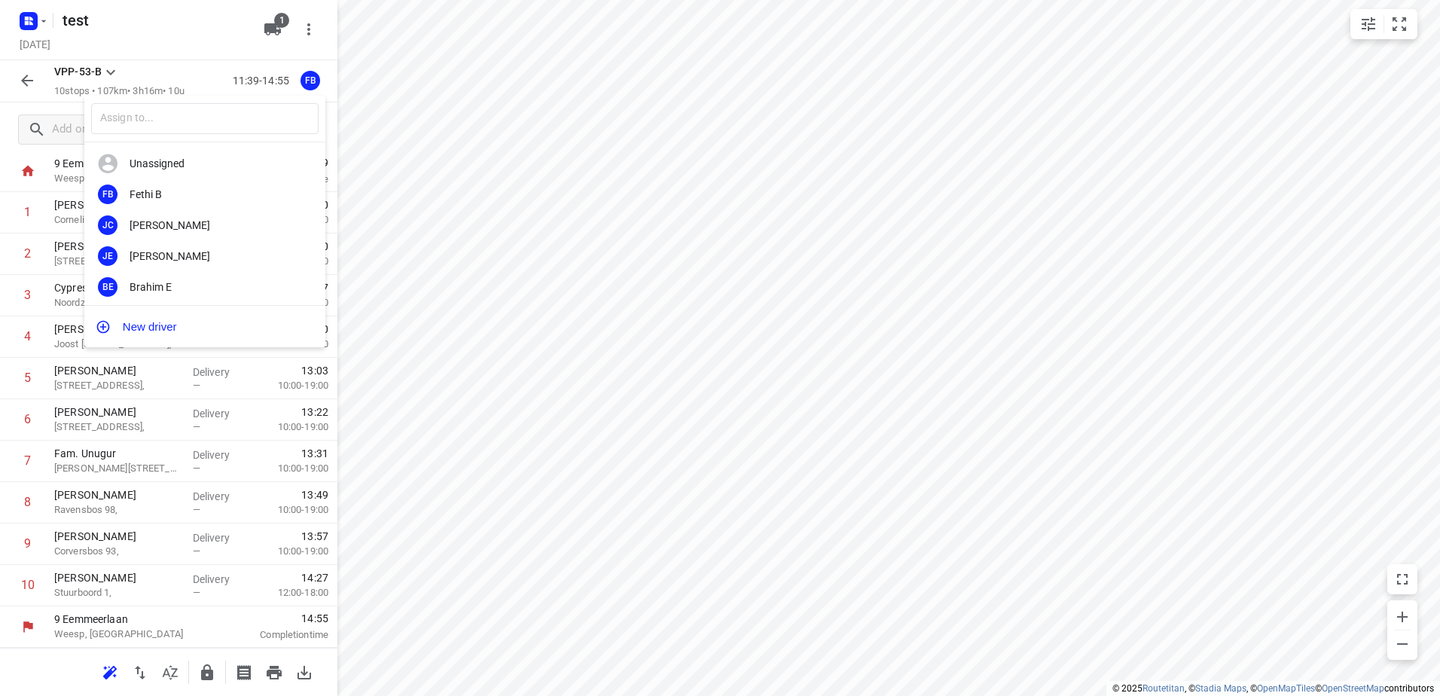
click at [309, 25] on div at bounding box center [720, 348] width 1440 height 696
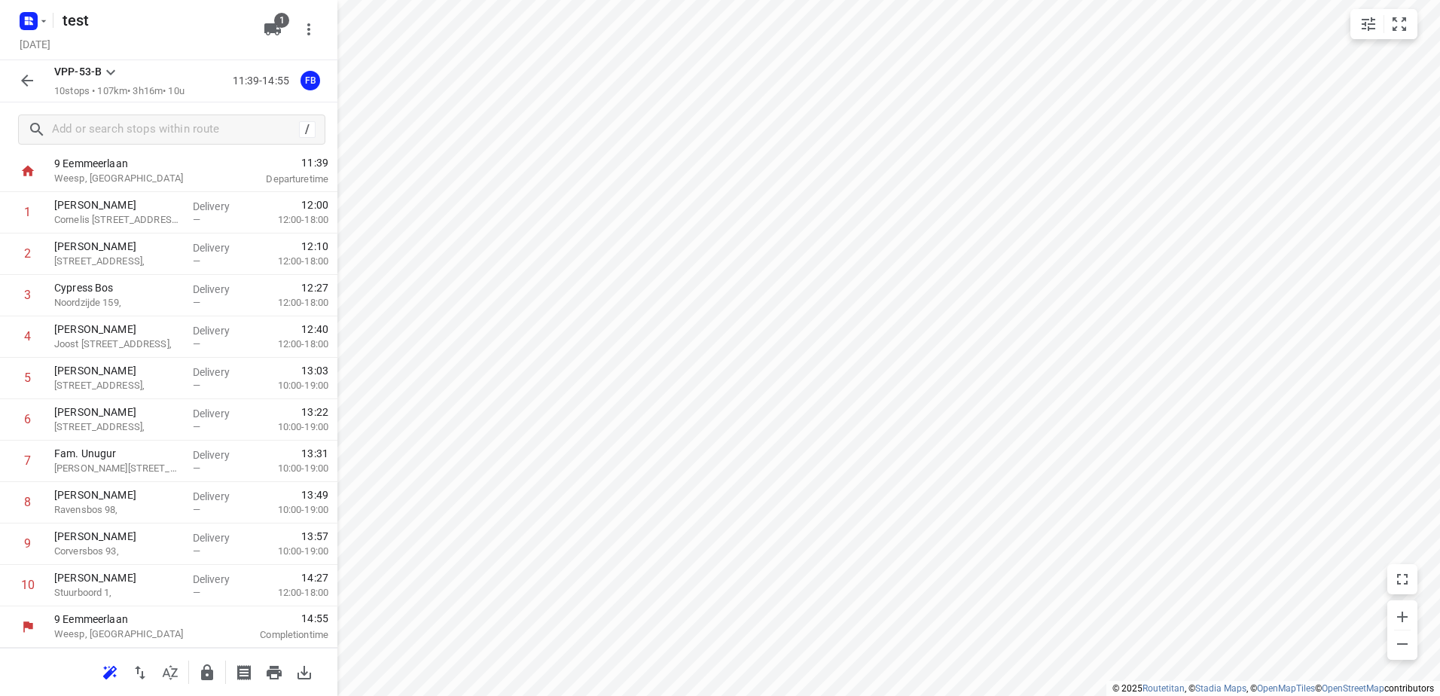
click at [305, 32] on icon "button" at bounding box center [309, 29] width 18 height 18
click at [243, 63] on div "Routing settings" at bounding box center [245, 64] width 133 height 12
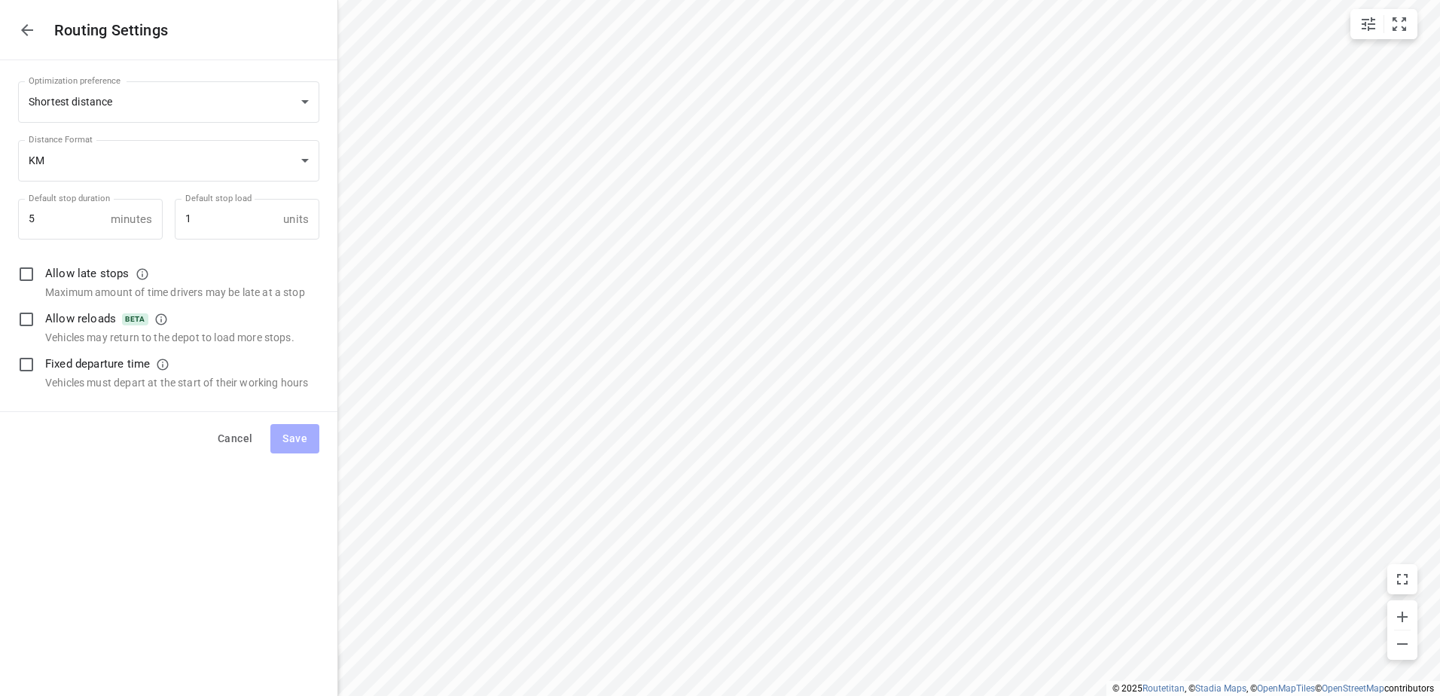
click at [24, 32] on icon "button" at bounding box center [27, 30] width 12 height 12
type input "distance"
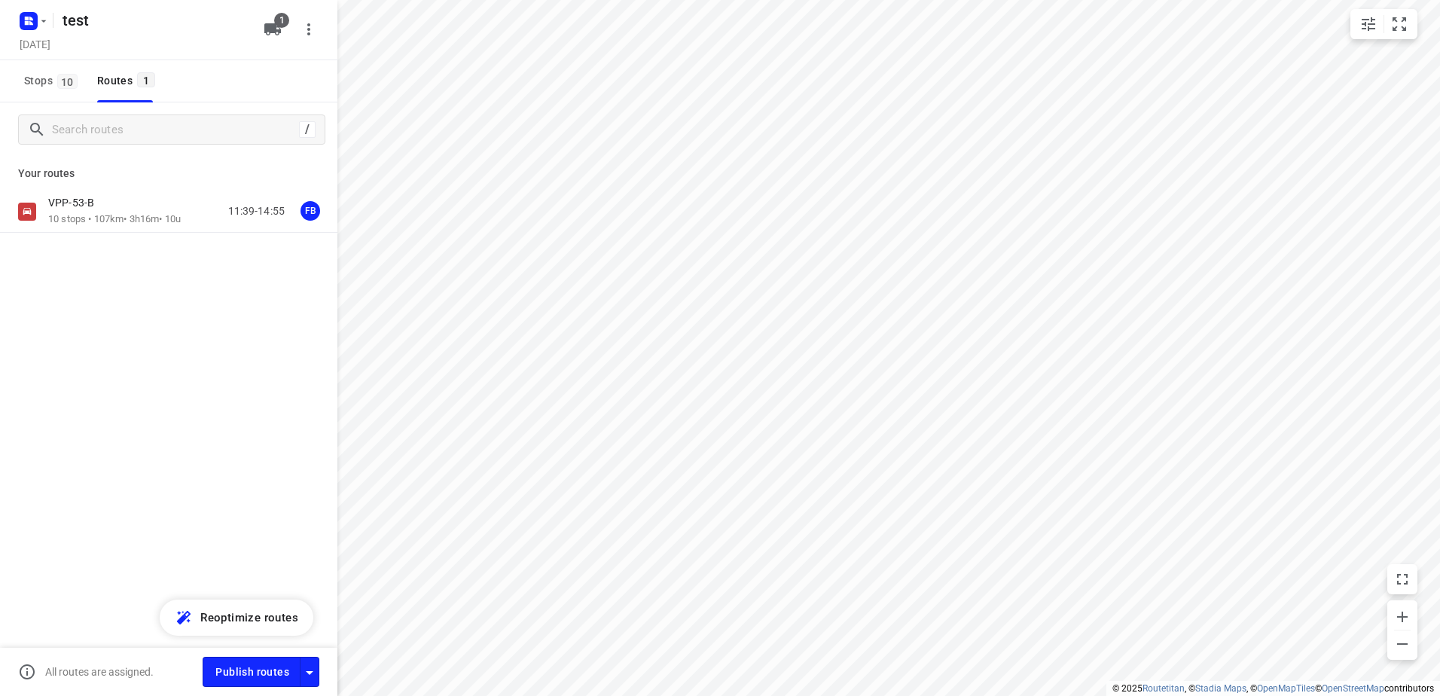
click at [307, 25] on icon "button" at bounding box center [308, 29] width 3 height 12
click at [306, 24] on div at bounding box center [720, 348] width 1440 height 696
click at [312, 214] on div "FB" at bounding box center [311, 211] width 20 height 20
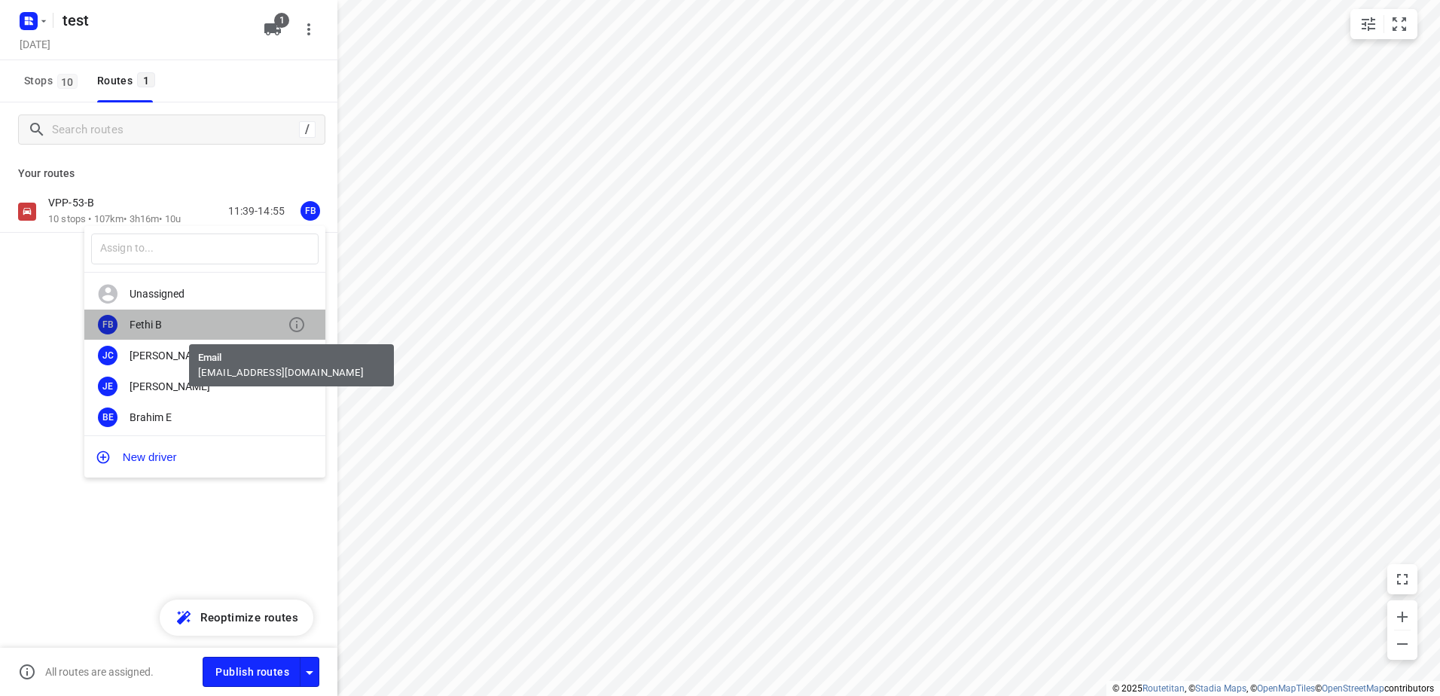
click at [290, 323] on icon at bounding box center [297, 325] width 18 height 18
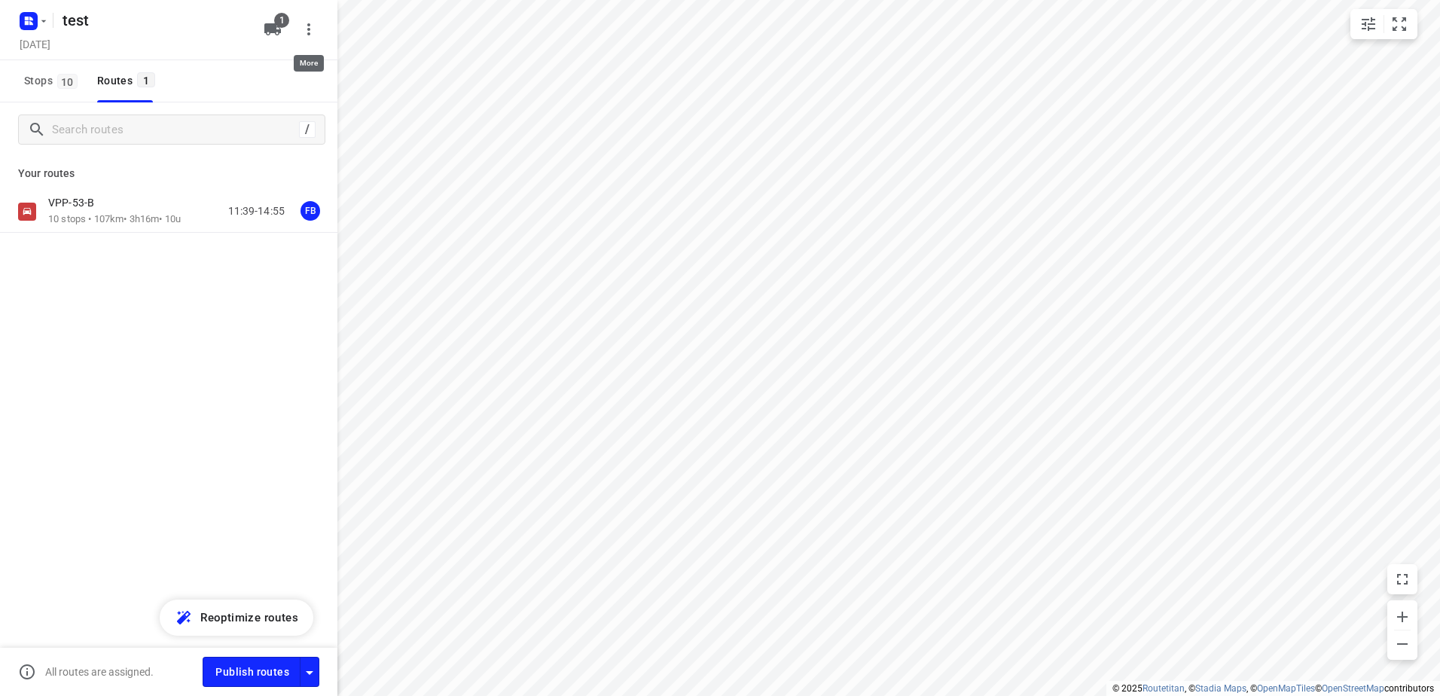
click at [306, 28] on icon "button" at bounding box center [309, 29] width 18 height 18
click at [227, 421] on div at bounding box center [720, 348] width 1440 height 696
click at [305, 36] on icon "button" at bounding box center [309, 29] width 18 height 18
click at [215, 352] on div at bounding box center [720, 348] width 1440 height 696
click at [310, 212] on div "FB" at bounding box center [311, 211] width 20 height 20
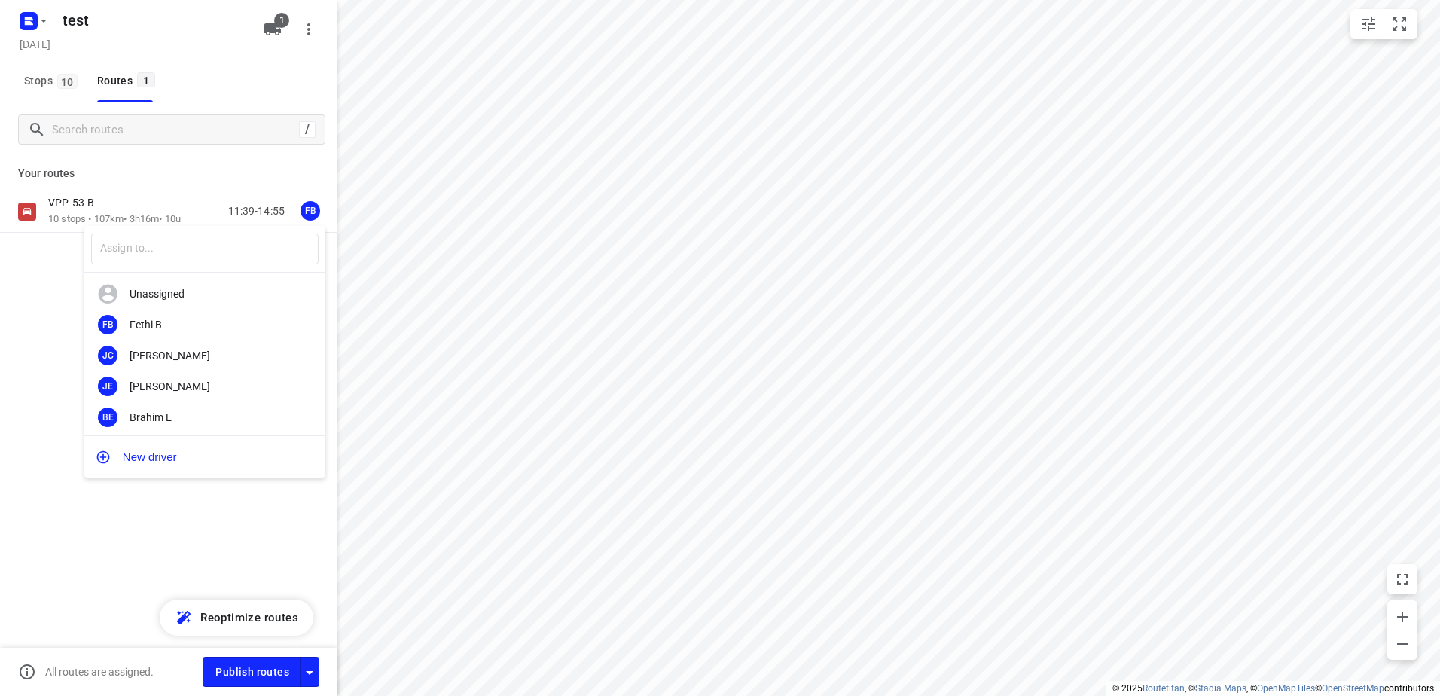
click at [155, 536] on div at bounding box center [720, 348] width 1440 height 696
click at [41, 20] on icon "button" at bounding box center [44, 21] width 12 height 12
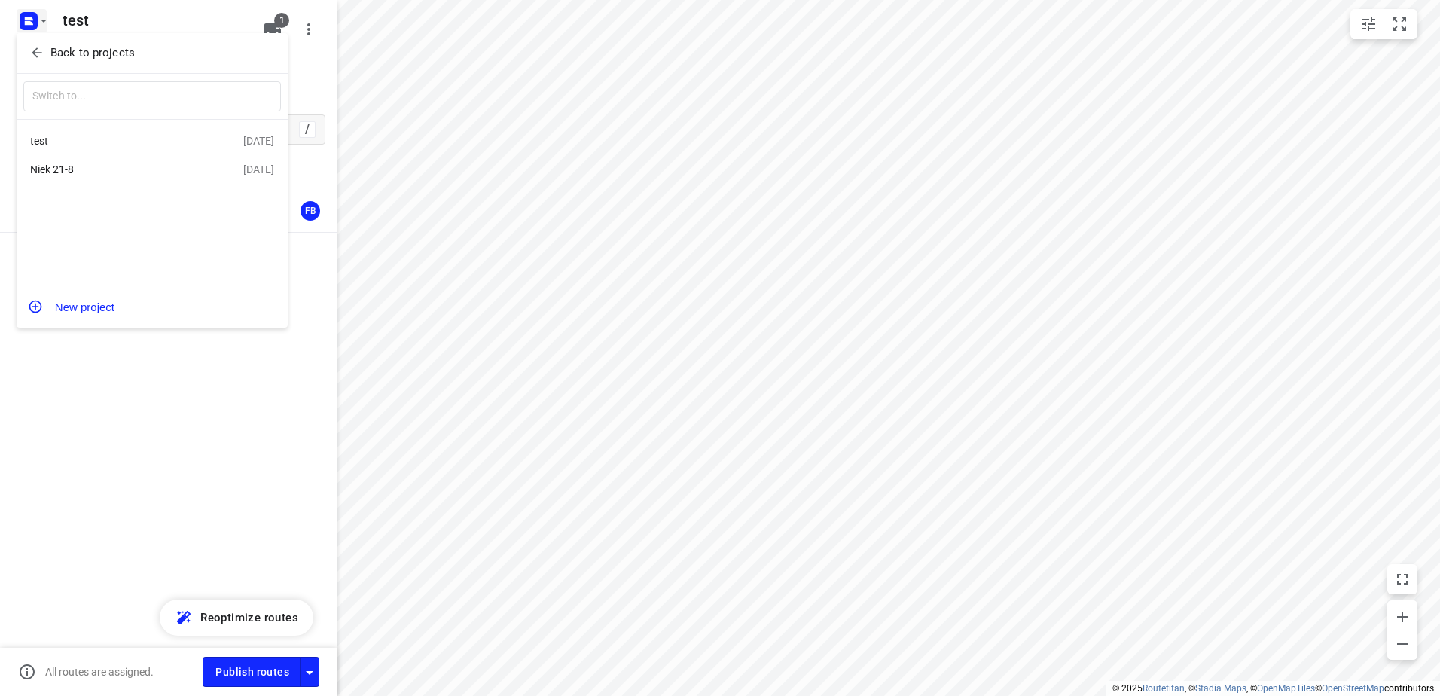
click at [180, 136] on div "test" at bounding box center [116, 141] width 173 height 12
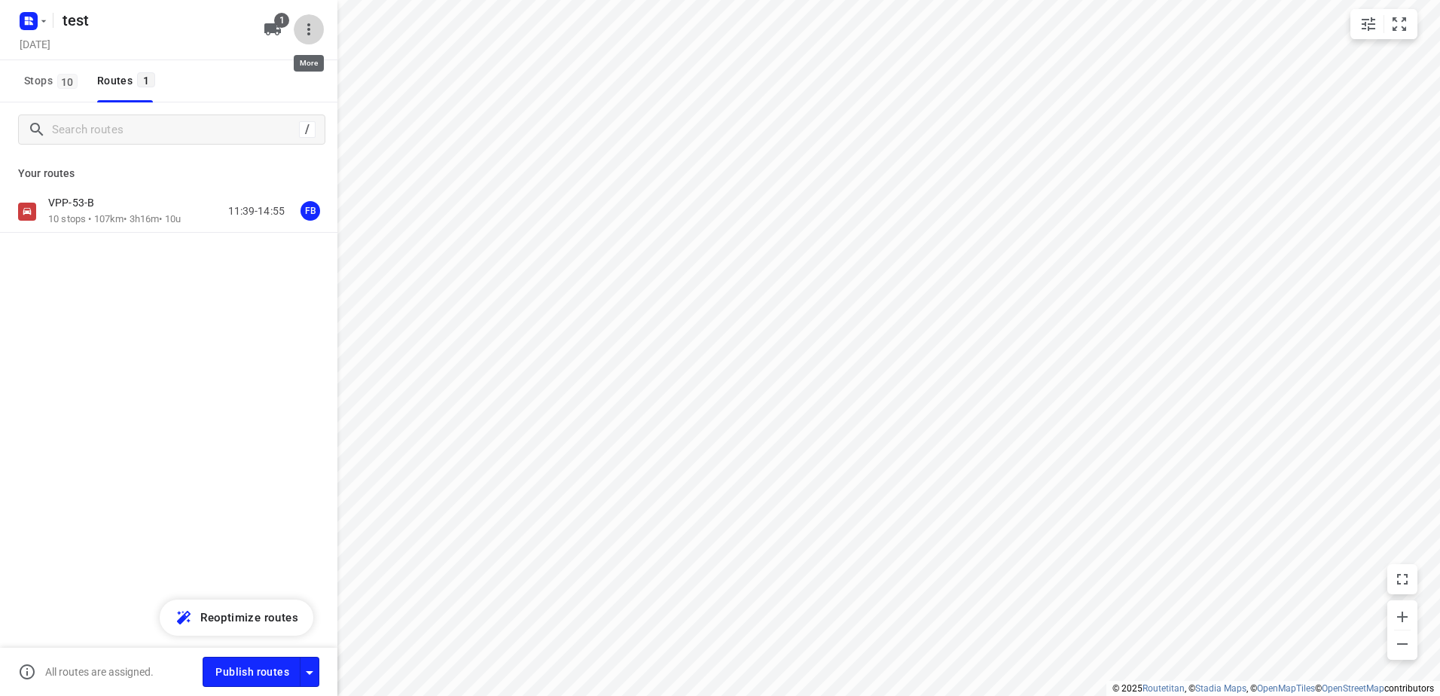
click at [304, 29] on icon "button" at bounding box center [309, 29] width 18 height 18
click at [231, 95] on div "Delete project" at bounding box center [245, 91] width 133 height 12
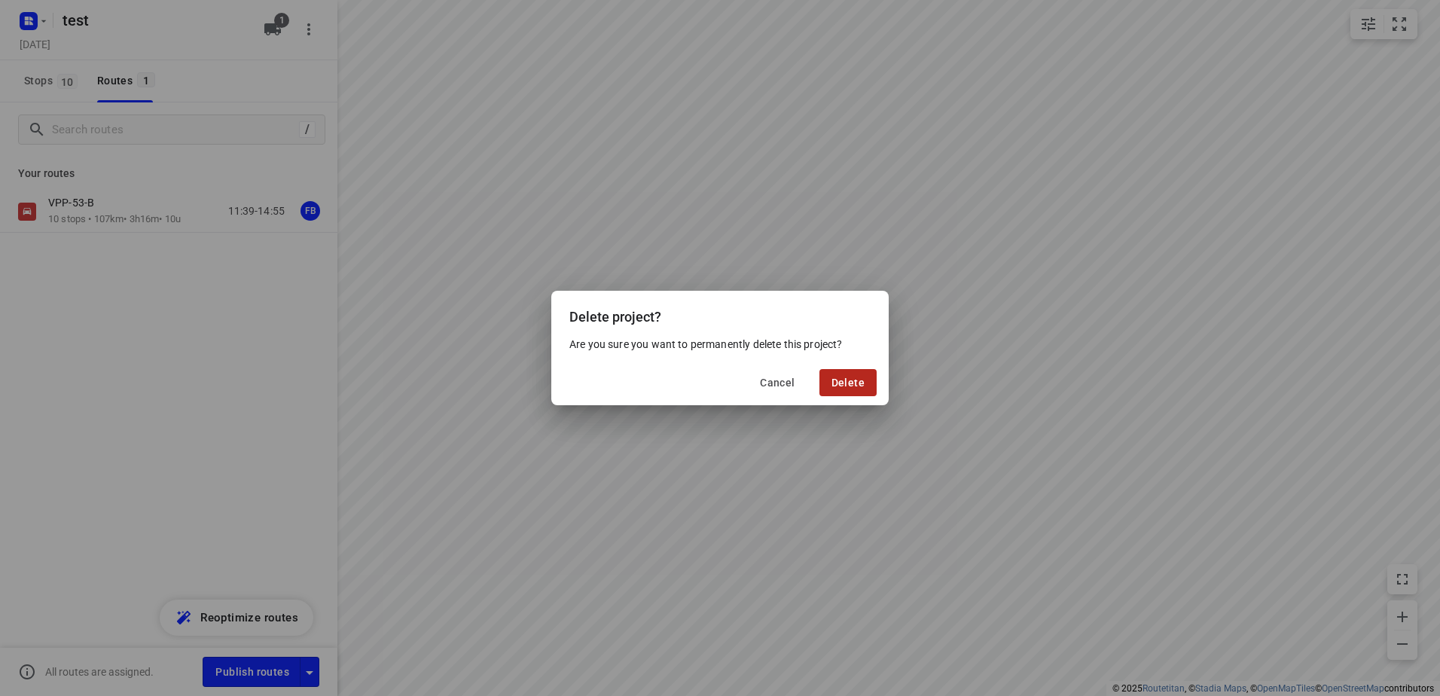
click at [844, 384] on span "Delete" at bounding box center [848, 383] width 33 height 12
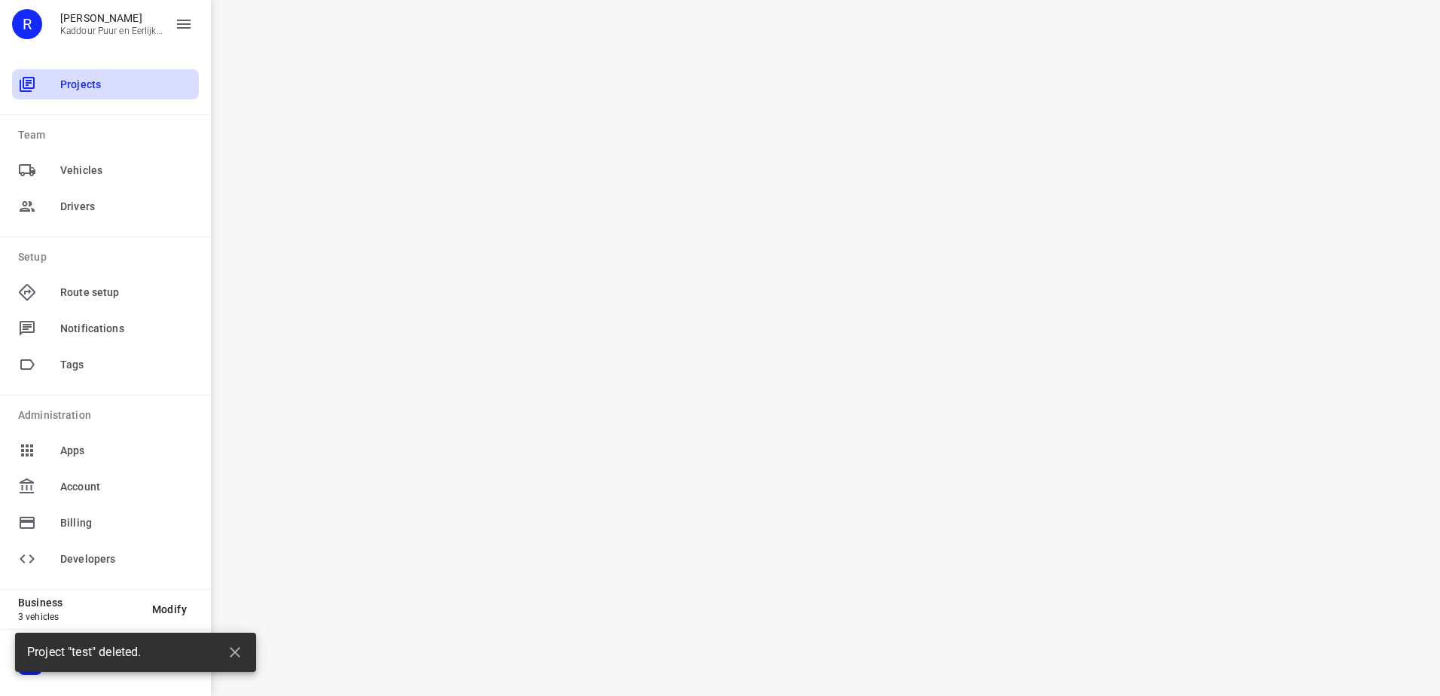
click at [72, 81] on span "Projects" at bounding box center [126, 85] width 133 height 16
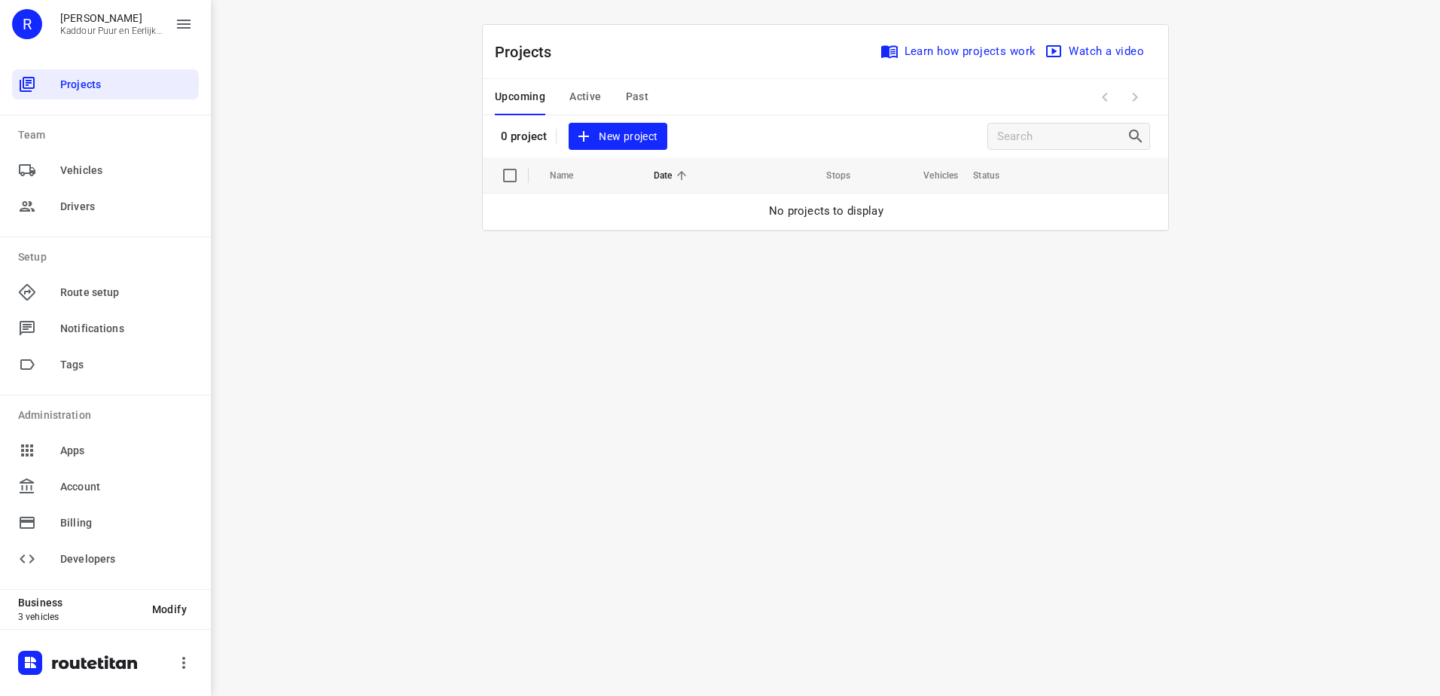
click at [583, 102] on span "Active" at bounding box center [586, 96] width 32 height 19
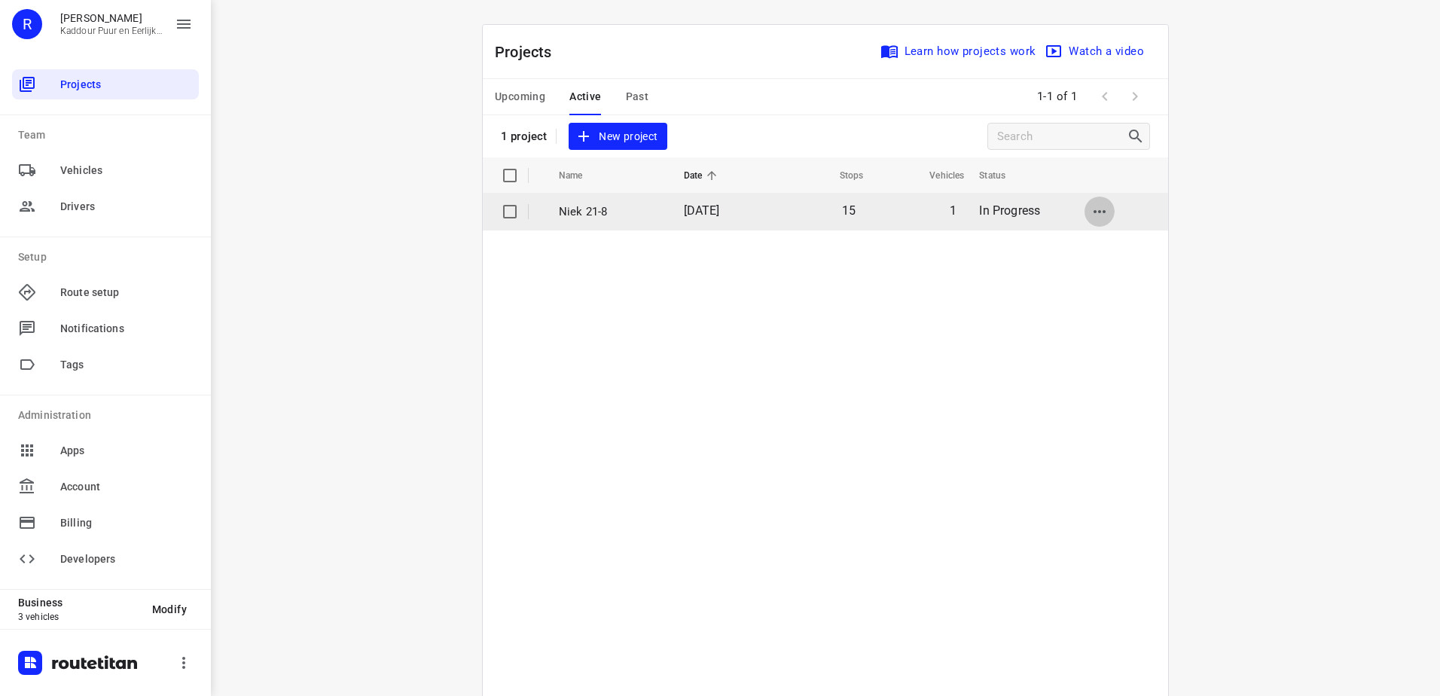
click at [1092, 208] on icon "button" at bounding box center [1100, 212] width 18 height 18
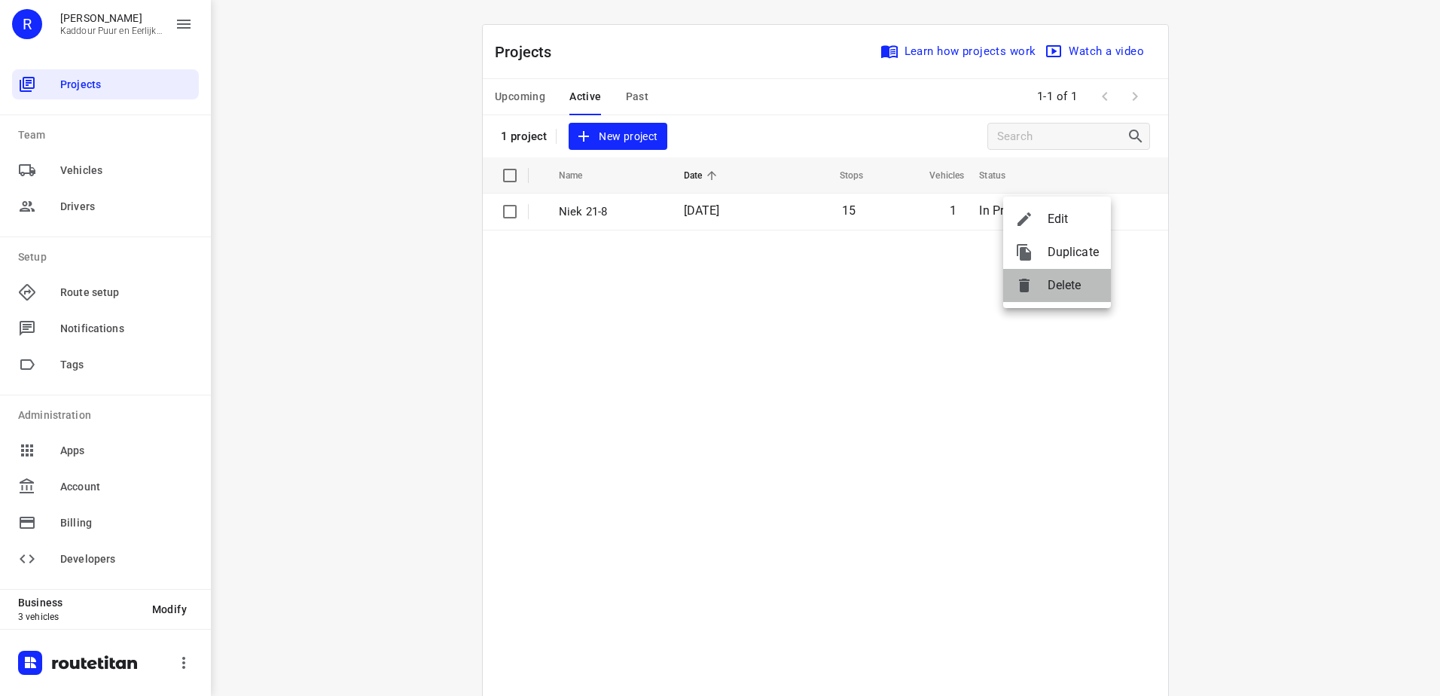
click at [1050, 286] on span "Delete" at bounding box center [1073, 285] width 51 height 18
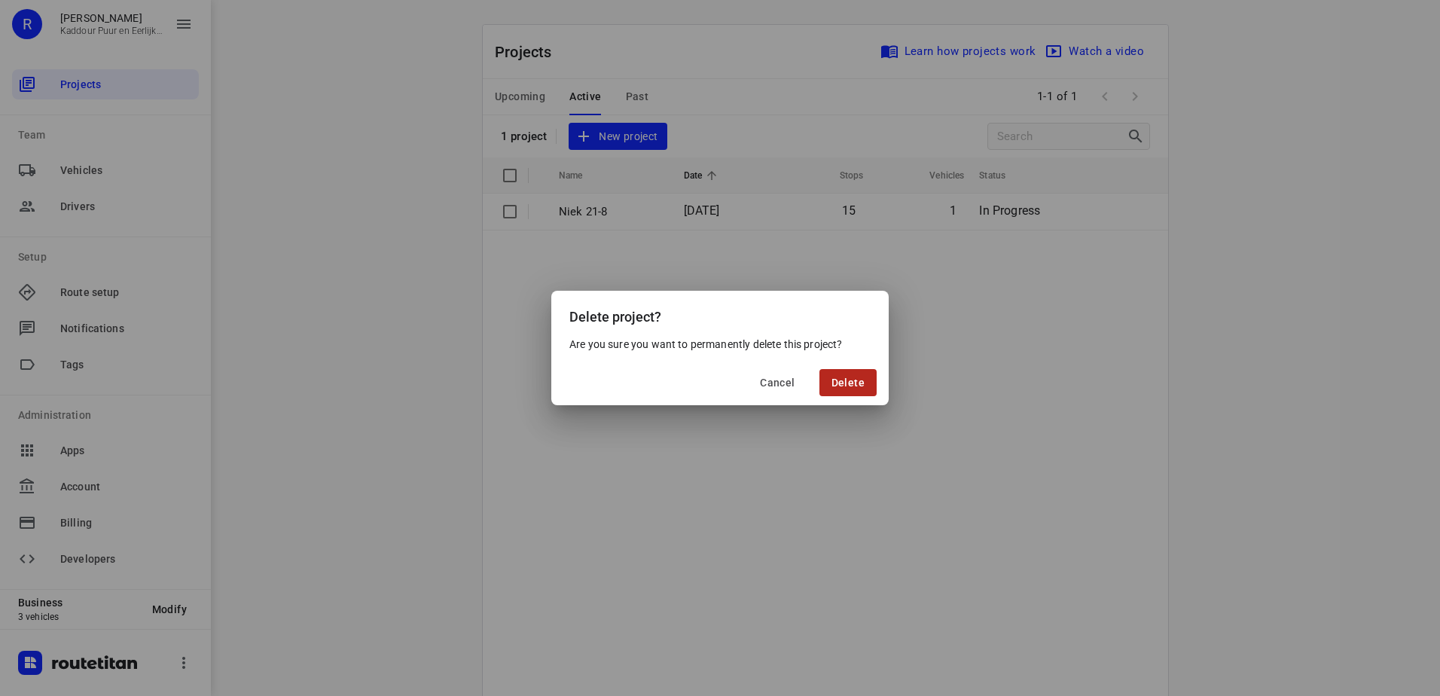
click at [855, 379] on span "Delete" at bounding box center [848, 383] width 33 height 12
